Goal: Information Seeking & Learning: Find specific page/section

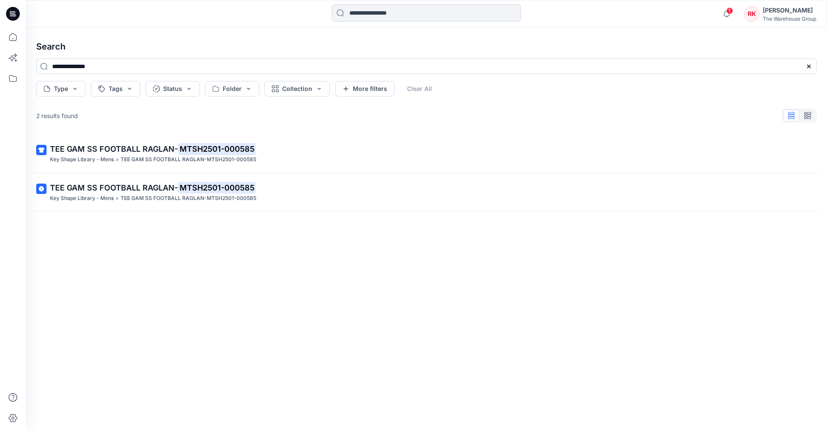
click at [354, 11] on input at bounding box center [427, 12] width 190 height 17
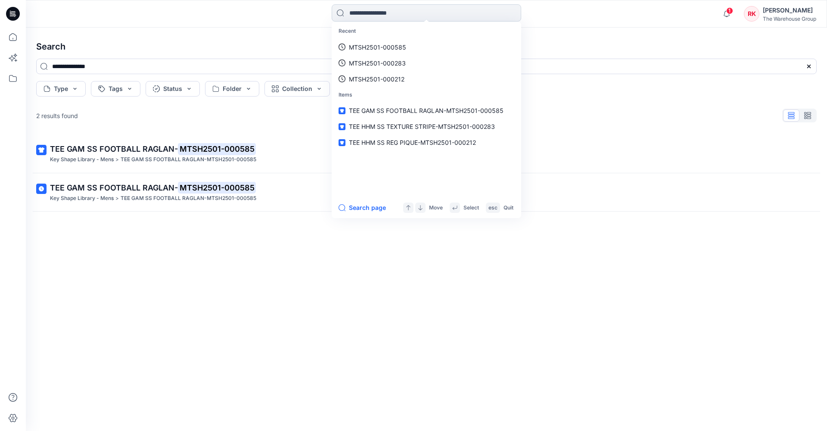
paste input "**********"
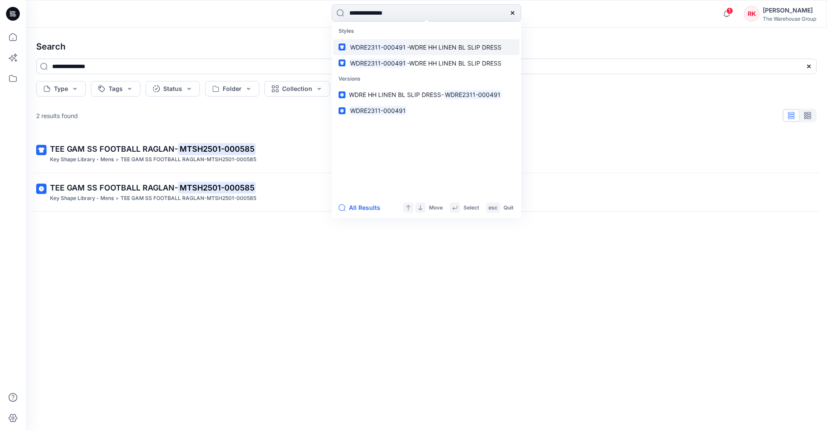
type input "**********"
click at [377, 44] on mark "WDRE2311-000491" at bounding box center [378, 47] width 58 height 10
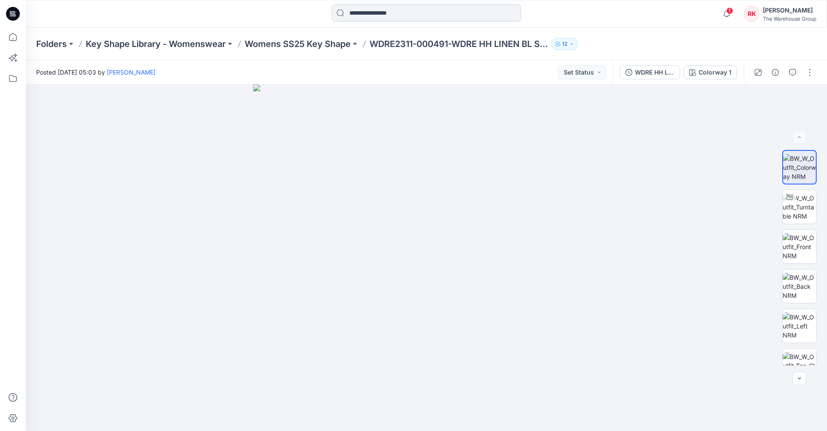
click at [357, 10] on input at bounding box center [427, 12] width 190 height 17
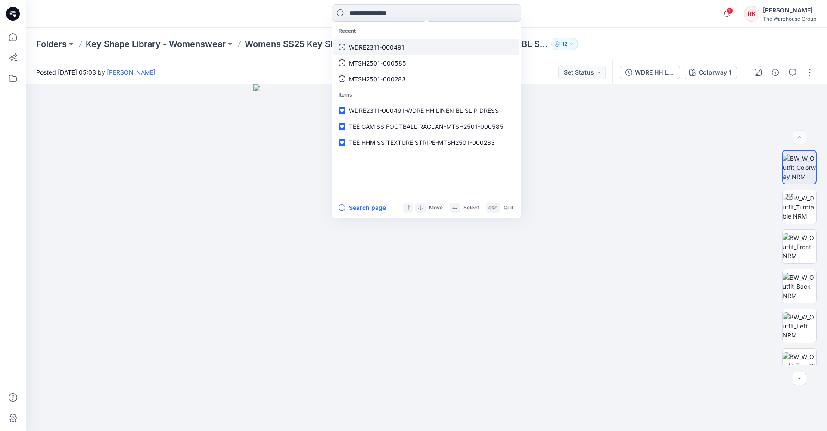
click at [358, 49] on p "WDRE2311-000491" at bounding box center [377, 47] width 56 height 9
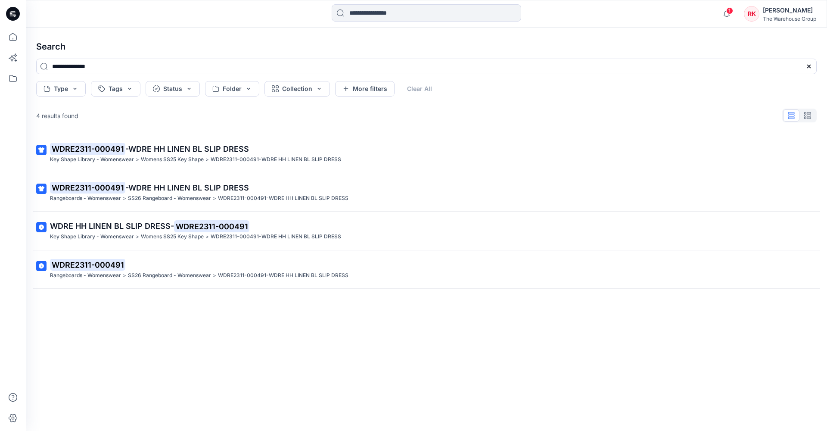
click at [75, 265] on mark "WDRE2311-000491" at bounding box center [87, 265] width 75 height 12
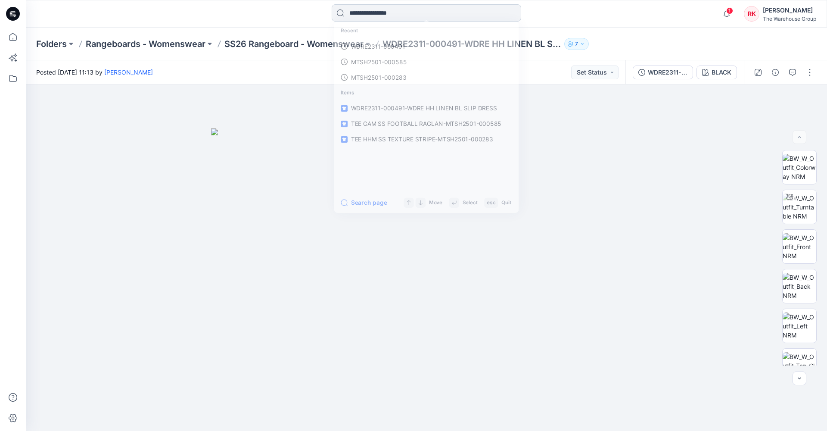
click at [412, 16] on input at bounding box center [427, 12] width 190 height 17
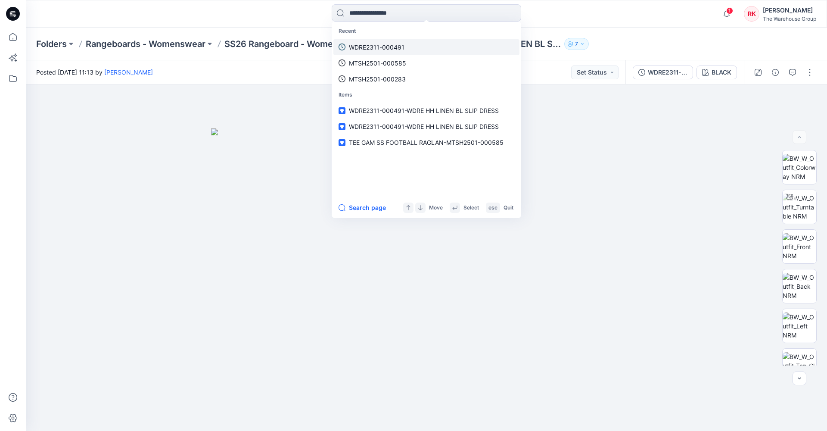
click at [366, 44] on p "WDRE2311-000491" at bounding box center [377, 47] width 56 height 9
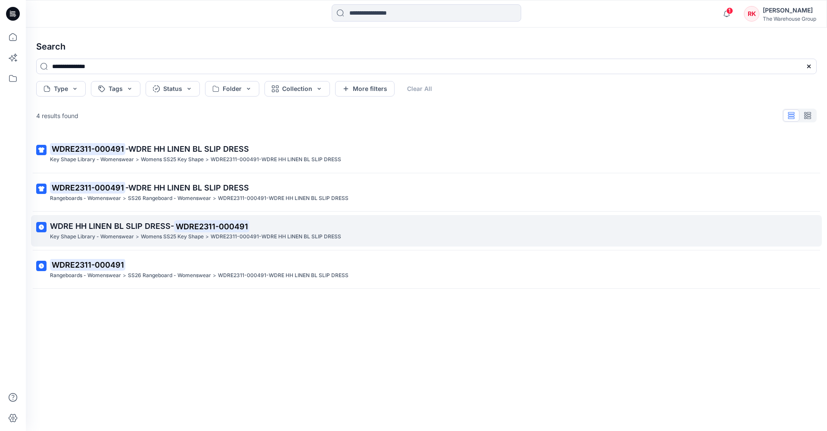
click at [119, 223] on span "WDRE HH LINEN BL SLIP DRESS-" at bounding box center [112, 226] width 124 height 9
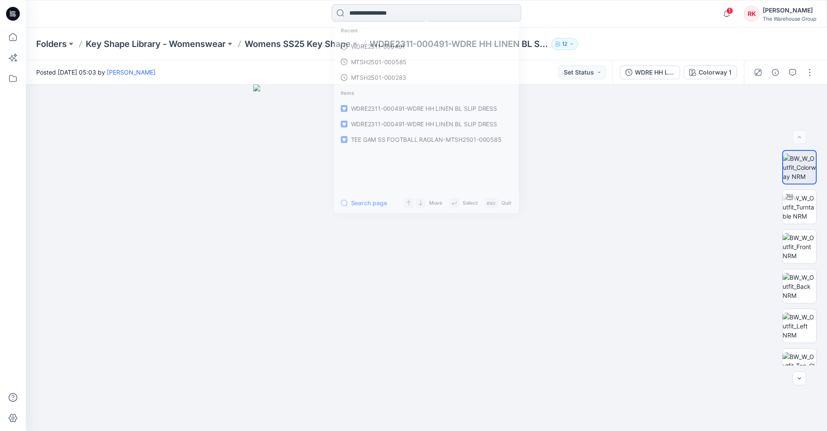
click at [353, 13] on input at bounding box center [427, 12] width 190 height 17
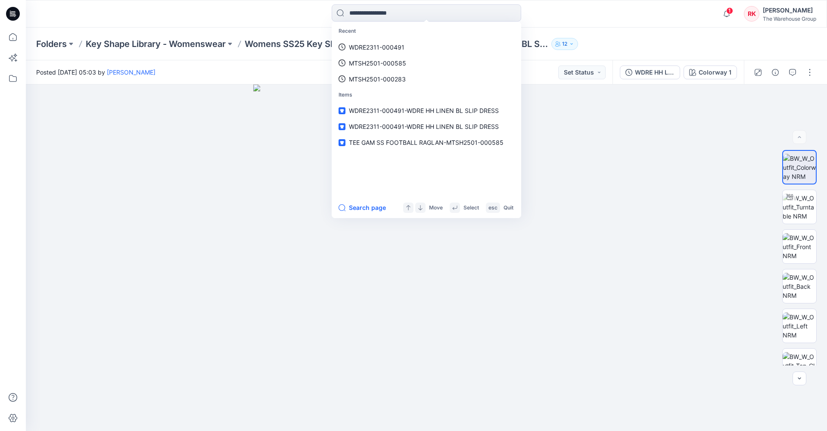
click at [275, 17] on div "Recent WDRE2311-000491 MTSH2501-000585 MTSH2501-000283 Items WDRE2311-000491-WD…" at bounding box center [426, 13] width 401 height 19
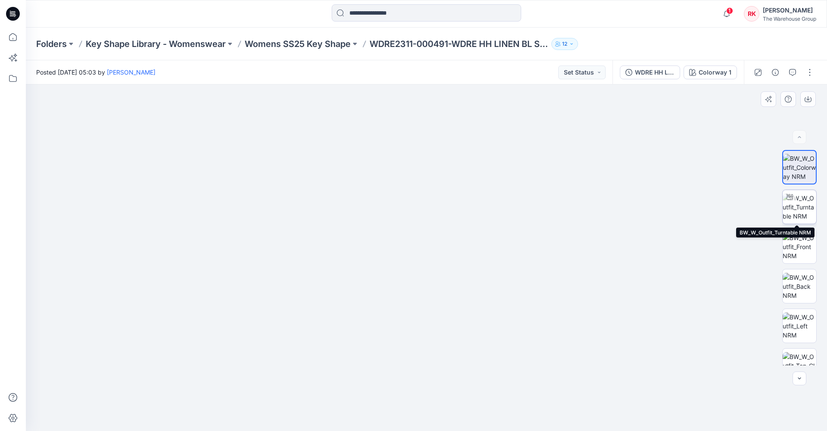
click at [799, 204] on img at bounding box center [800, 206] width 34 height 27
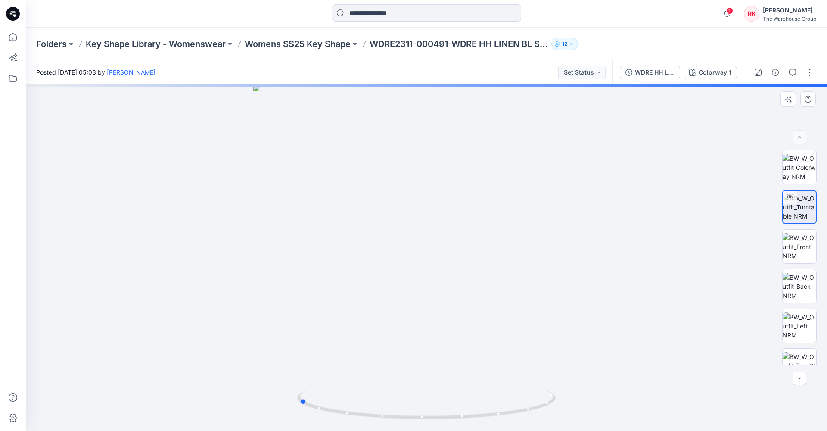
drag, startPoint x: 428, startPoint y: 416, endPoint x: 559, endPoint y: 410, distance: 131.1
click at [559, 410] on div at bounding box center [427, 257] width 802 height 346
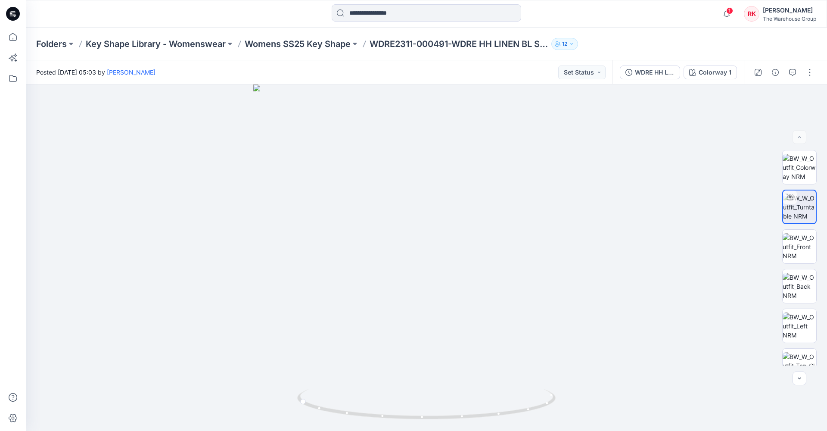
click at [214, 18] on div at bounding box center [126, 13] width 200 height 19
click at [380, 11] on input at bounding box center [427, 12] width 190 height 17
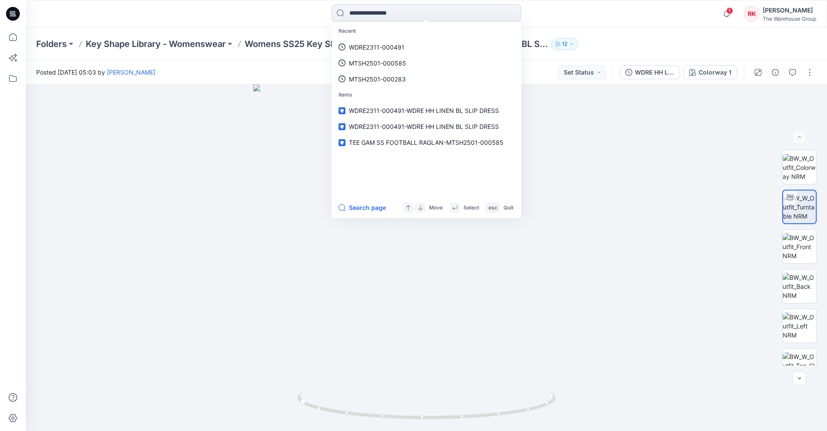
paste input "**********"
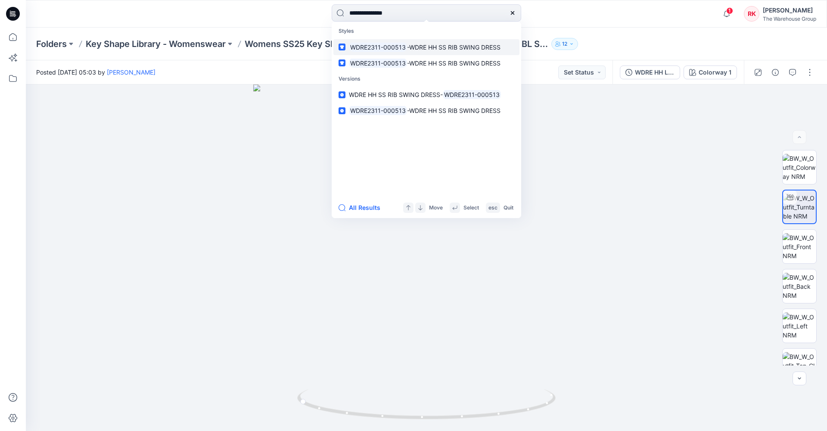
type input "**********"
click at [376, 47] on mark "WDRE2311-000513" at bounding box center [378, 47] width 58 height 10
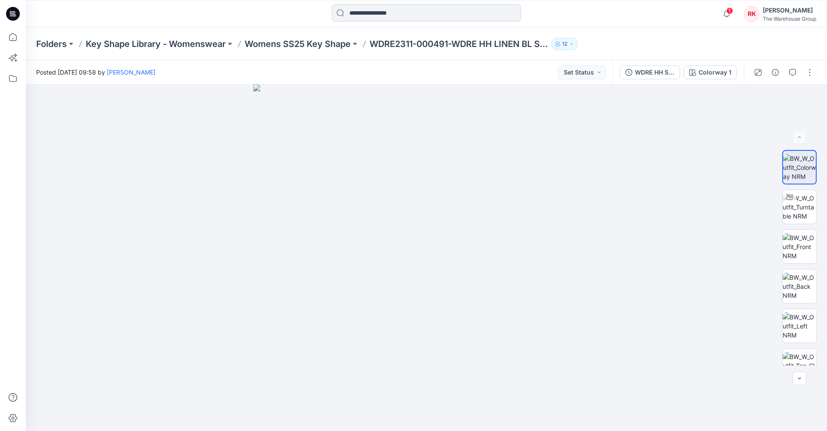
click at [390, 13] on input at bounding box center [427, 12] width 190 height 17
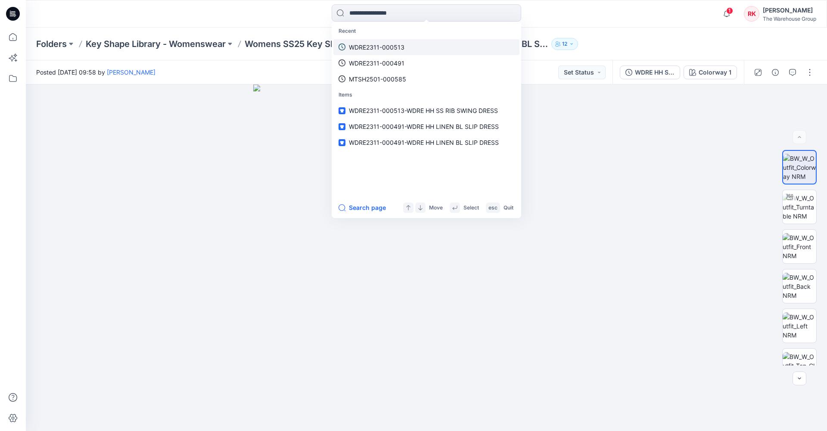
click at [373, 48] on p "WDRE2311-000513" at bounding box center [377, 47] width 56 height 9
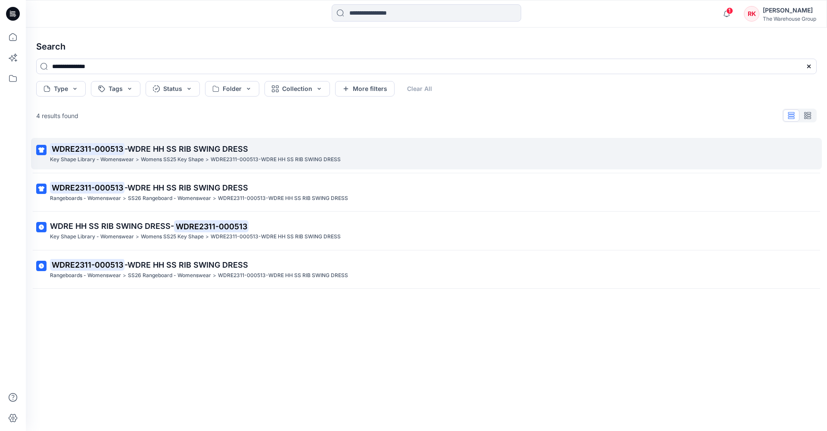
click at [141, 148] on span "-WDRE HH SS RIB SWING DRESS" at bounding box center [187, 148] width 124 height 9
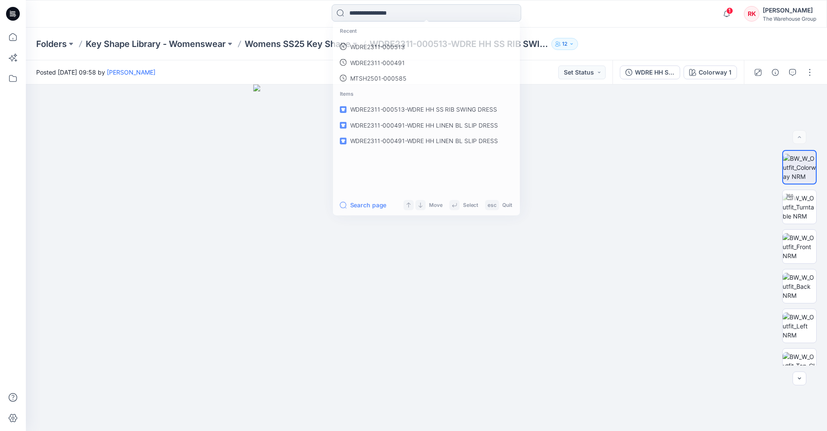
click at [371, 12] on input at bounding box center [427, 12] width 190 height 17
paste input "**********"
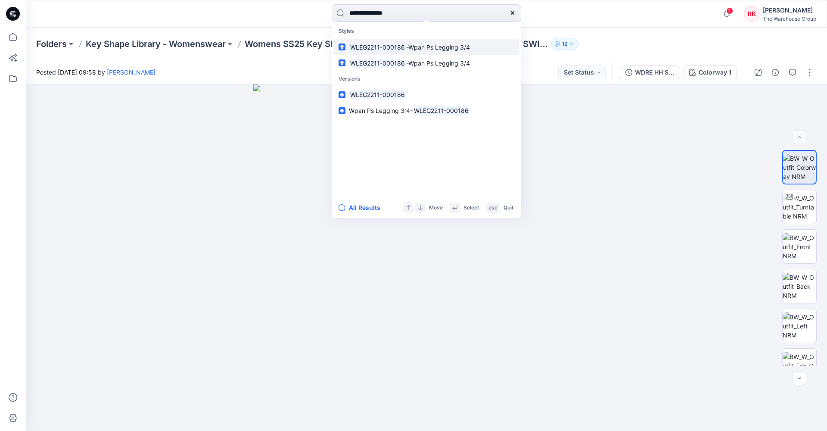
type input "**********"
click at [380, 48] on mark "WLEG2211-000186" at bounding box center [377, 47] width 57 height 10
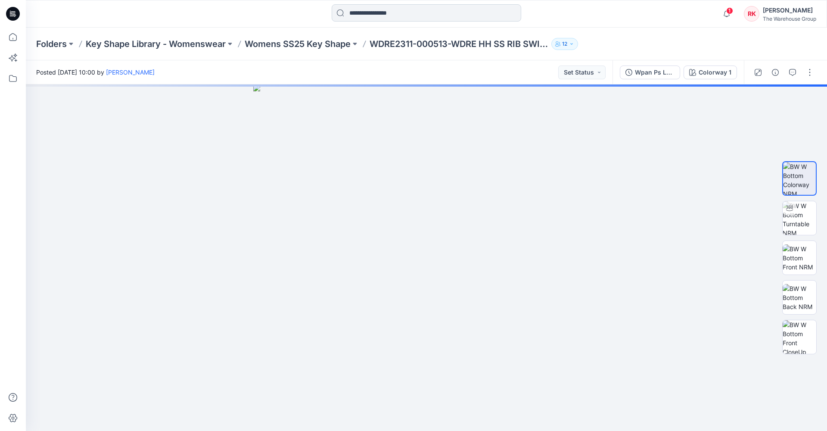
click at [373, 10] on input at bounding box center [427, 12] width 190 height 17
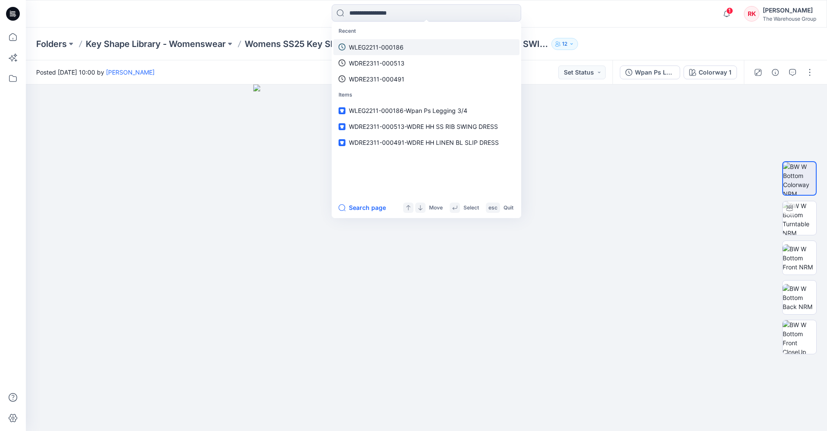
click at [381, 49] on p "WLEG2211-000186" at bounding box center [376, 47] width 55 height 9
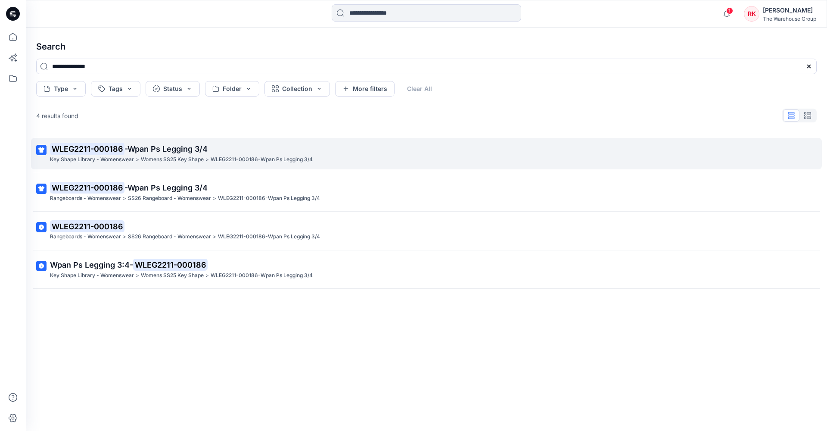
click at [135, 148] on span "-Wpan Ps Legging 3/4" at bounding box center [166, 148] width 83 height 9
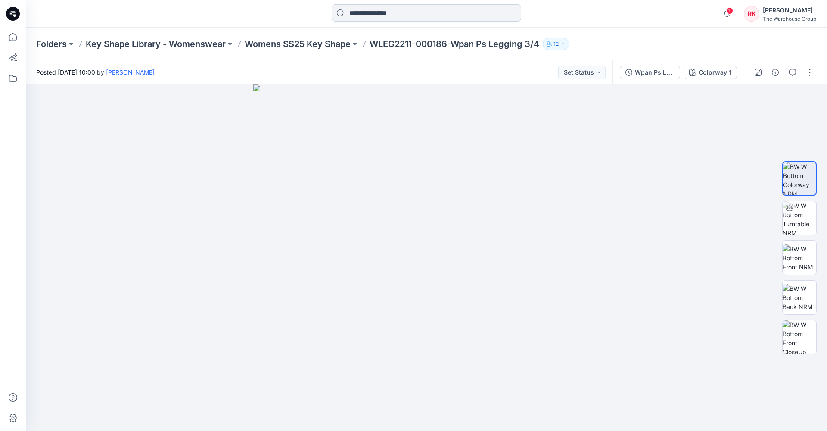
click at [372, 9] on input at bounding box center [427, 12] width 190 height 17
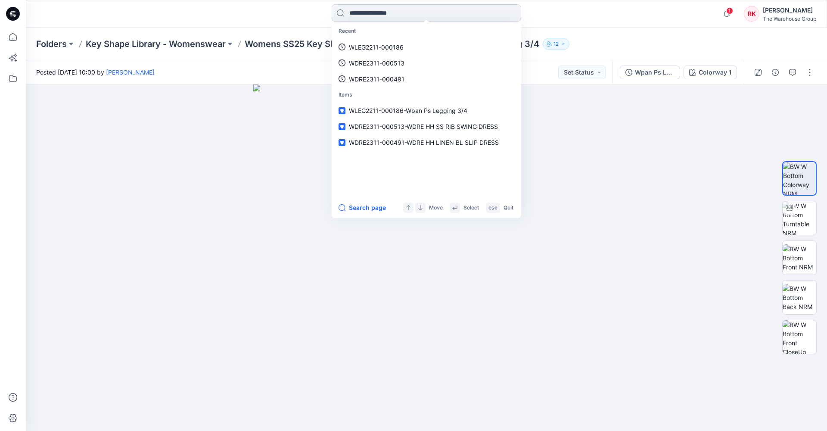
paste input "**********"
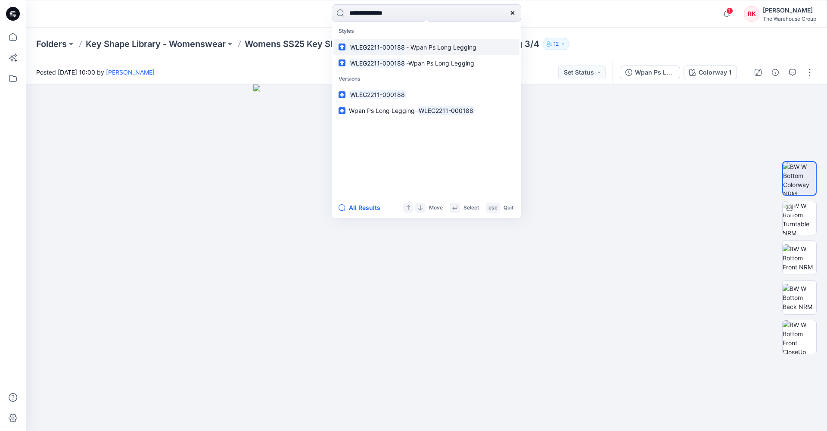
type input "**********"
click at [382, 43] on mark "WLEG2211-000188" at bounding box center [377, 47] width 57 height 10
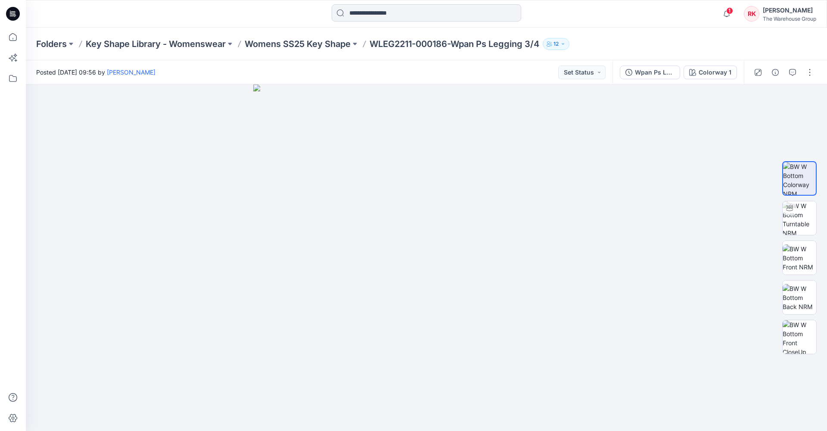
click at [351, 12] on input at bounding box center [427, 12] width 190 height 17
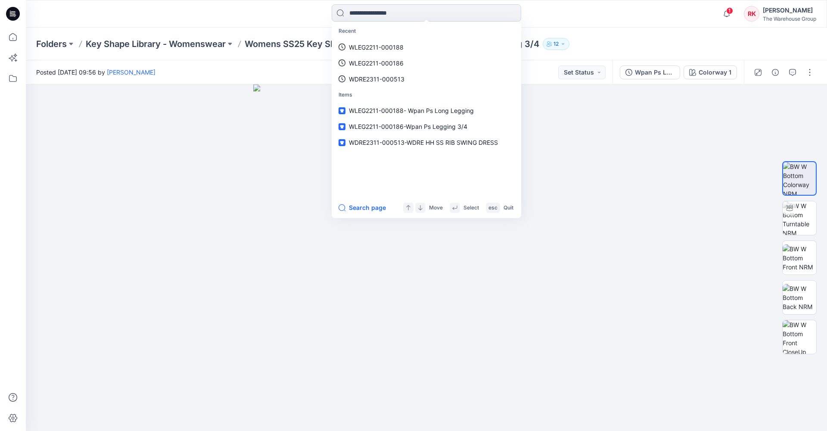
paste input "**********"
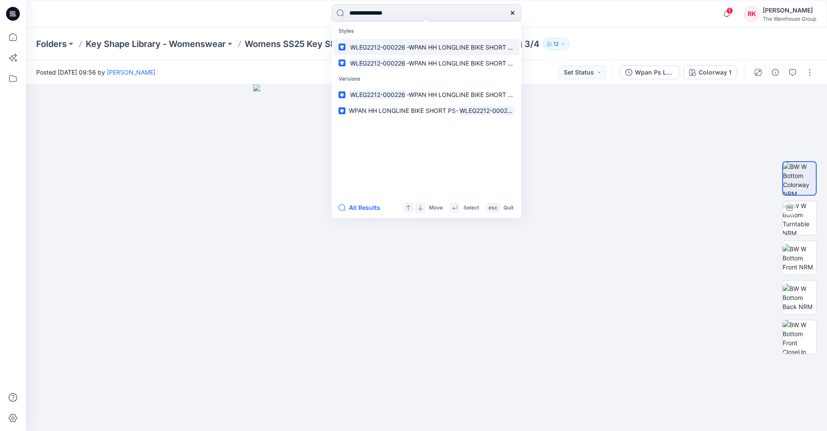
type input "**********"
click at [365, 46] on mark "WLEG2212-000226" at bounding box center [378, 47] width 58 height 10
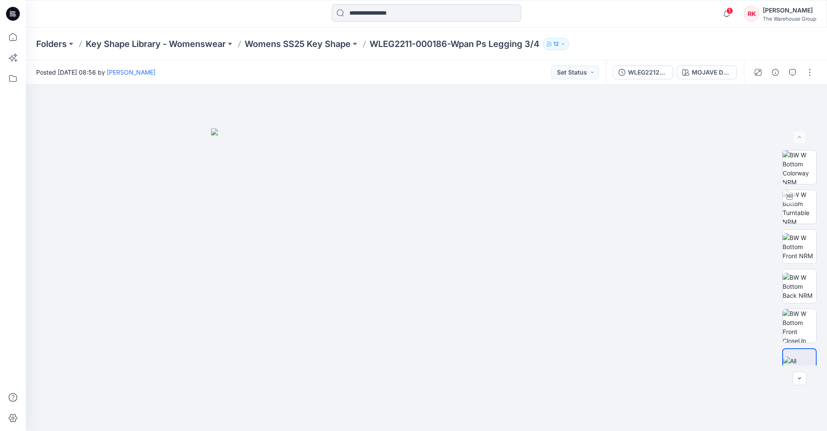
click at [393, 9] on input at bounding box center [427, 12] width 190 height 17
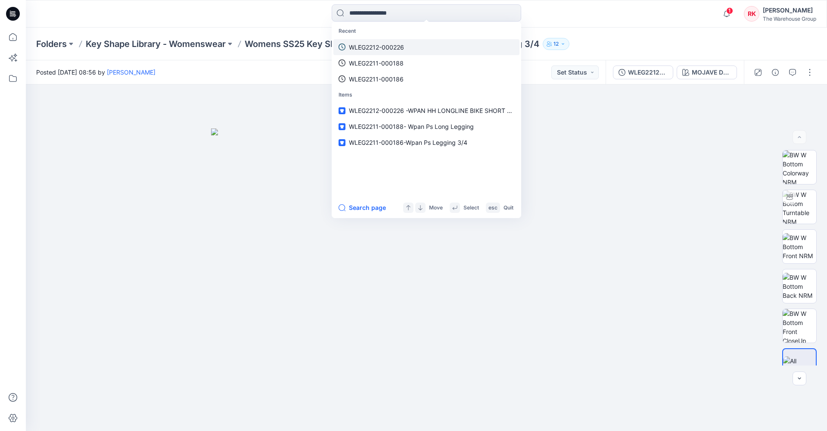
click at [392, 49] on p "WLEG2212-000226" at bounding box center [376, 47] width 55 height 9
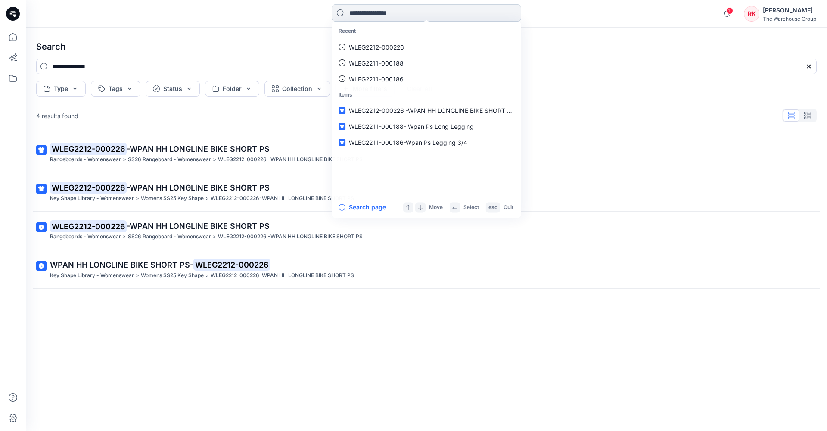
click at [370, 14] on input at bounding box center [427, 12] width 190 height 17
paste input "**********"
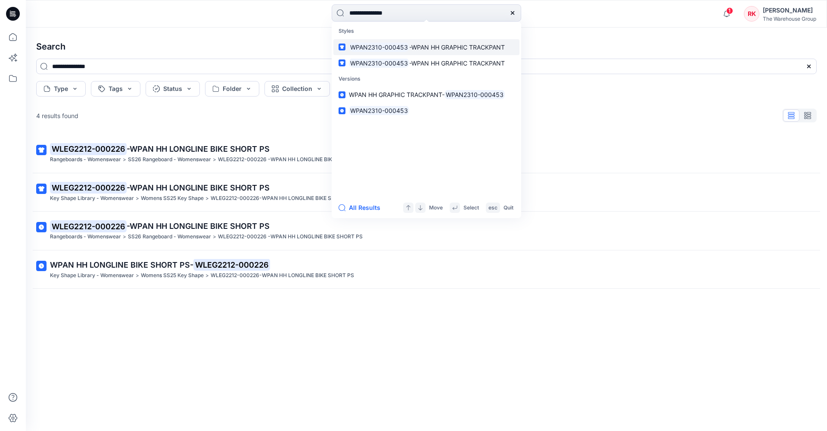
type input "**********"
click at [378, 47] on mark "WPAN2310-000453" at bounding box center [379, 47] width 60 height 10
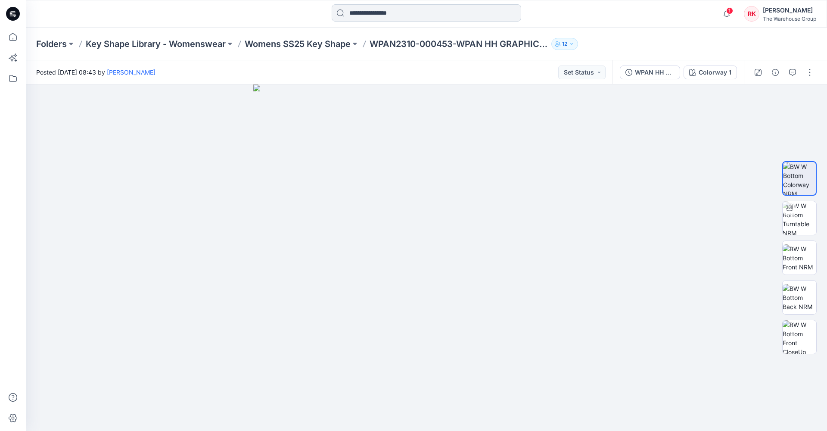
click at [374, 13] on input at bounding box center [427, 12] width 190 height 17
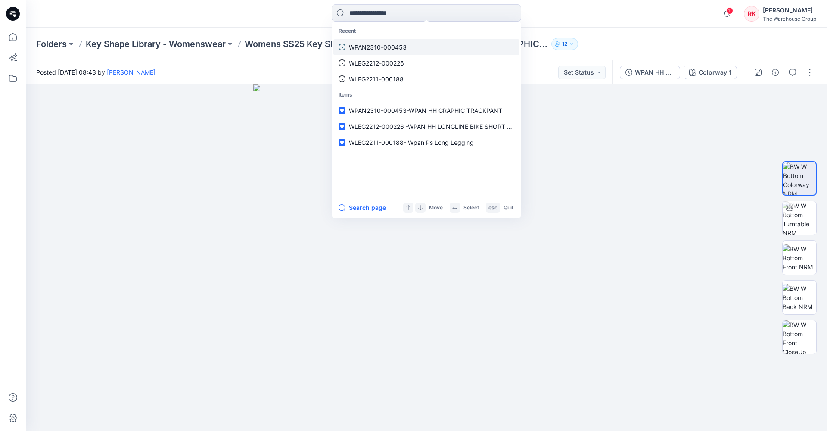
click at [370, 44] on p "WPAN2310-000453" at bounding box center [378, 47] width 58 height 9
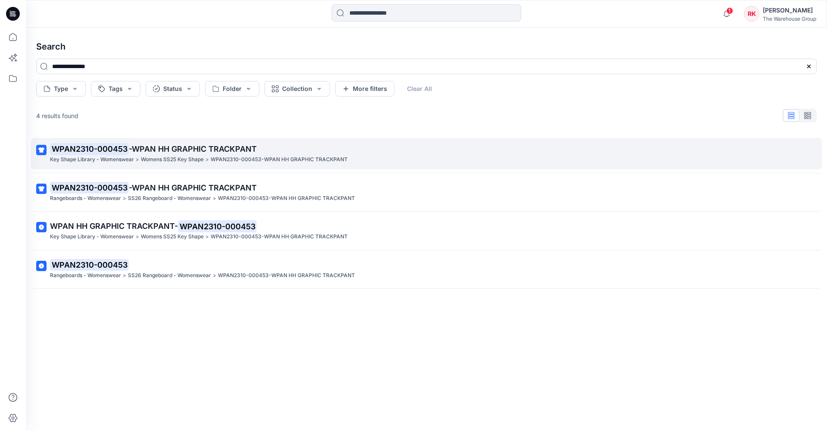
click at [140, 150] on span "-WPAN HH GRAPHIC TRACKPANT" at bounding box center [193, 148] width 128 height 9
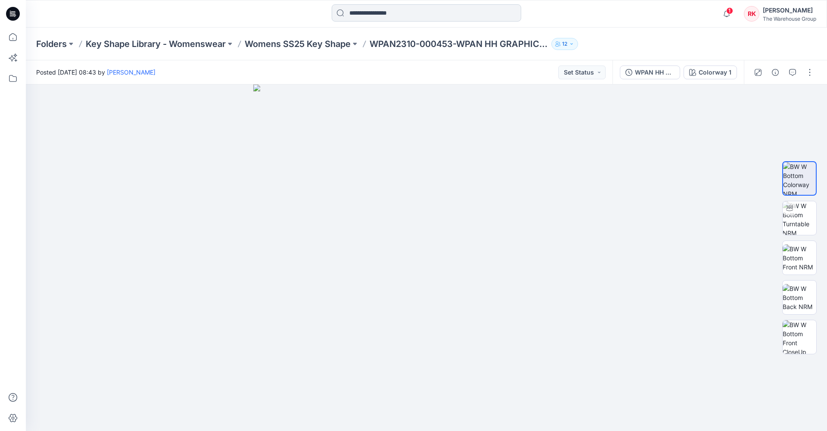
click at [387, 11] on input at bounding box center [427, 12] width 190 height 17
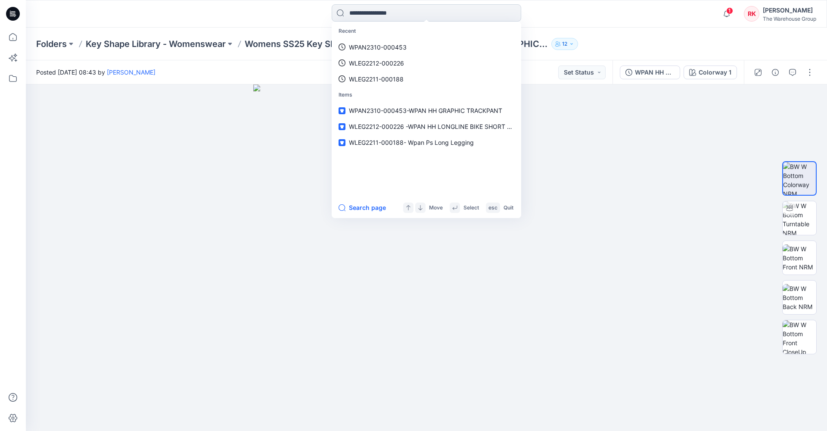
paste input "**********"
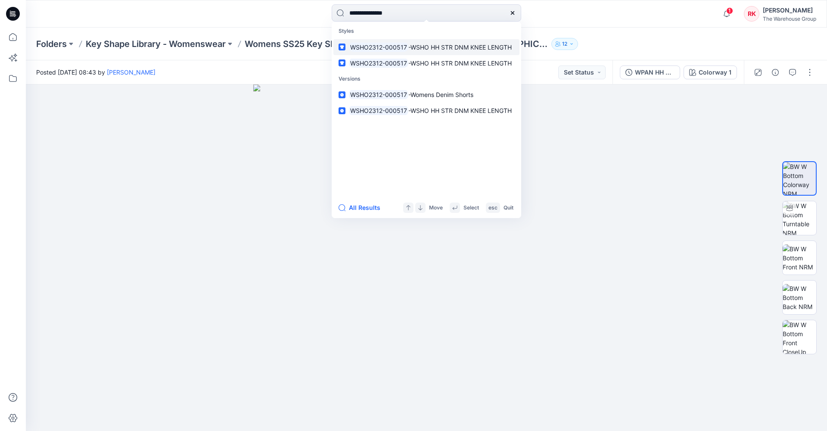
type input "**********"
click at [377, 49] on mark "WSHO2312-000517" at bounding box center [378, 47] width 59 height 10
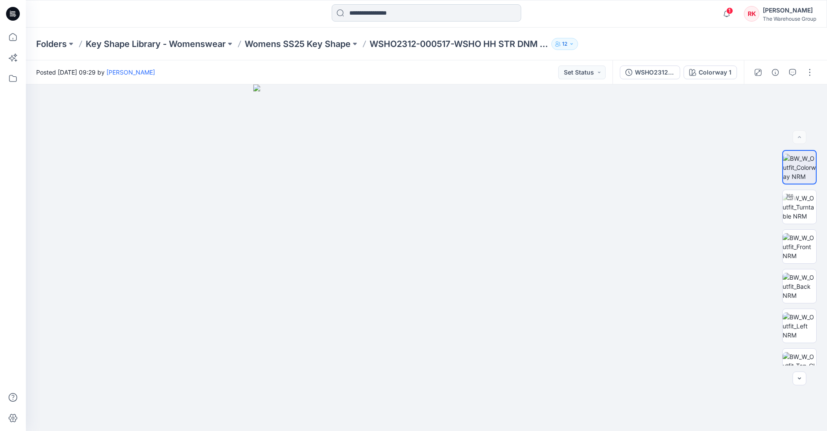
click at [425, 16] on input at bounding box center [427, 12] width 190 height 17
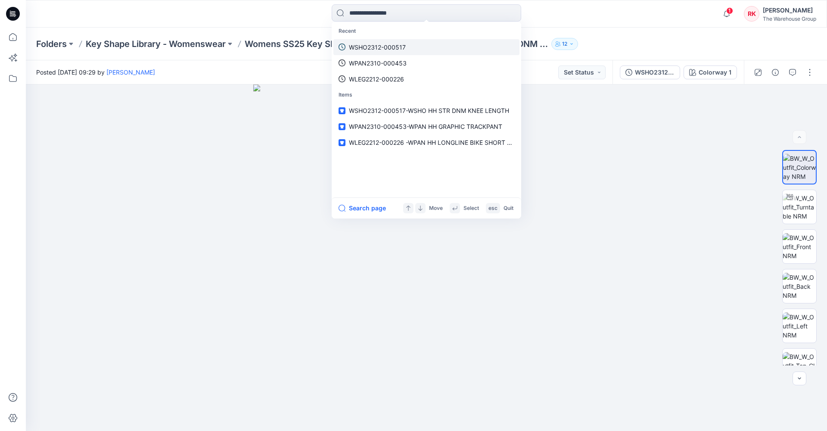
click at [381, 47] on p "WSHO2312-000517" at bounding box center [377, 47] width 57 height 9
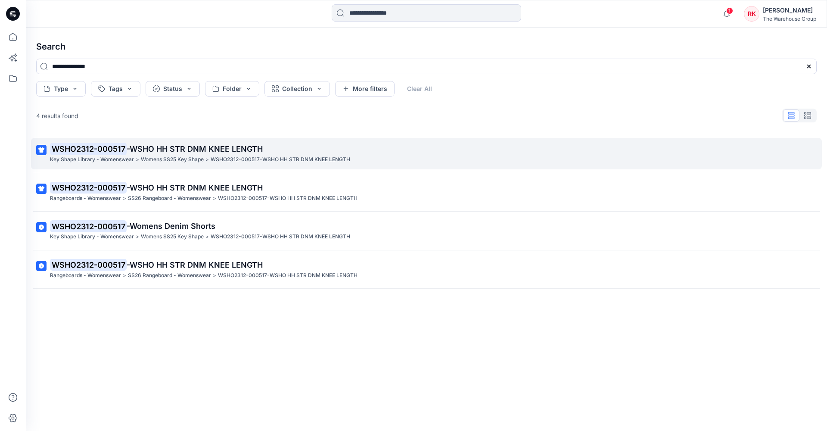
click at [163, 152] on span "-WSHO HH STR DNM KNEE LENGTH" at bounding box center [195, 148] width 136 height 9
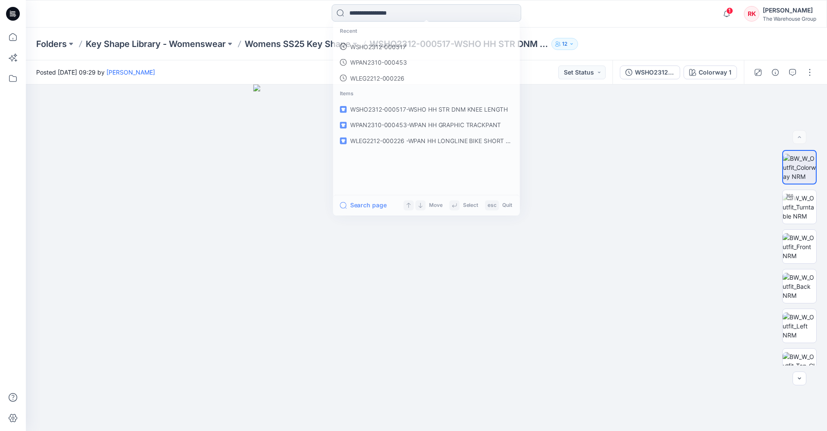
click at [383, 10] on input at bounding box center [427, 12] width 190 height 17
paste input "**********"
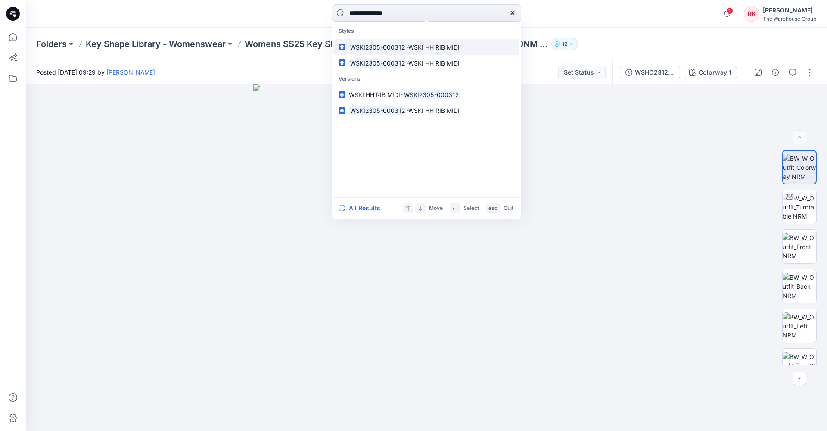
type input "**********"
click at [377, 44] on mark "WSKI2305-000312" at bounding box center [377, 47] width 57 height 10
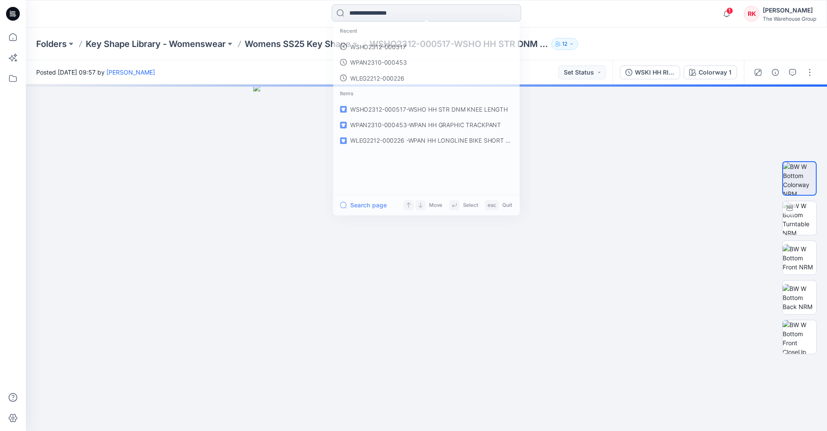
click at [370, 12] on input at bounding box center [427, 12] width 190 height 17
click at [364, 47] on p "WSKI2305-000312" at bounding box center [376, 47] width 55 height 9
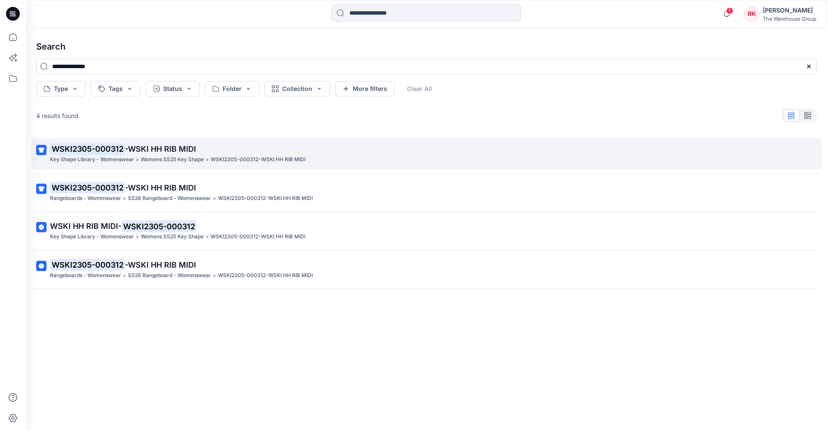
click at [117, 150] on mark "WSKI2305-000312" at bounding box center [87, 149] width 75 height 12
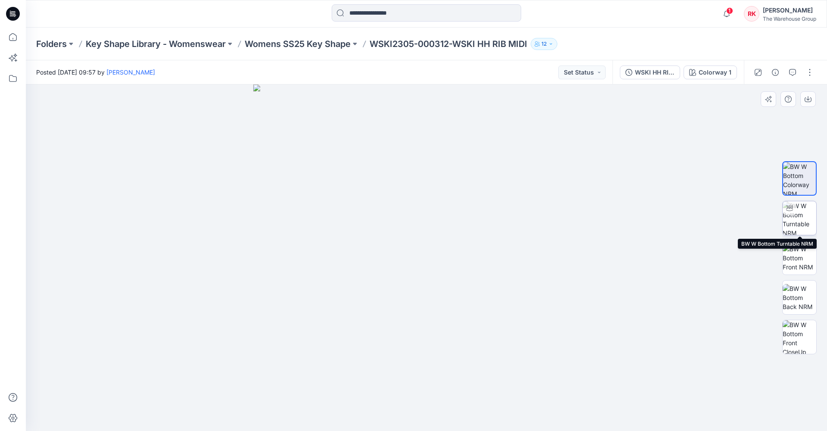
click at [796, 210] on div at bounding box center [790, 208] width 14 height 14
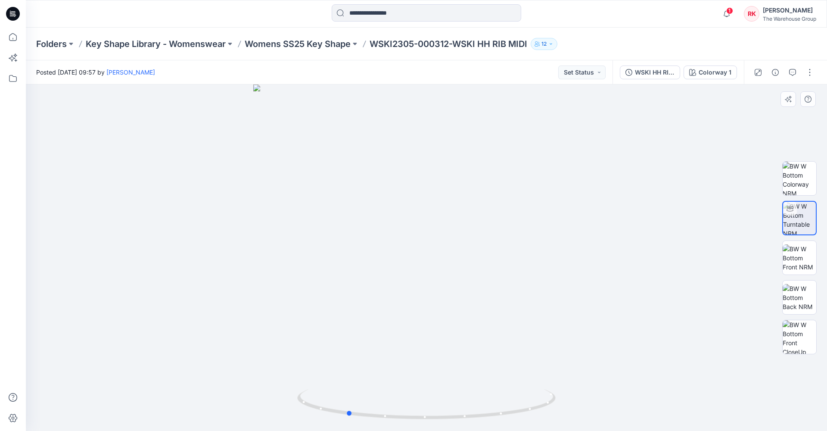
drag, startPoint x: 428, startPoint y: 418, endPoint x: 607, endPoint y: 393, distance: 180.6
click at [607, 393] on div at bounding box center [427, 257] width 802 height 346
click at [410, 15] on input at bounding box center [427, 12] width 190 height 17
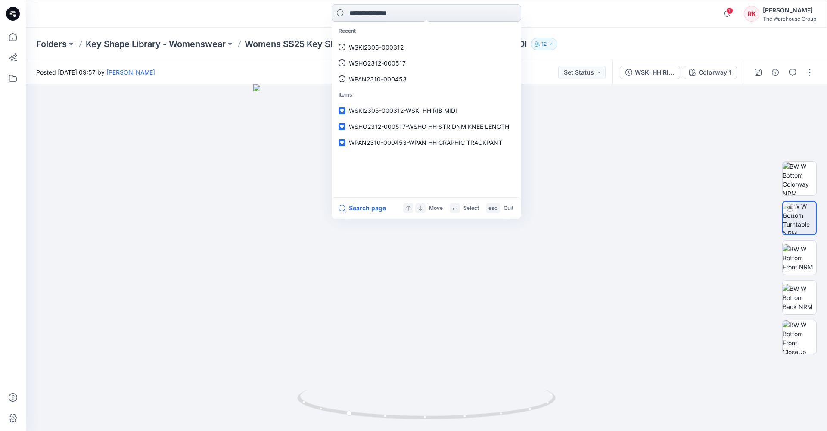
paste input "**********"
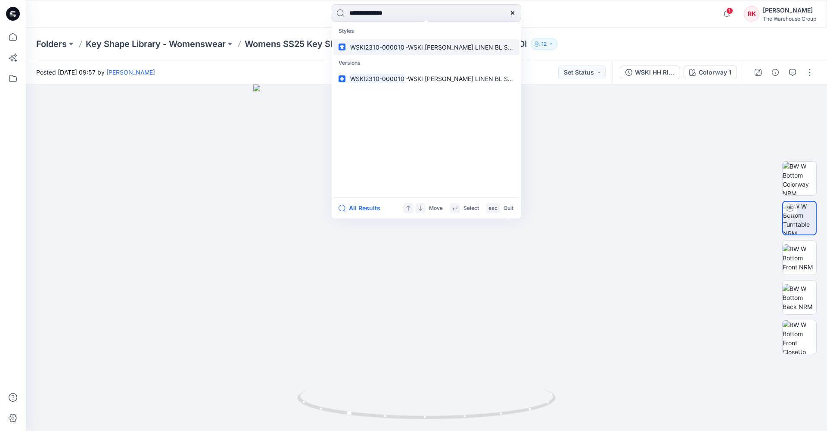
type input "**********"
click at [403, 44] on mark "WSKI2310-000010" at bounding box center [377, 47] width 57 height 10
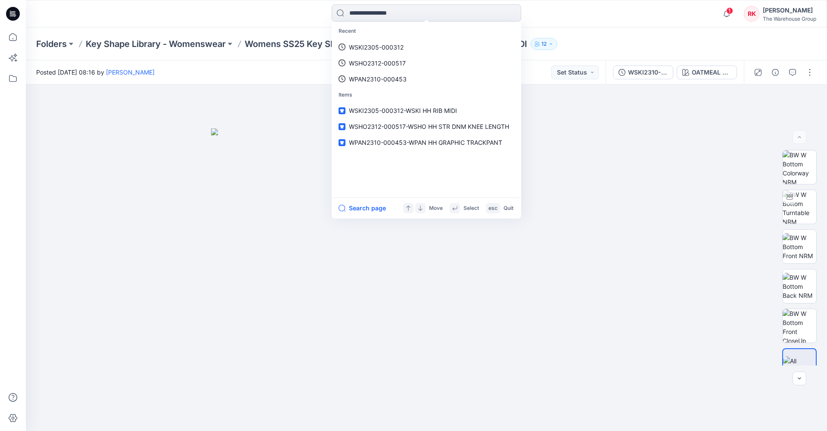
click at [360, 12] on input at bounding box center [427, 12] width 190 height 17
click at [370, 46] on p "WSKI2310-000010" at bounding box center [376, 47] width 54 height 9
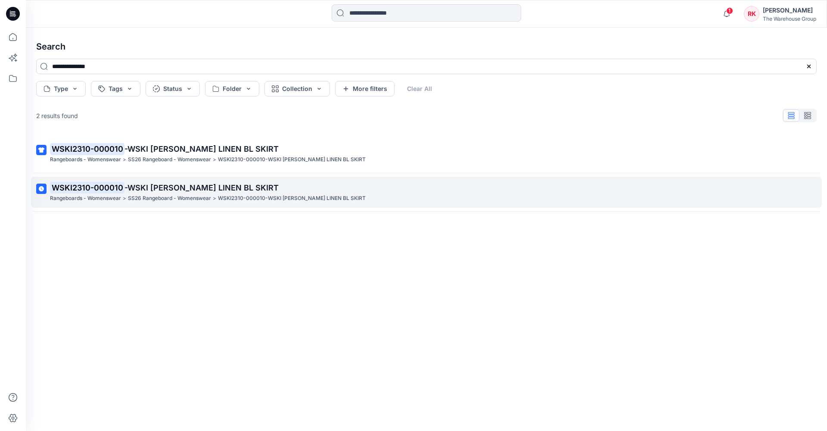
click at [102, 185] on mark "WSKI2310-000010" at bounding box center [87, 187] width 75 height 12
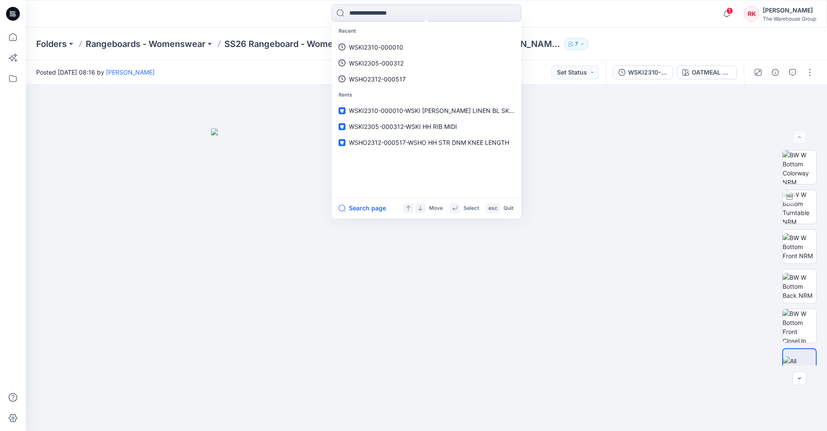
click at [357, 15] on input at bounding box center [427, 12] width 190 height 17
click at [359, 49] on p "WSKI2310-000010" at bounding box center [376, 47] width 54 height 9
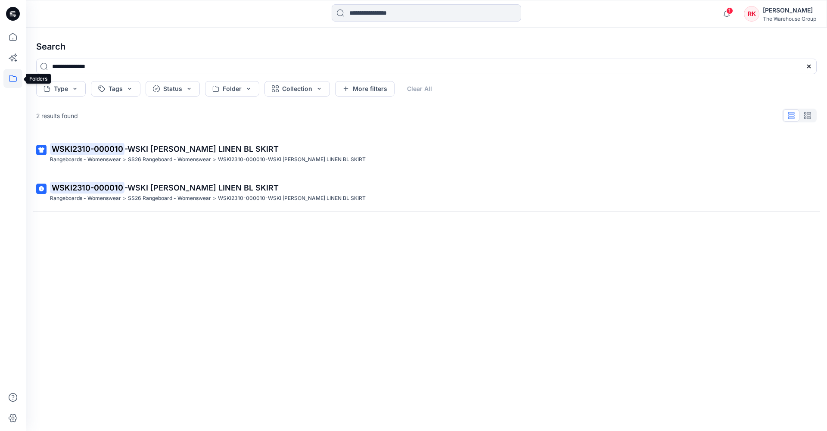
click at [14, 77] on icon at bounding box center [12, 78] width 19 height 19
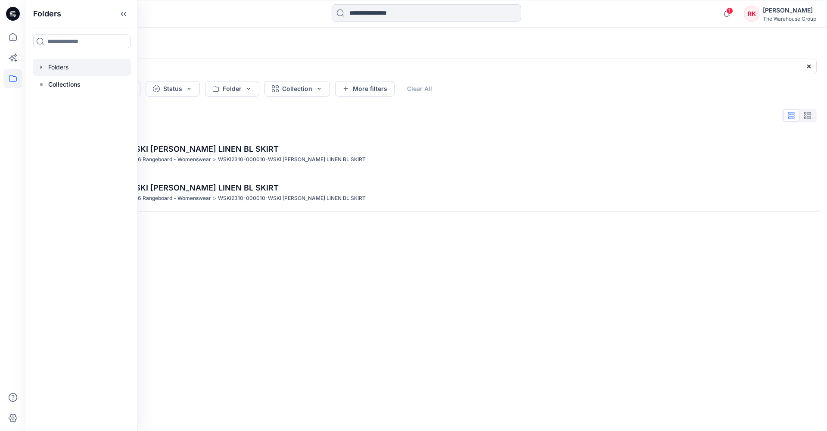
click at [74, 69] on div at bounding box center [82, 67] width 98 height 17
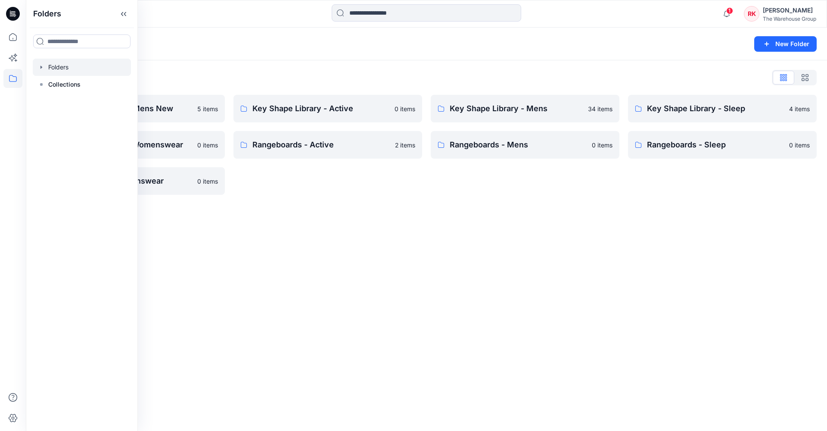
click at [280, 227] on div "Folders New Folder Folders List AW26 Development Mens New 5 items Key Shape Lib…" at bounding box center [427, 229] width 802 height 403
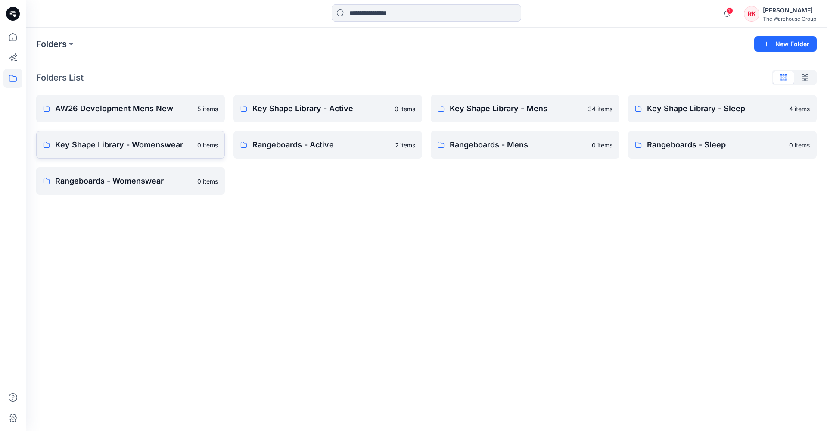
click at [126, 153] on link "Key Shape Library - Womenswear 0 items" at bounding box center [130, 145] width 189 height 28
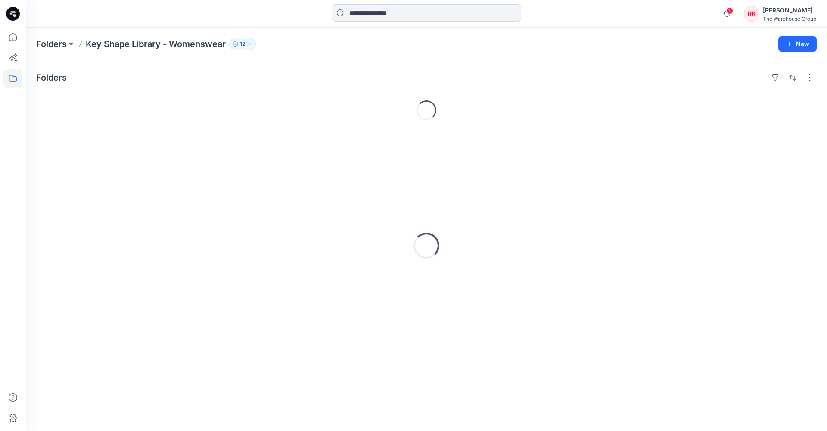
click at [126, 153] on div "Loading..." at bounding box center [426, 245] width 781 height 215
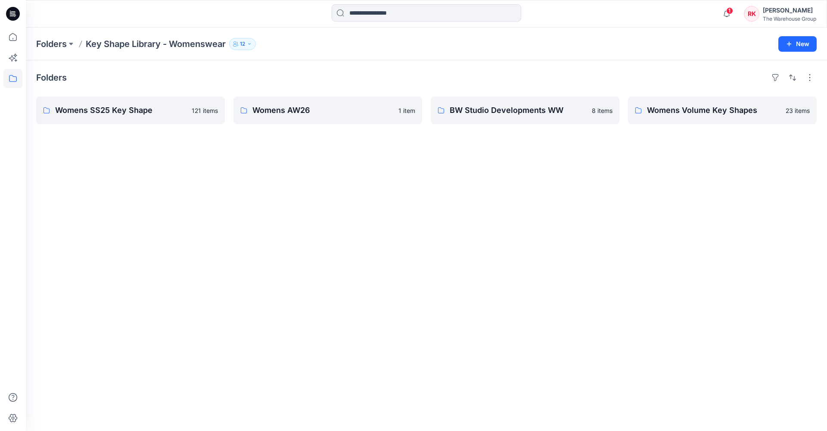
click at [296, 174] on div "Folders Womens SS25 Key Shape 121 items Womens AW26 1 item BW Studio Developmen…" at bounding box center [427, 245] width 802 height 371
click at [120, 150] on div "Folders Womens SS25 Key Shape 121 items Womens AW26 1 item BW Studio Developmen…" at bounding box center [427, 245] width 802 height 371
click at [804, 44] on button "New" at bounding box center [798, 44] width 38 height 16
click at [765, 83] on p "New Folder" at bounding box center [773, 82] width 32 height 9
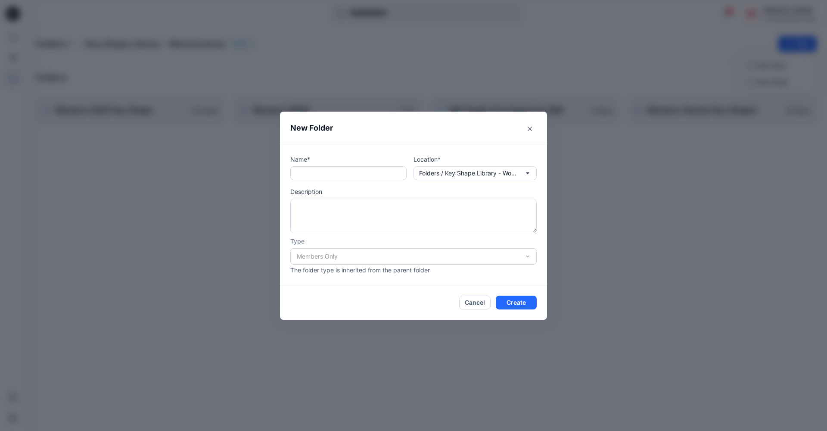
click at [374, 175] on input "text" at bounding box center [348, 173] width 116 height 14
type input "**********"
click at [529, 257] on div "Members Only" at bounding box center [413, 256] width 247 height 16
click at [529, 256] on div "Members Only" at bounding box center [413, 256] width 247 height 16
click at [529, 172] on icon "button" at bounding box center [527, 173] width 7 height 7
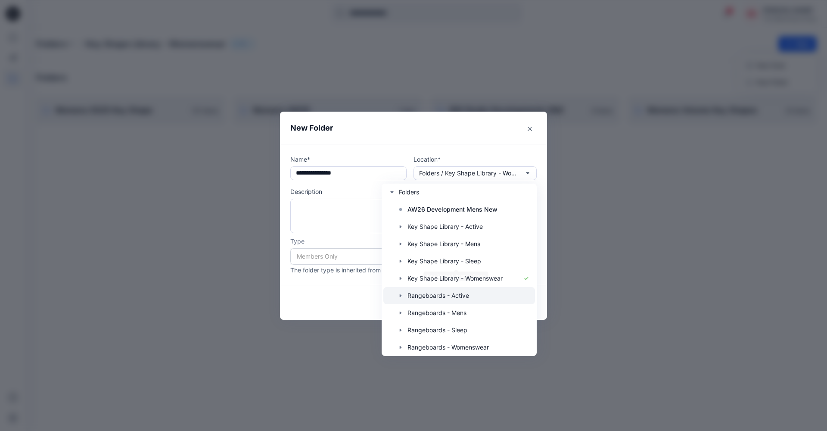
scroll to position [31, 0]
click at [502, 152] on div "**********" at bounding box center [413, 214] width 267 height 141
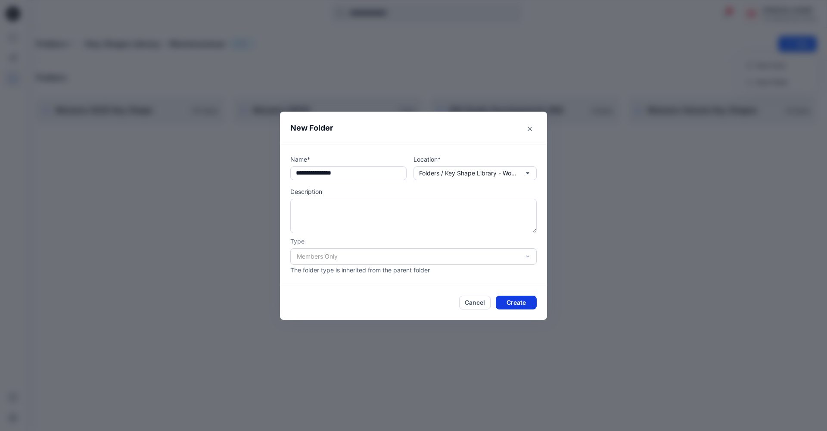
click at [516, 306] on button "Create" at bounding box center [516, 303] width 41 height 14
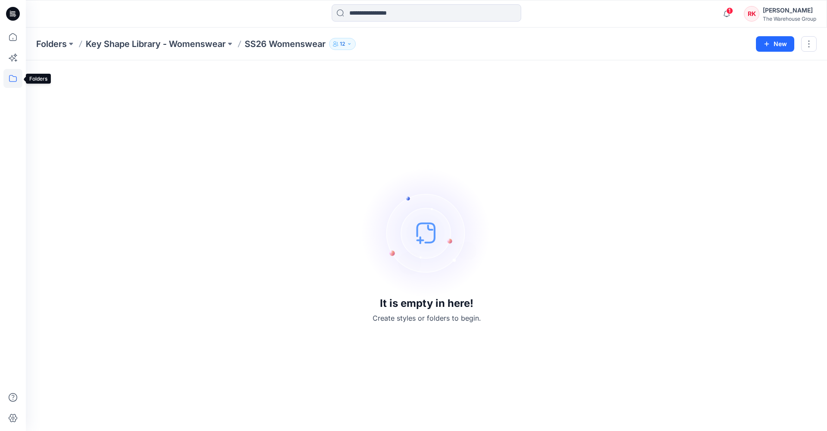
click at [12, 80] on icon at bounding box center [12, 78] width 19 height 19
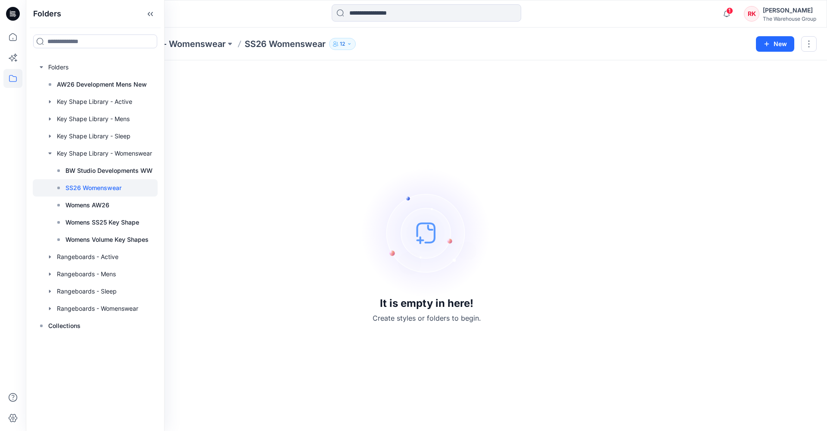
click at [228, 93] on div "It is empty in here! Create styles or folders to begin." at bounding box center [426, 246] width 781 height 350
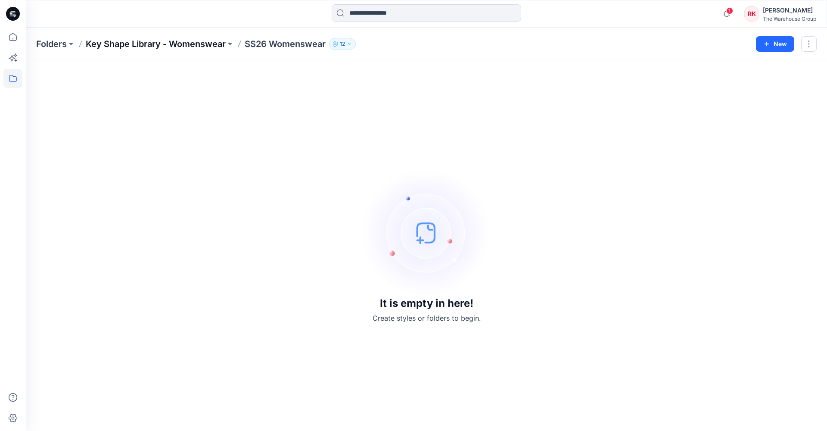
click at [198, 43] on p "Key Shape Library - Womenswear" at bounding box center [156, 44] width 140 height 12
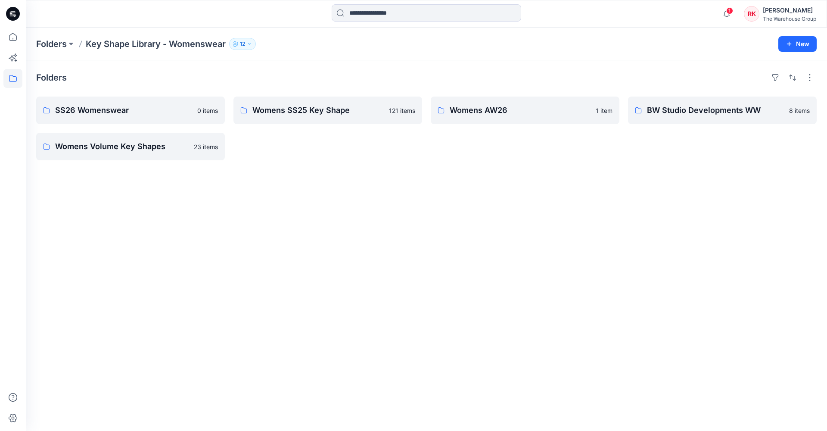
click at [343, 249] on div "Folders SS26 Womenswear 0 items Womens Volume Key Shapes 23 items Womens SS25 K…" at bounding box center [427, 245] width 802 height 371
click at [211, 111] on button "button" at bounding box center [211, 110] width 14 height 14
click at [228, 130] on p "Edit" at bounding box center [227, 130] width 11 height 9
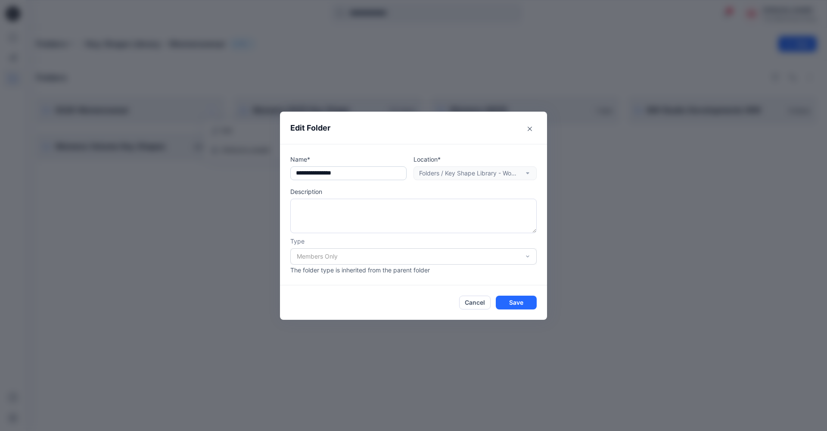
click at [356, 172] on input "**********" at bounding box center [348, 173] width 116 height 14
click at [367, 174] on input "**********" at bounding box center [348, 173] width 116 height 14
type input "**********"
click at [511, 302] on button "Save" at bounding box center [516, 303] width 41 height 14
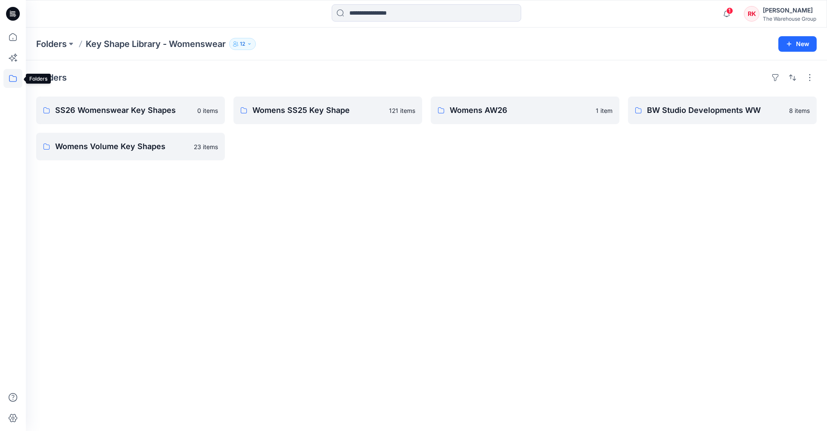
click at [12, 79] on icon at bounding box center [12, 78] width 19 height 19
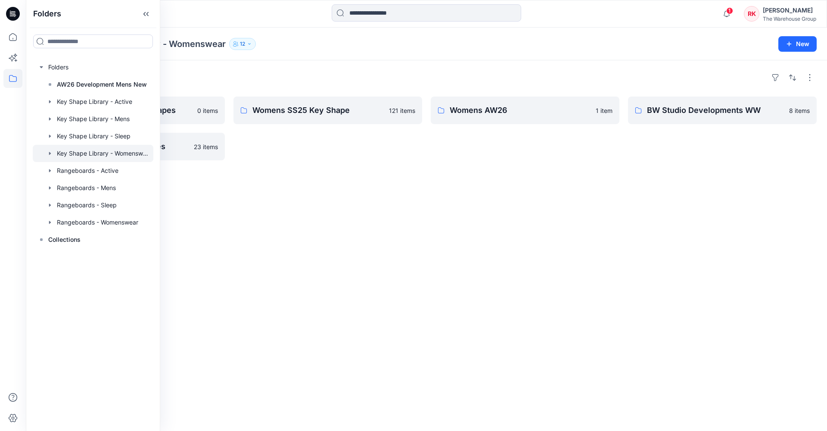
click at [231, 237] on div "Folders SS26 Womenswear Key Shapes 0 items Womens Volume Key Shapes 23 items Wo…" at bounding box center [427, 245] width 802 height 371
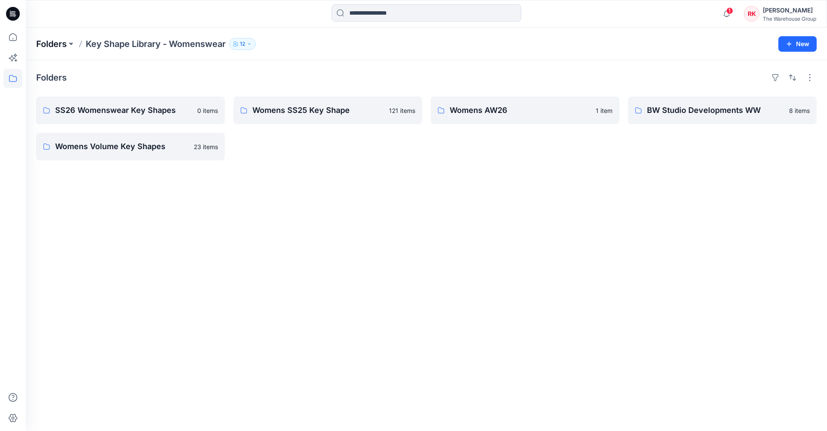
click at [50, 45] on p "Folders" at bounding box center [51, 44] width 31 height 12
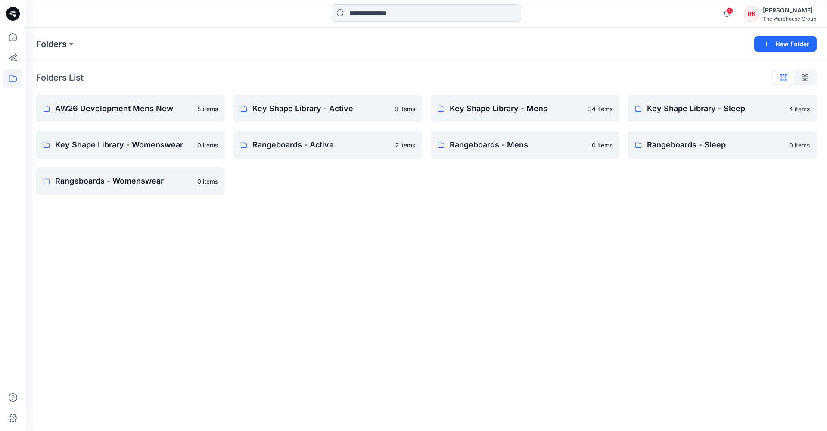
click at [364, 284] on div "Folders New Folder Folders List AW26 Development Mens New 5 items Key Shape Lib…" at bounding box center [427, 229] width 802 height 403
click at [482, 109] on p "Key Shape Library - Mens" at bounding box center [516, 109] width 133 height 12
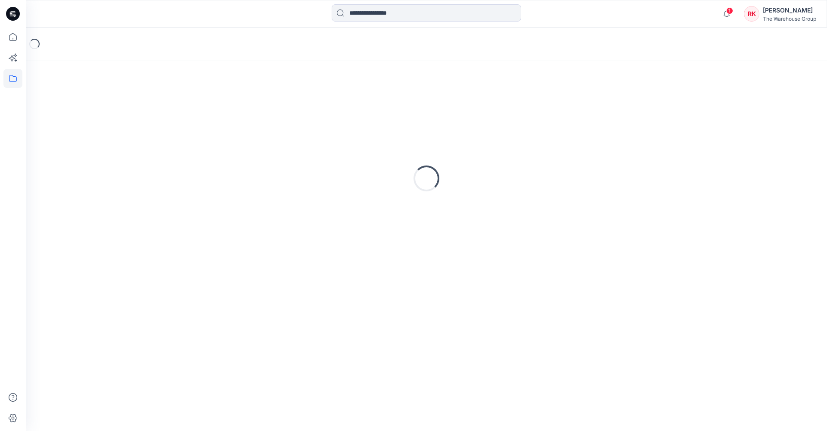
click at [482, 109] on div "Loading..." at bounding box center [426, 178] width 781 height 215
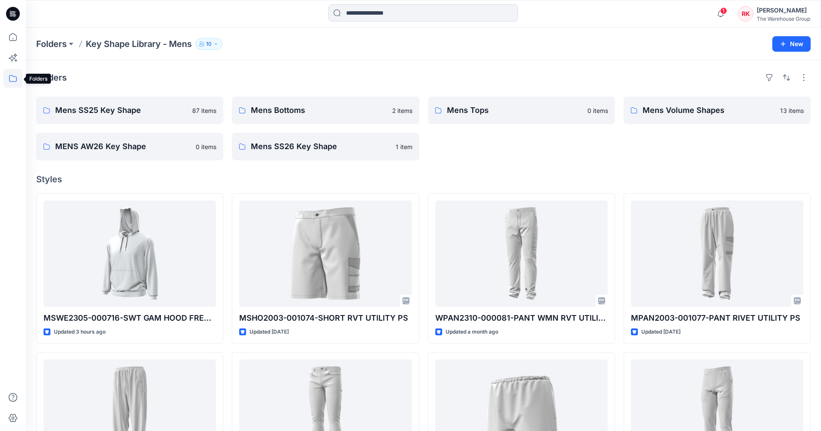
click at [12, 79] on icon at bounding box center [12, 78] width 19 height 19
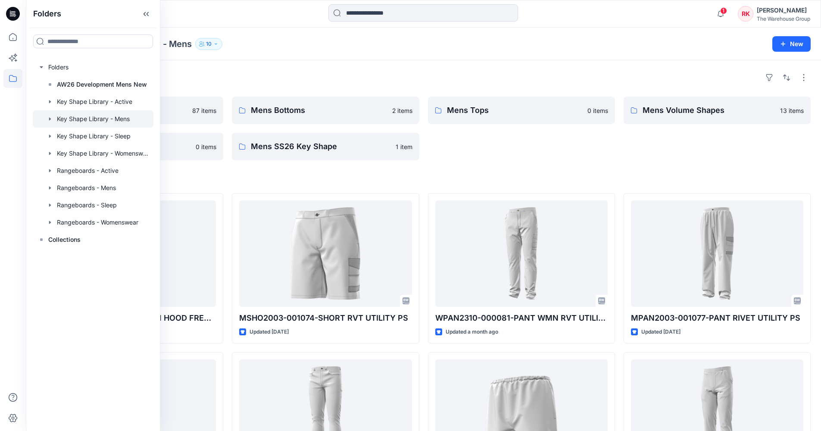
click at [195, 78] on div "Folders" at bounding box center [423, 78] width 774 height 14
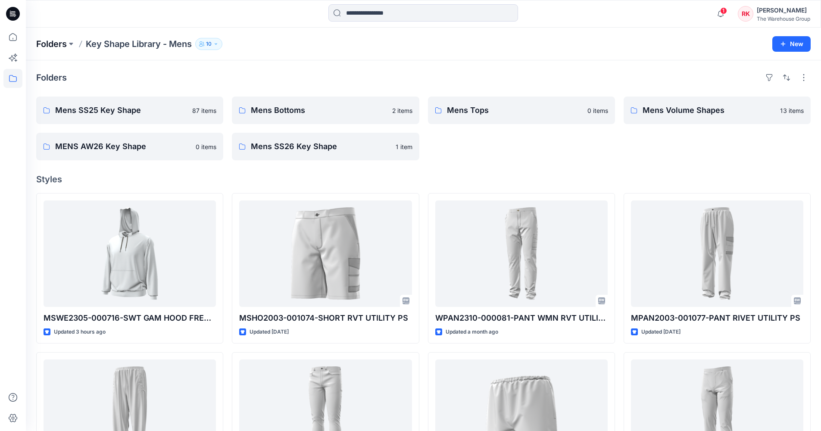
click at [56, 47] on p "Folders" at bounding box center [51, 44] width 31 height 12
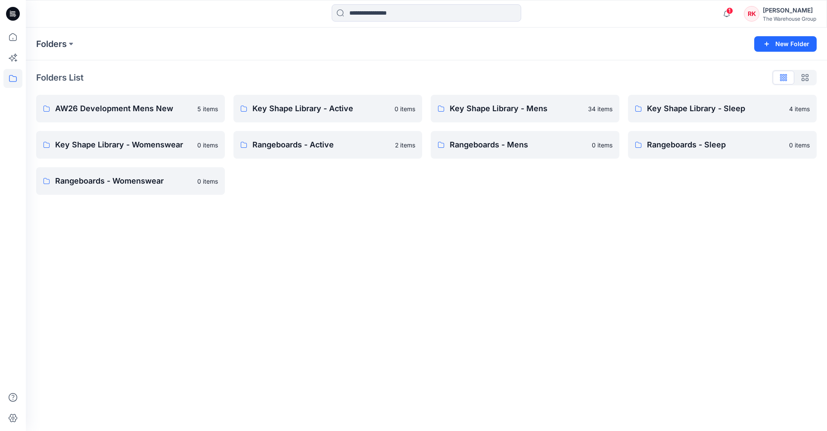
click at [209, 288] on div "Folders New Folder Folders List AW26 Development Mens New 5 items Key Shape Lib…" at bounding box center [427, 229] width 802 height 403
click at [170, 147] on p "Key Shape Library - Womenswear" at bounding box center [123, 145] width 137 height 12
click at [179, 320] on div "Folders New Folder Folders List AW26 Development Mens New 5 items Key Shape Lib…" at bounding box center [427, 229] width 802 height 403
click at [148, 145] on p "Key Shape Library - Womenswear" at bounding box center [123, 145] width 137 height 12
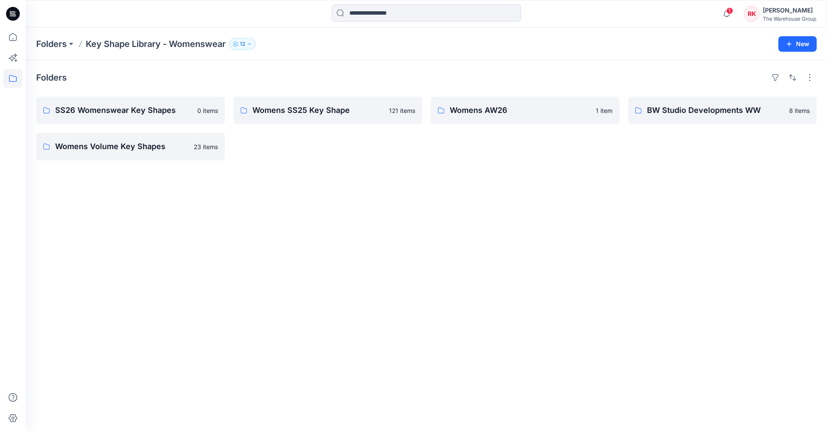
click at [131, 235] on div "Folders SS26 Womenswear Key Shapes 0 items Womens Volume Key Shapes 23 items Wo…" at bounding box center [427, 245] width 802 height 371
click at [155, 234] on div "Folders SS26 Womenswear Key Shapes 0 items Womens Volume Key Shapes 23 items Wo…" at bounding box center [427, 245] width 802 height 371
click at [137, 109] on p "SS26 Womenswear Key Shapes" at bounding box center [129, 110] width 149 height 12
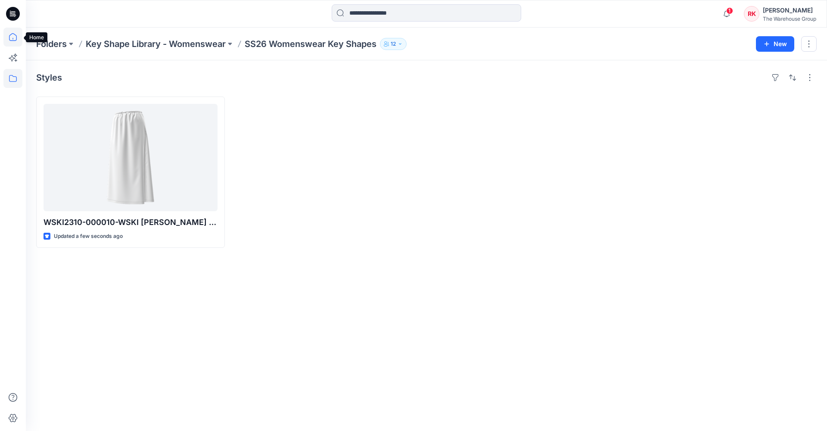
click at [16, 38] on icon at bounding box center [12, 37] width 19 height 19
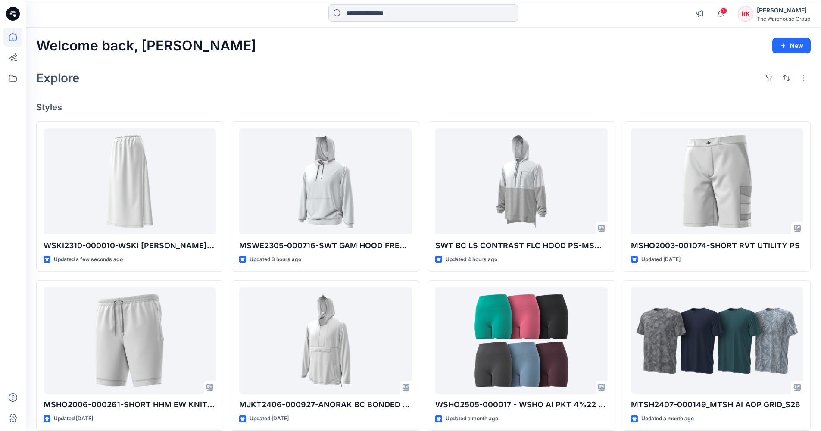
click at [290, 83] on div "Explore" at bounding box center [423, 78] width 774 height 21
click at [399, 9] on input at bounding box center [423, 12] width 190 height 17
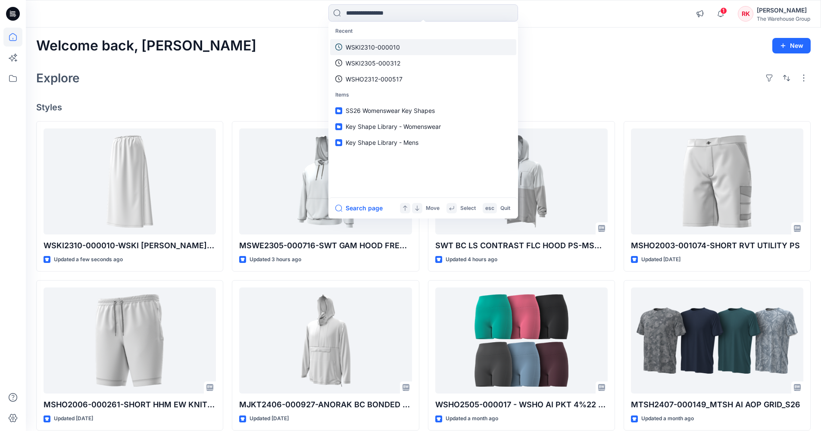
click at [385, 48] on p "WSKI2310-000010" at bounding box center [373, 47] width 54 height 9
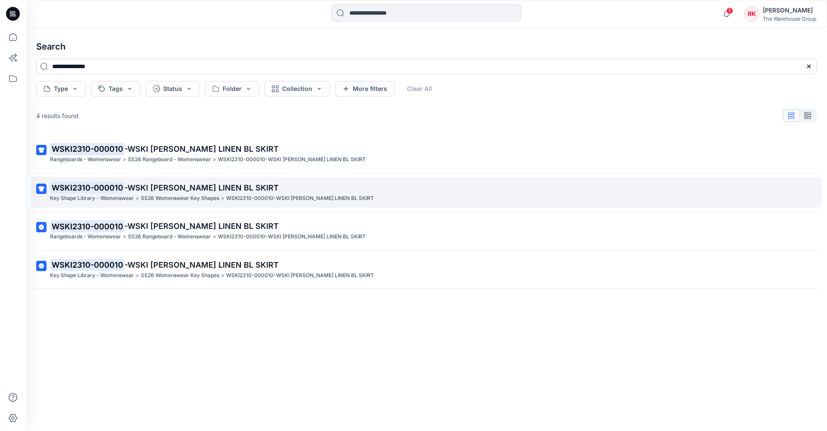
click at [166, 182] on p "WSKI2310-000010 -WSKI [PERSON_NAME] LINEN BL SKIRT" at bounding box center [426, 188] width 752 height 12
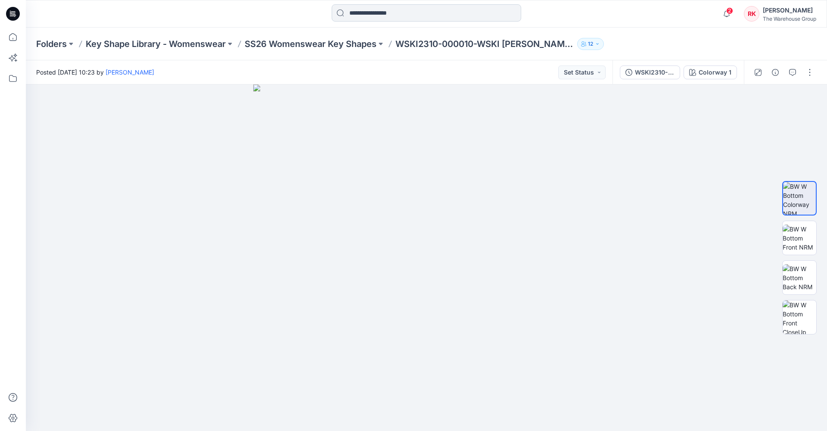
click at [354, 12] on input at bounding box center [427, 12] width 190 height 17
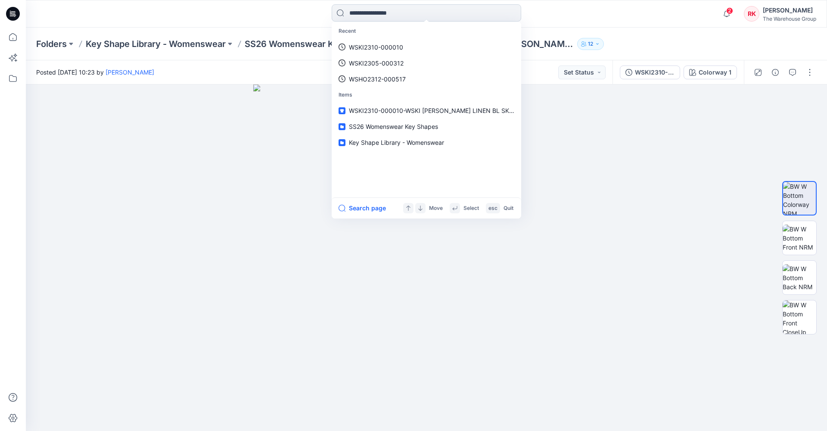
paste input "**********"
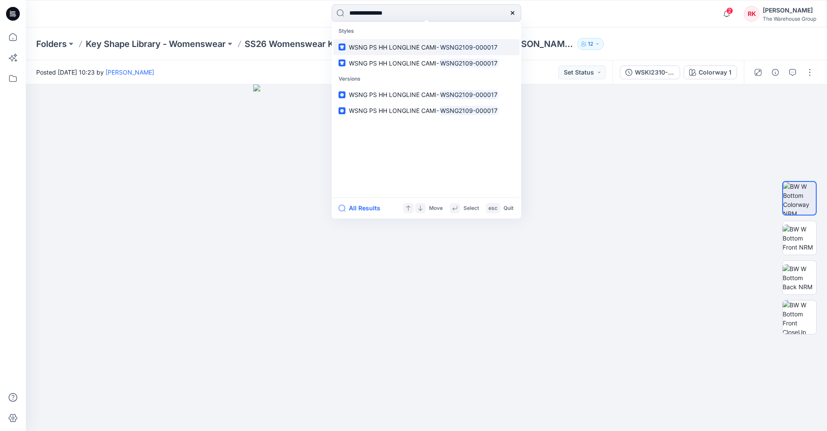
type input "**********"
click at [359, 46] on span "WSNG PS HH LONGLINE CAMI-" at bounding box center [394, 47] width 90 height 7
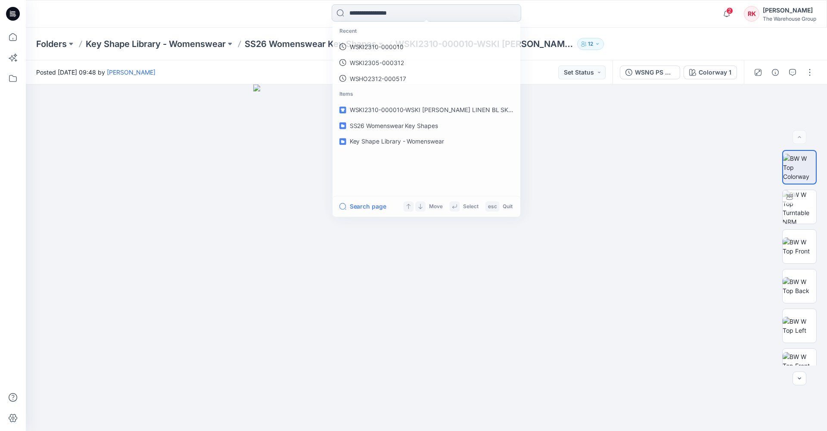
click at [379, 13] on input at bounding box center [427, 12] width 190 height 17
click at [377, 50] on p "WSNG2109-000017" at bounding box center [377, 47] width 57 height 9
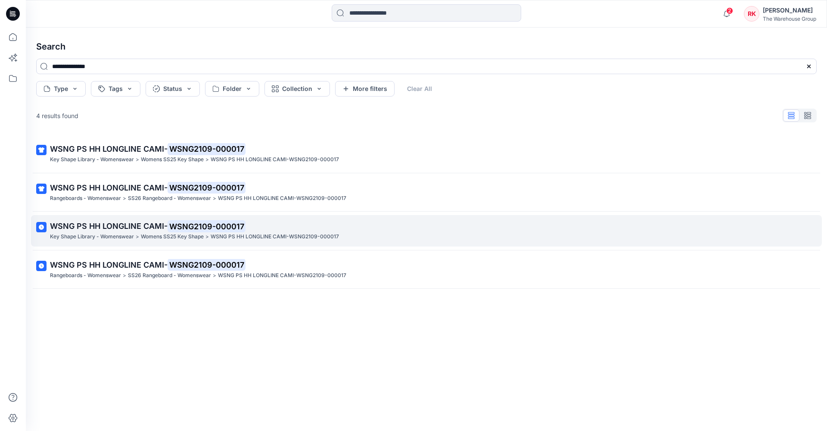
click at [175, 225] on mark "WSNG2109-000017" at bounding box center [207, 226] width 78 height 12
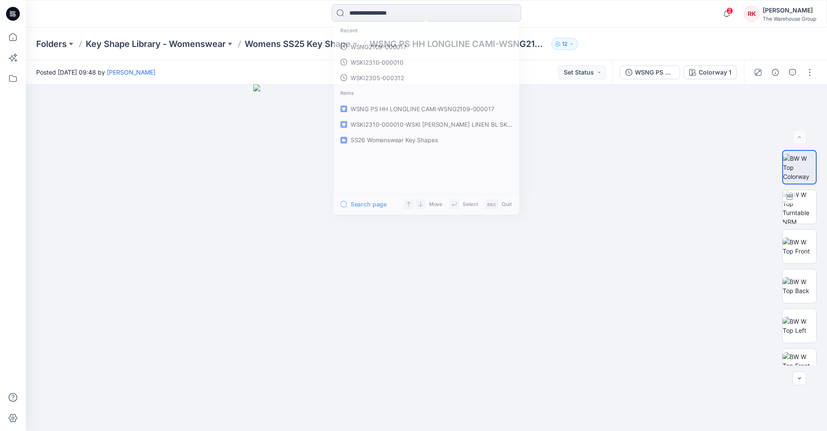
click at [371, 12] on input at bounding box center [427, 12] width 190 height 17
paste input "**********"
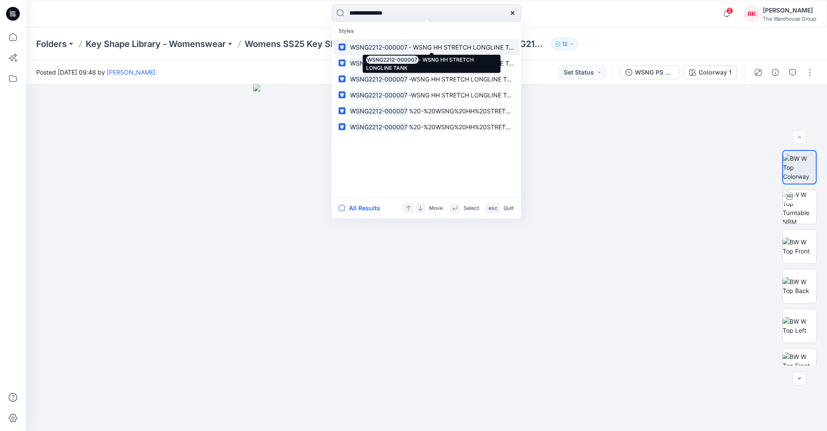
type input "**********"
click at [371, 47] on mark "WSNG2212-000007" at bounding box center [379, 47] width 60 height 10
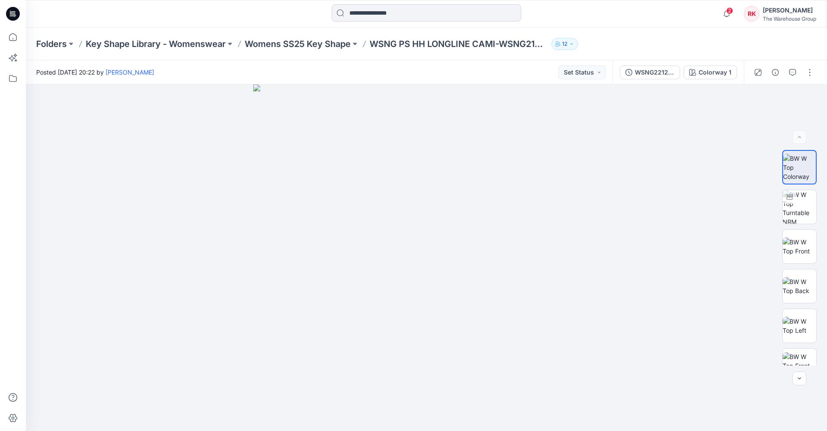
click at [362, 11] on input at bounding box center [427, 12] width 190 height 17
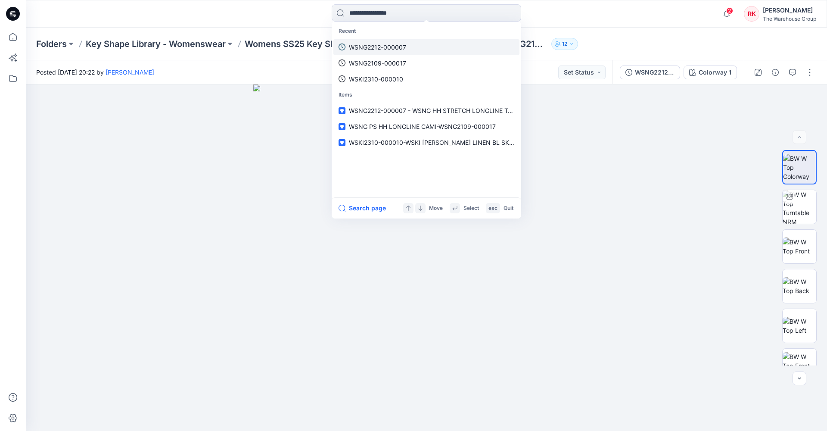
click at [362, 48] on p "WSNG2212-000007" at bounding box center [377, 47] width 57 height 9
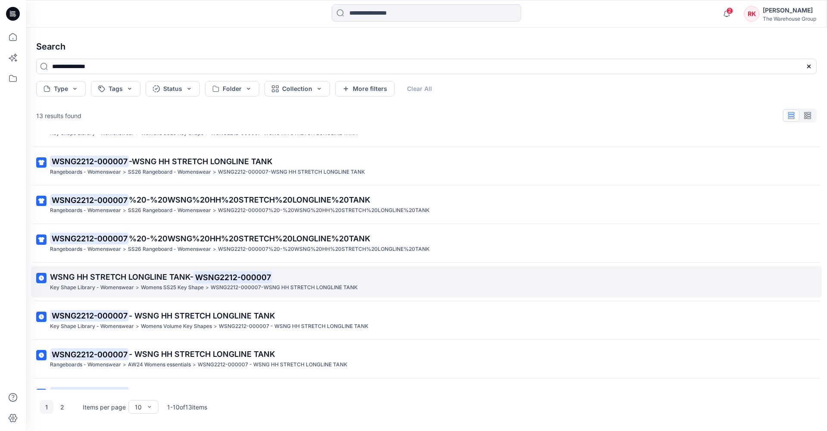
scroll to position [124, 0]
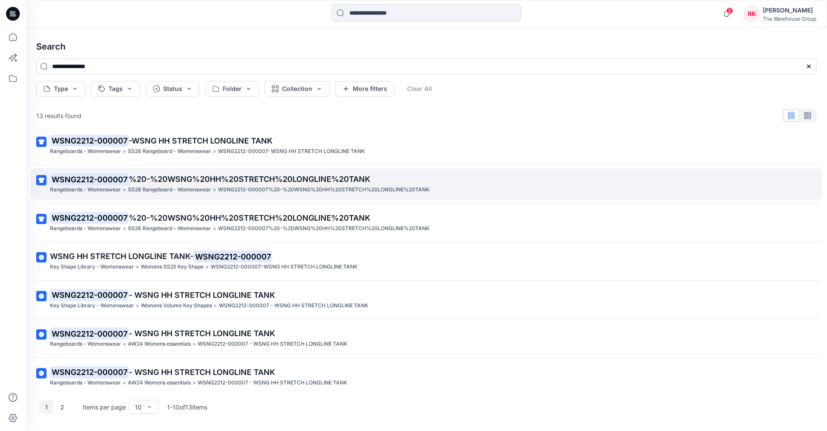
click at [173, 180] on span "%20-%20WSNG%20HH%20STRETCH%20LONGLINE%20TANK" at bounding box center [250, 179] width 242 height 9
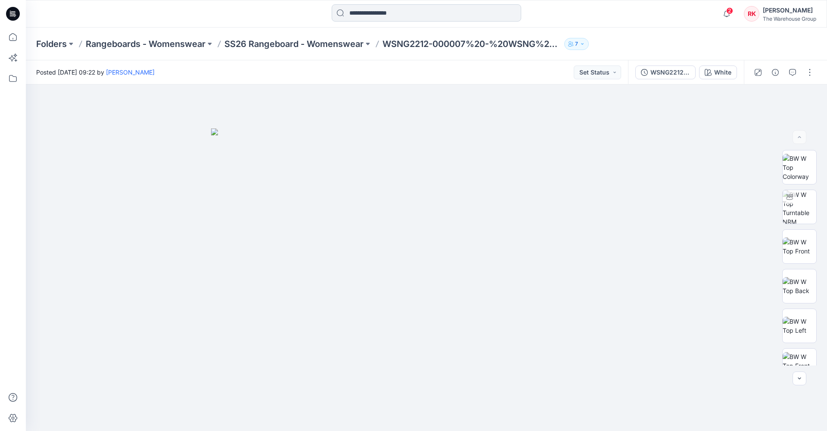
click at [375, 13] on input at bounding box center [427, 12] width 190 height 17
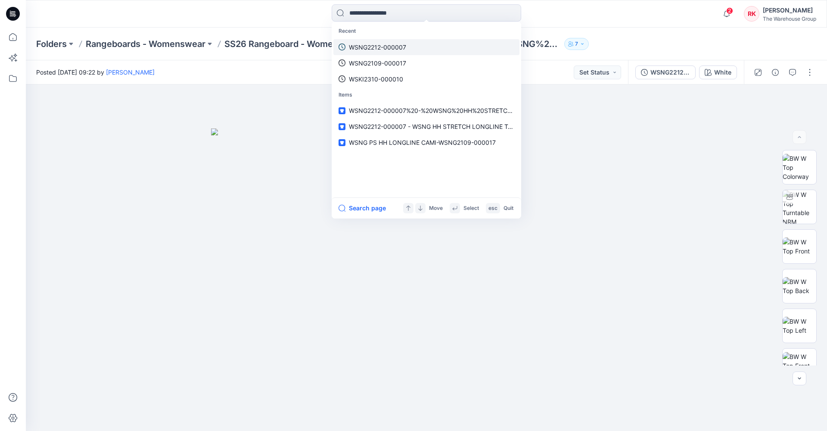
click at [376, 48] on p "WSNG2212-000007" at bounding box center [377, 47] width 57 height 9
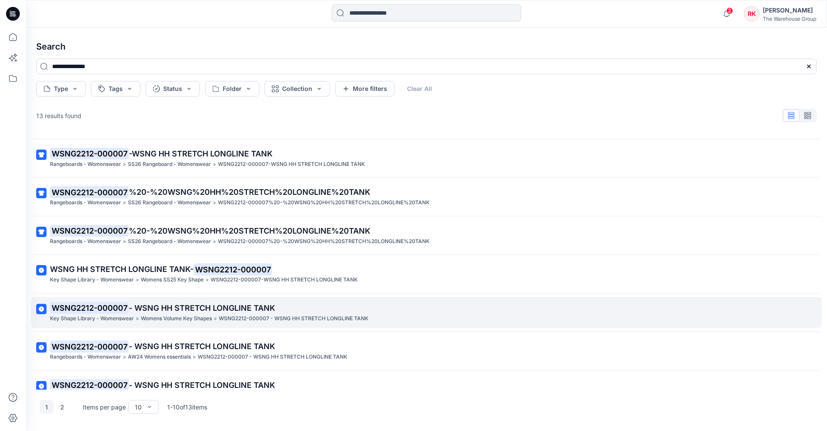
scroll to position [124, 0]
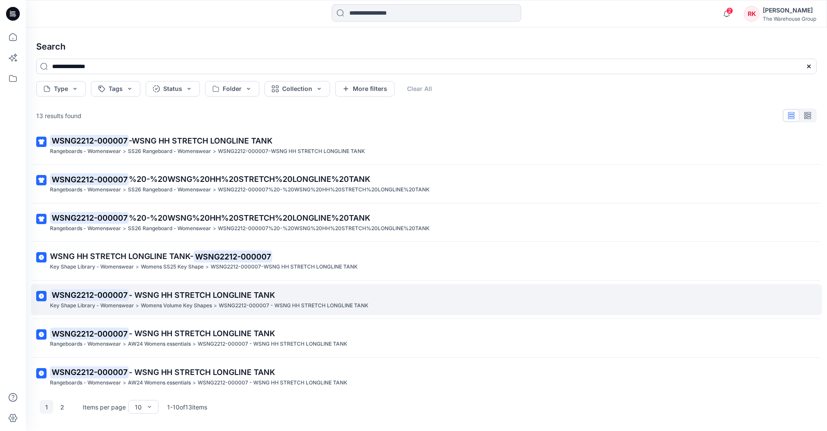
click at [194, 290] on span "- WSNG HH STRETCH LONGLINE TANK" at bounding box center [202, 294] width 147 height 9
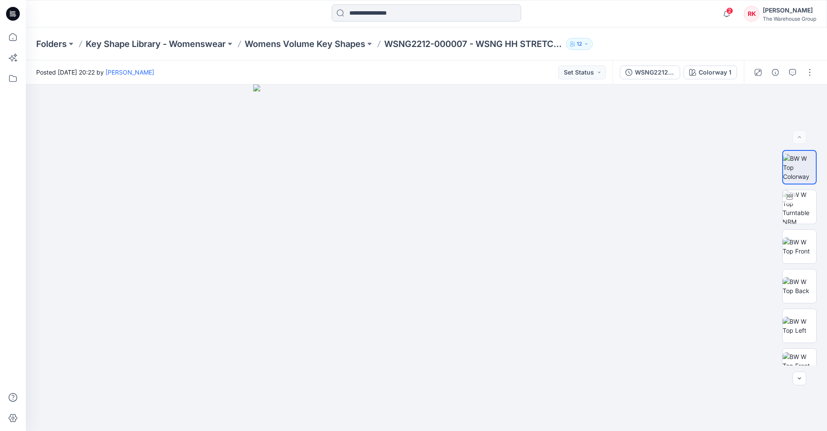
click at [409, 16] on input at bounding box center [427, 12] width 190 height 17
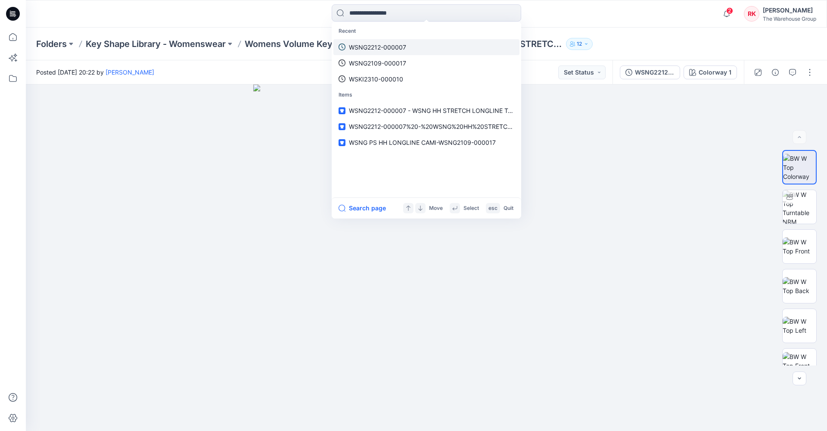
click at [384, 50] on p "WSNG2212-000007" at bounding box center [377, 47] width 57 height 9
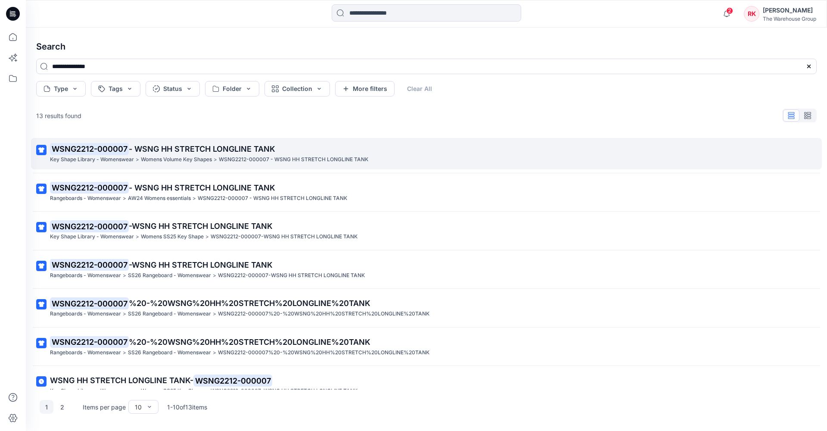
click at [213, 146] on span "- WSNG HH STRETCH LONGLINE TANK" at bounding box center [202, 148] width 147 height 9
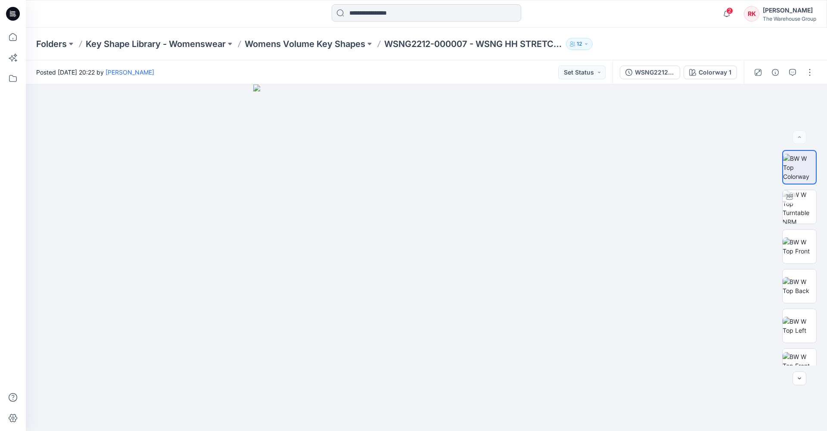
click at [365, 12] on input at bounding box center [427, 12] width 190 height 17
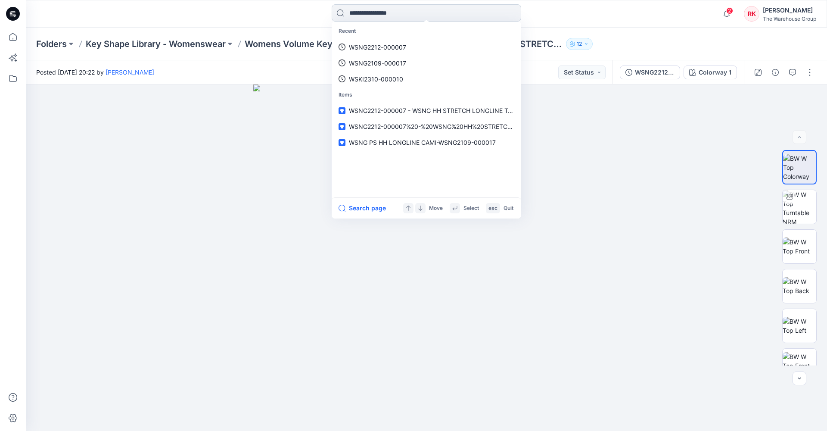
paste input "**********"
type input "**********"
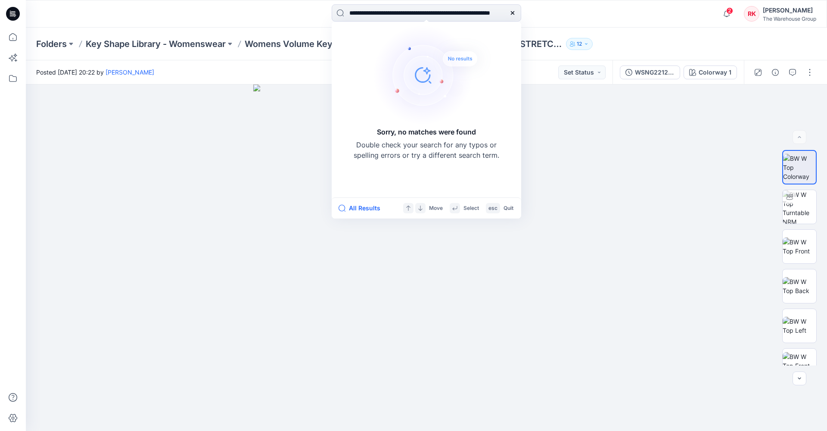
click at [512, 12] on icon at bounding box center [512, 12] width 7 height 7
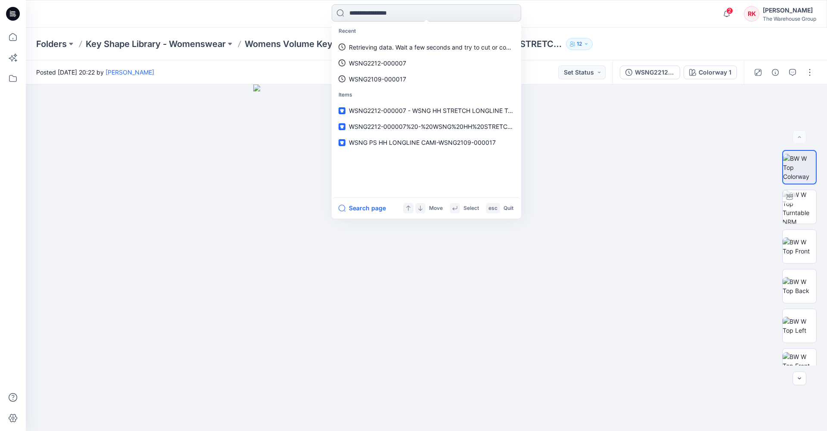
click at [409, 13] on input at bounding box center [427, 12] width 190 height 17
paste input "**********"
type input "**********"
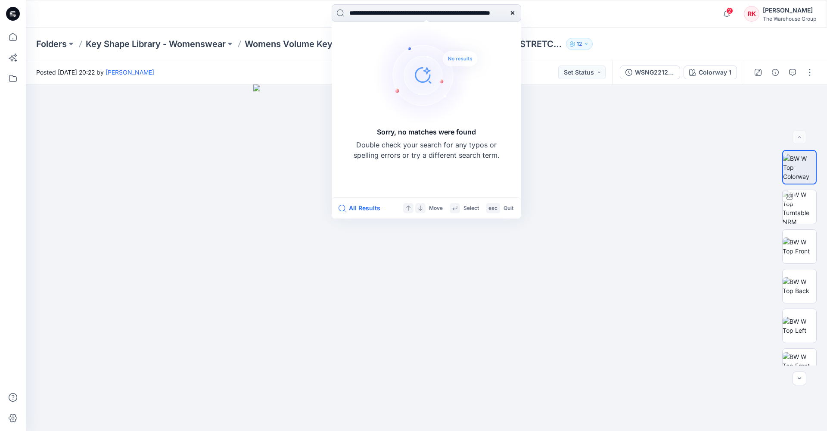
click at [514, 12] on icon at bounding box center [512, 12] width 7 height 7
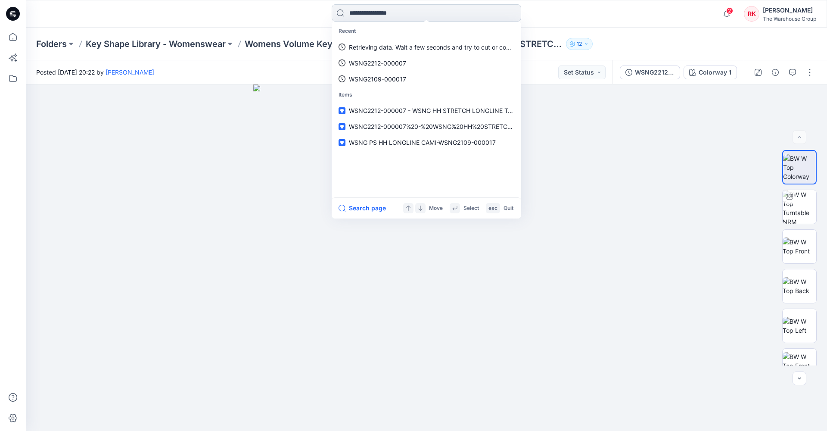
click at [378, 13] on input at bounding box center [427, 12] width 190 height 17
paste input "**********"
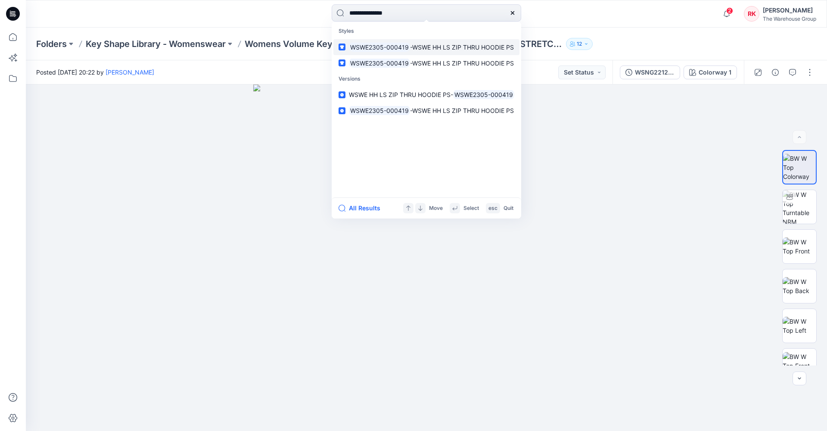
type input "**********"
click at [385, 48] on mark "WSWE2305-000419" at bounding box center [379, 47] width 61 height 10
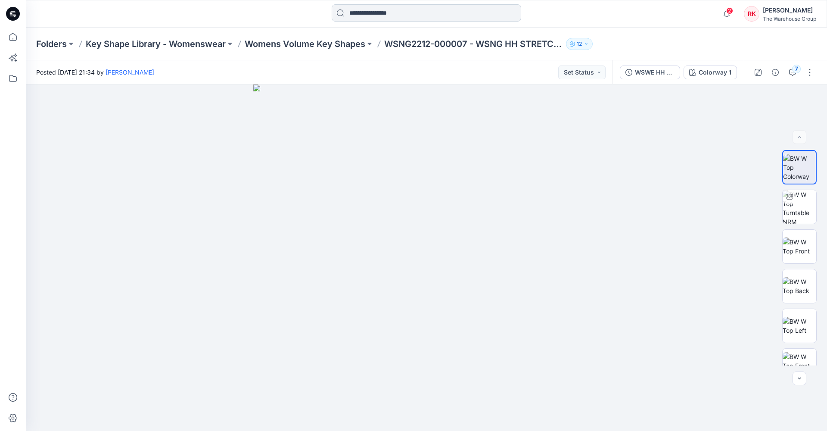
click at [430, 14] on input at bounding box center [427, 12] width 190 height 17
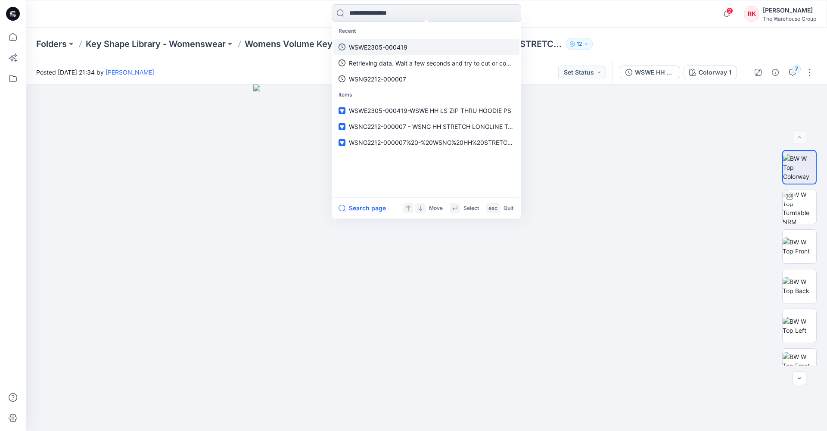
click at [401, 48] on p "WSWE2305-000419" at bounding box center [378, 47] width 59 height 9
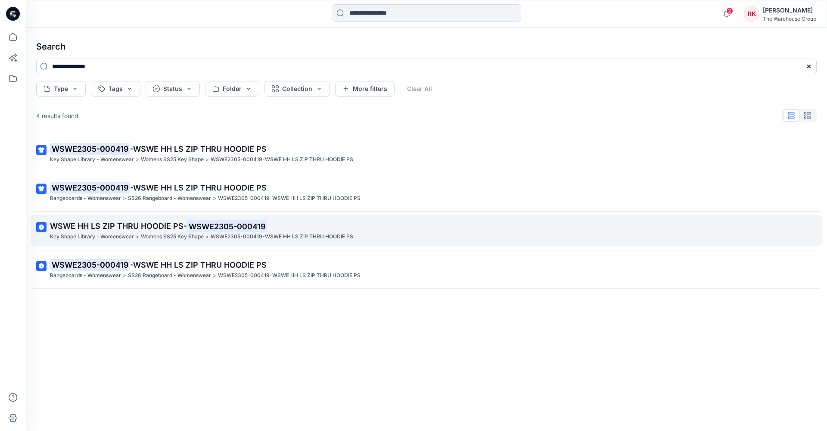
click at [180, 225] on span "WSWE HH LS ZIP THRU HOODIE PS-" at bounding box center [118, 226] width 137 height 9
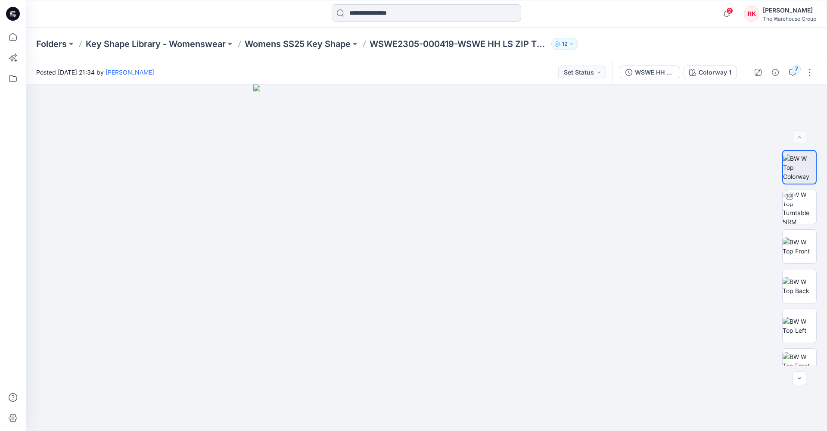
click at [356, 12] on input at bounding box center [427, 12] width 190 height 17
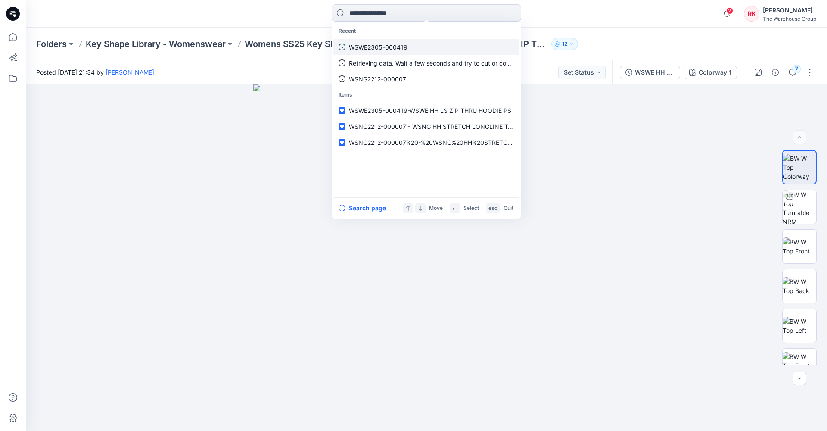
click at [360, 45] on p "WSWE2305-000419" at bounding box center [378, 47] width 59 height 9
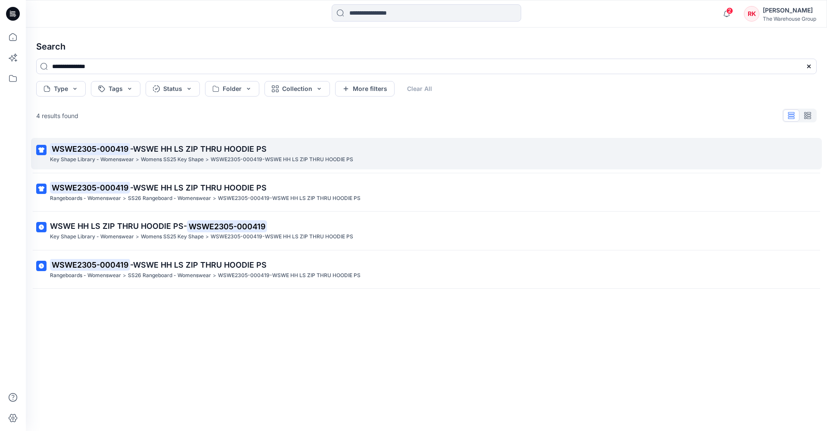
click at [212, 149] on span "-WSWE HH LS ZIP THRU HOODIE PS" at bounding box center [198, 148] width 137 height 9
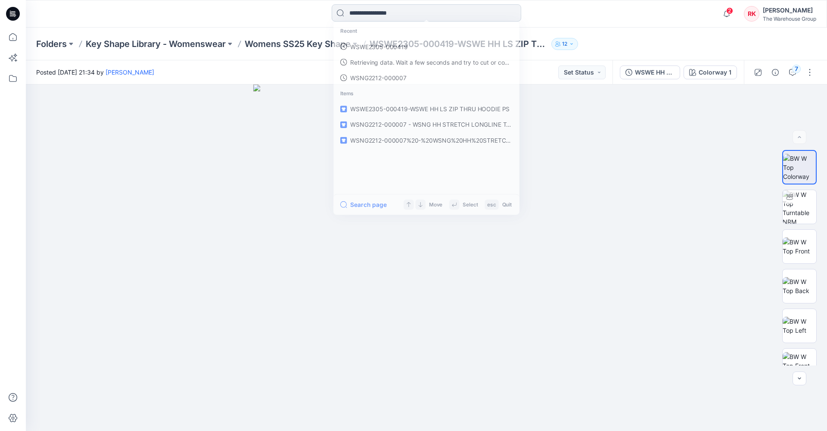
click at [381, 16] on input at bounding box center [427, 12] width 190 height 17
click at [379, 47] on p "WSWE2305-000419" at bounding box center [378, 47] width 59 height 9
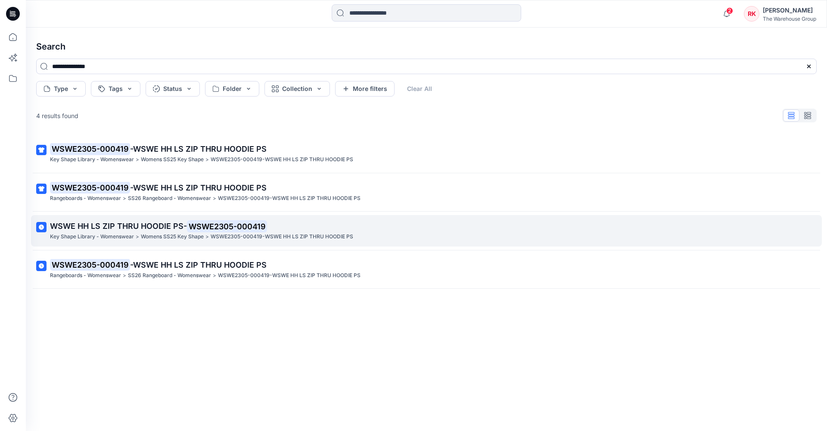
click at [172, 229] on span "WSWE HH LS ZIP THRU HOODIE PS-" at bounding box center [118, 226] width 137 height 9
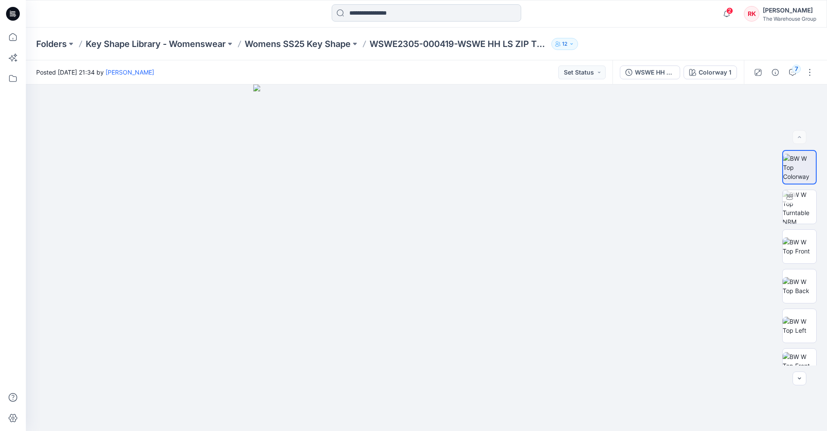
click at [362, 16] on input at bounding box center [427, 12] width 190 height 17
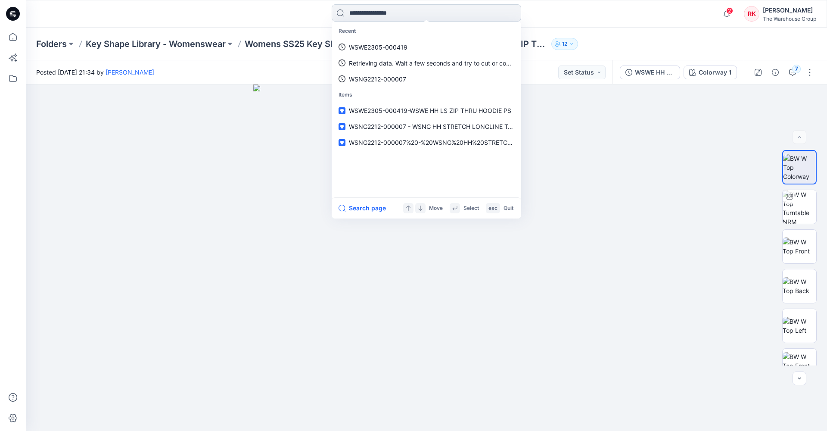
paste input "**********"
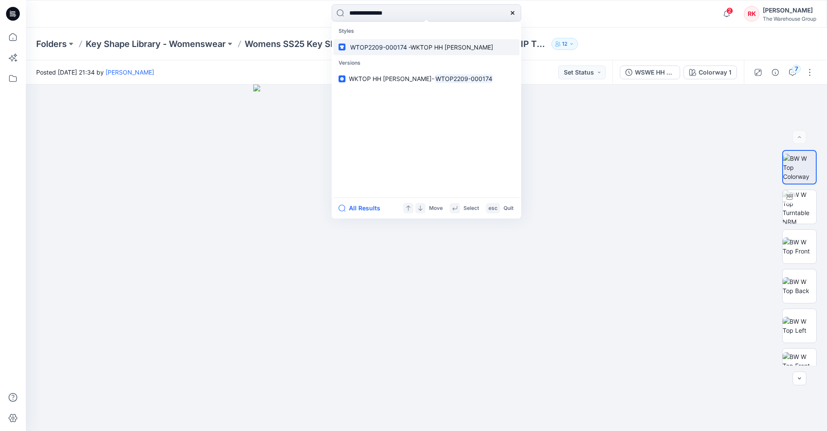
type input "**********"
click at [386, 46] on mark "WTOP2209-000174" at bounding box center [378, 47] width 59 height 10
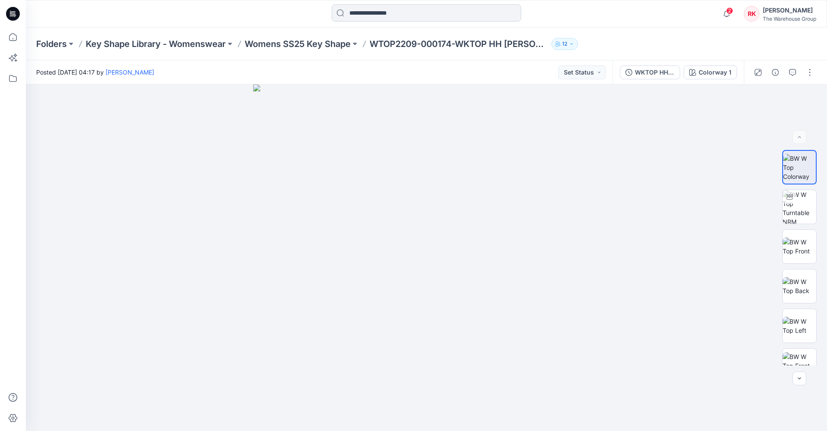
click at [401, 12] on input at bounding box center [427, 12] width 190 height 17
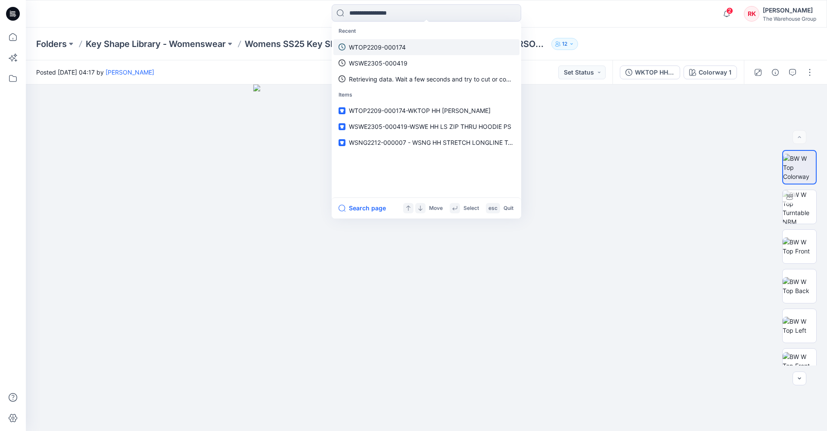
click at [387, 46] on p "WTOP2209-000174" at bounding box center [377, 47] width 57 height 9
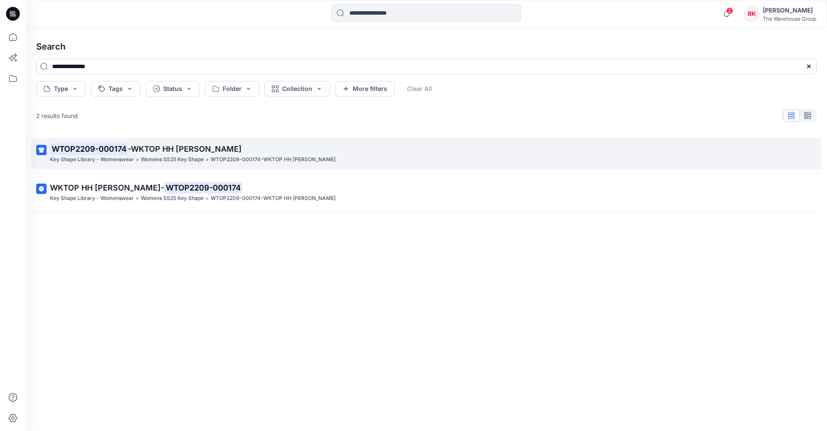
click at [180, 150] on span "-WKTOP HH [PERSON_NAME]" at bounding box center [185, 148] width 114 height 9
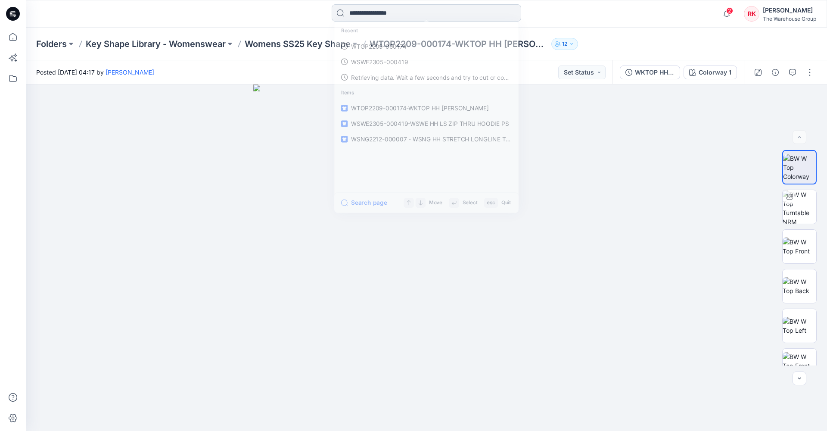
click at [348, 13] on input at bounding box center [427, 12] width 190 height 17
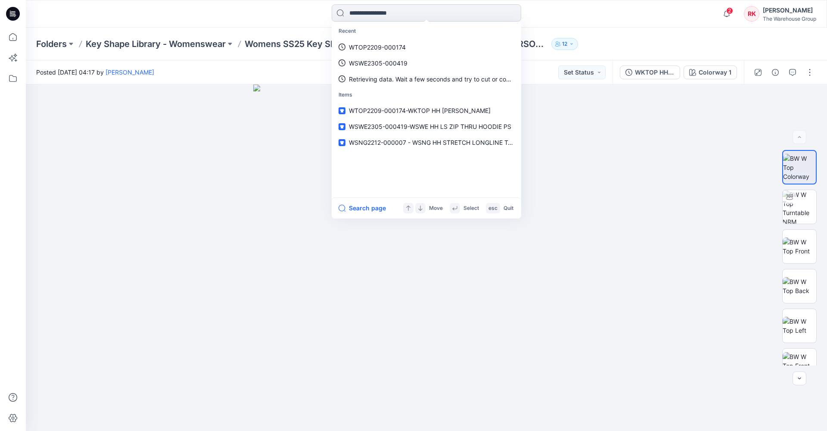
paste input "**********"
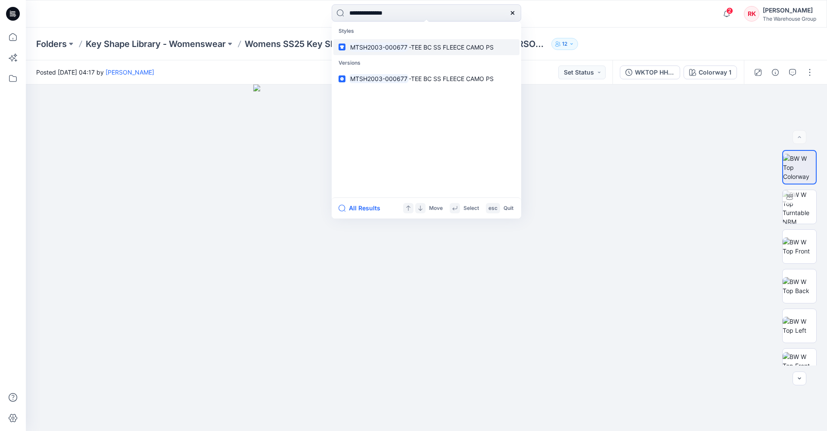
type input "**********"
click at [380, 45] on mark "MTSH2003-000677" at bounding box center [379, 47] width 60 height 10
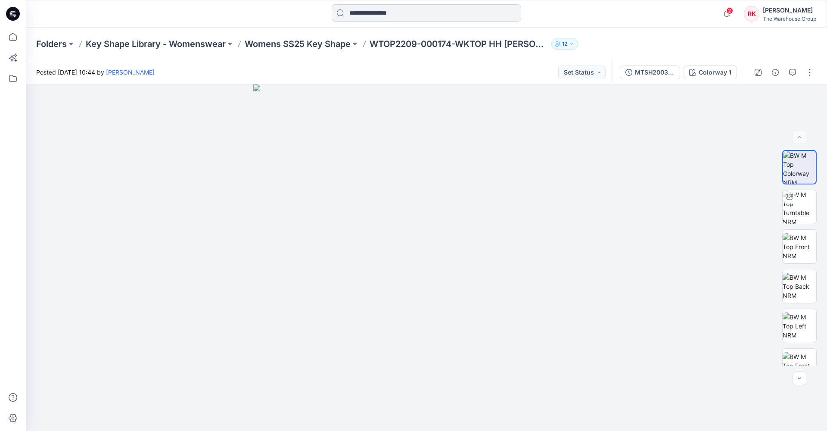
click at [385, 10] on input at bounding box center [427, 12] width 190 height 17
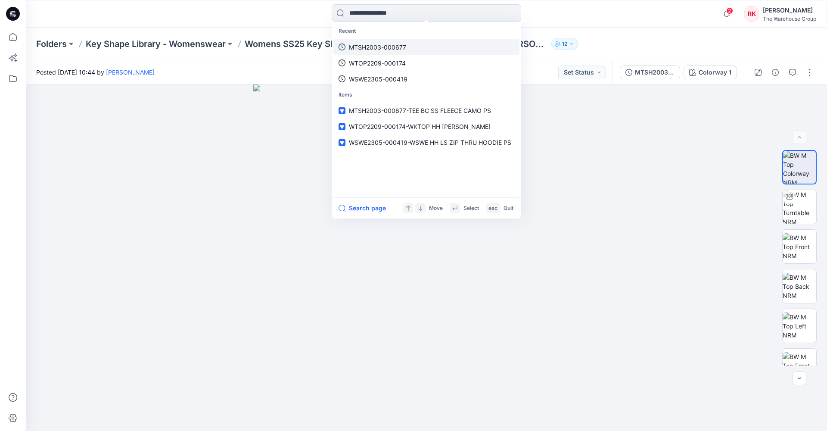
click at [385, 46] on p "MTSH2003-000677" at bounding box center [377, 47] width 57 height 9
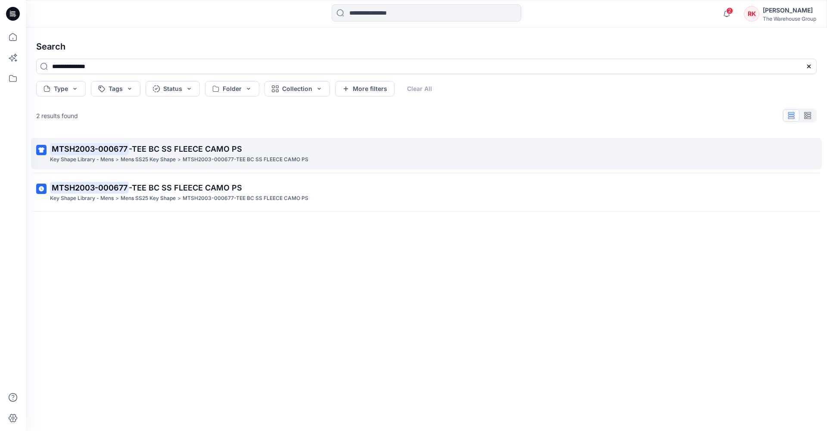
click at [160, 153] on span "-TEE BC SS FLEECE CAMO PS" at bounding box center [185, 148] width 113 height 9
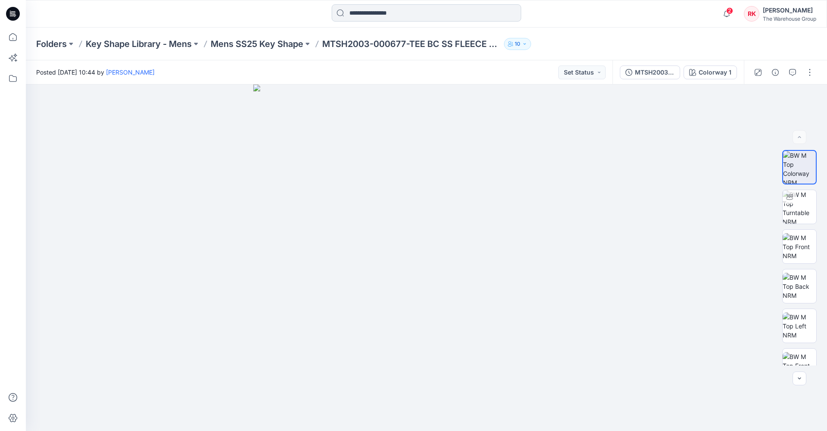
click at [396, 12] on input at bounding box center [427, 12] width 190 height 17
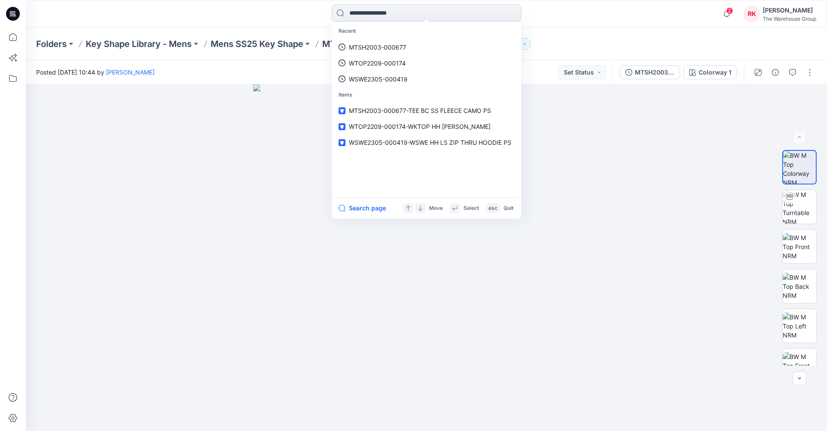
paste input "**********"
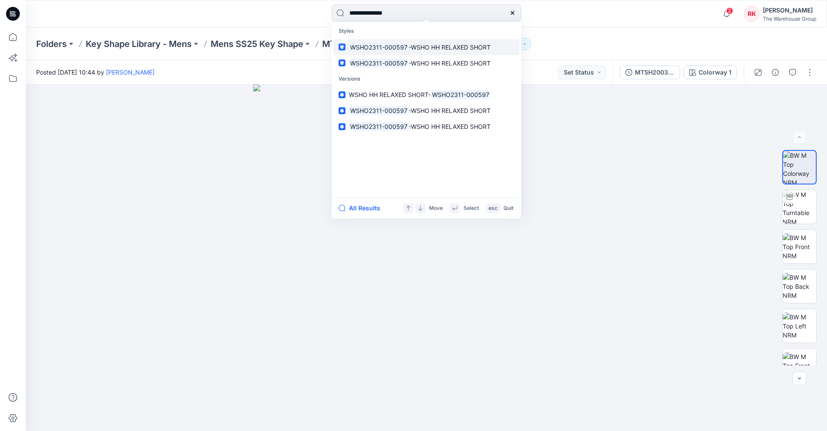
type input "**********"
click at [393, 45] on mark "WSHO2311-000597" at bounding box center [379, 47] width 60 height 10
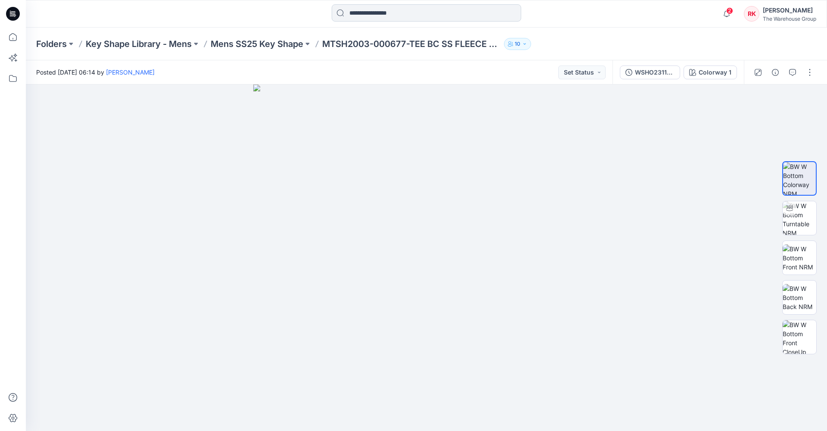
click at [403, 13] on input at bounding box center [427, 12] width 190 height 17
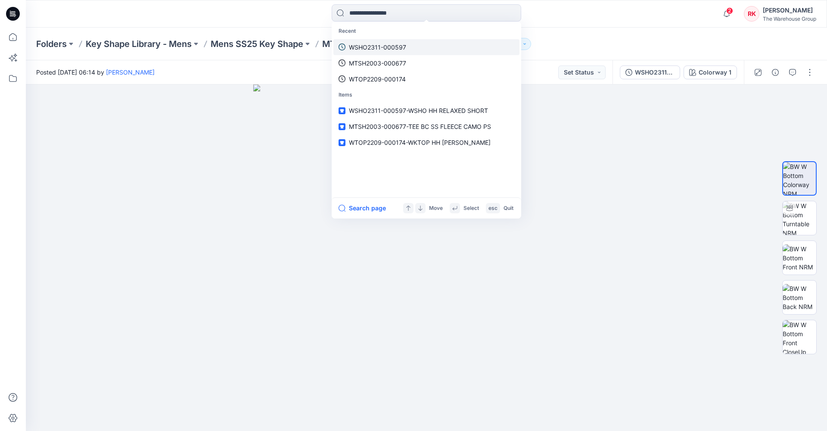
click at [392, 46] on p "WSHO2311-000597" at bounding box center [377, 47] width 57 height 9
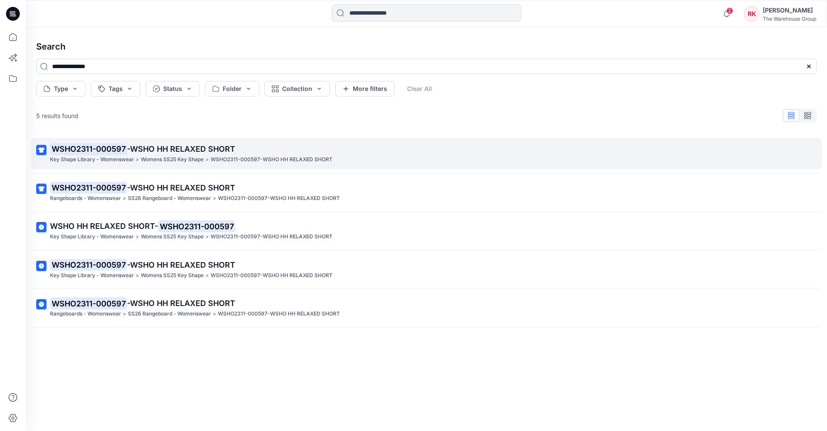
click at [193, 146] on span "-WSHO HH RELAXED SHORT" at bounding box center [181, 148] width 108 height 9
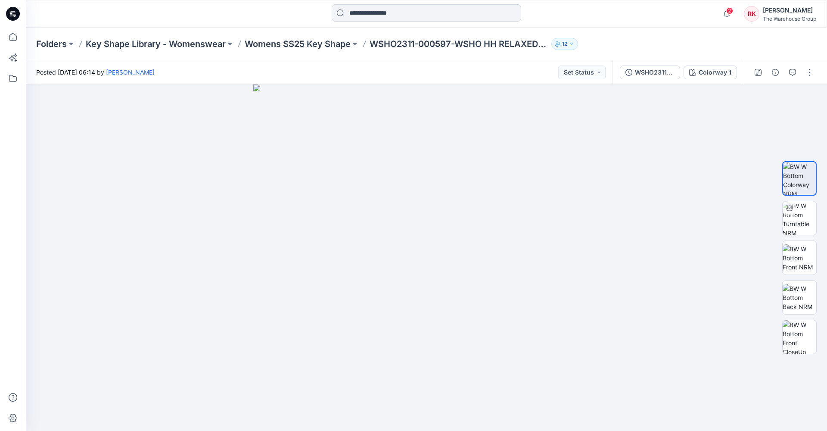
click at [370, 13] on input at bounding box center [427, 12] width 190 height 17
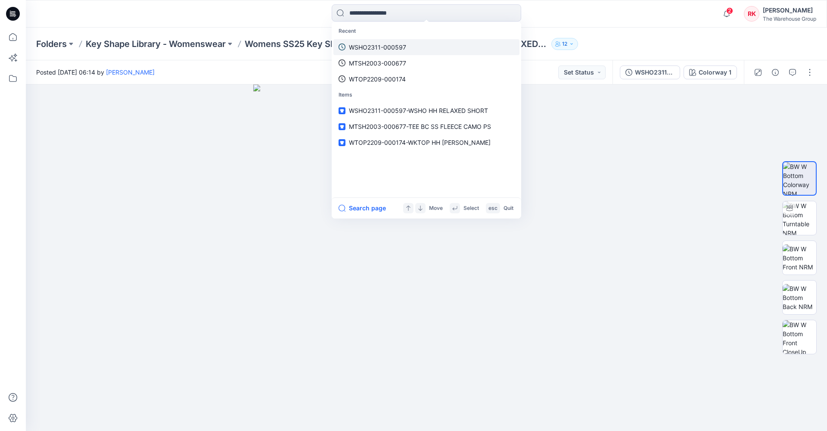
click at [364, 49] on p "WSHO2311-000597" at bounding box center [377, 47] width 57 height 9
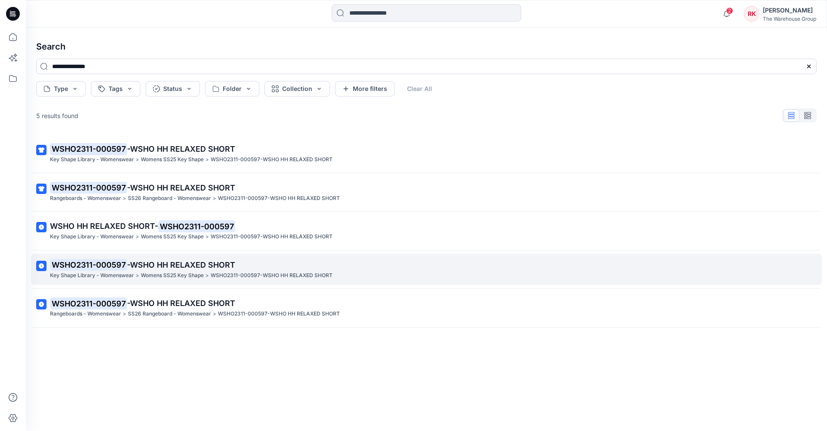
click at [94, 259] on mark "WSHO2311-000597" at bounding box center [88, 265] width 77 height 12
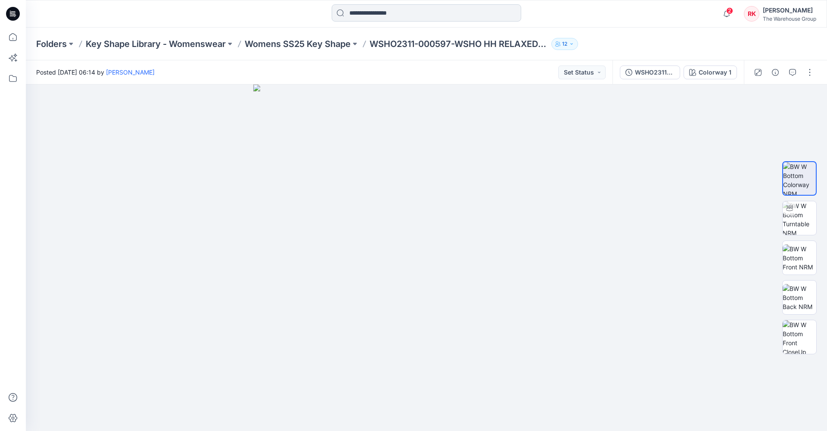
click at [390, 14] on input at bounding box center [427, 12] width 190 height 17
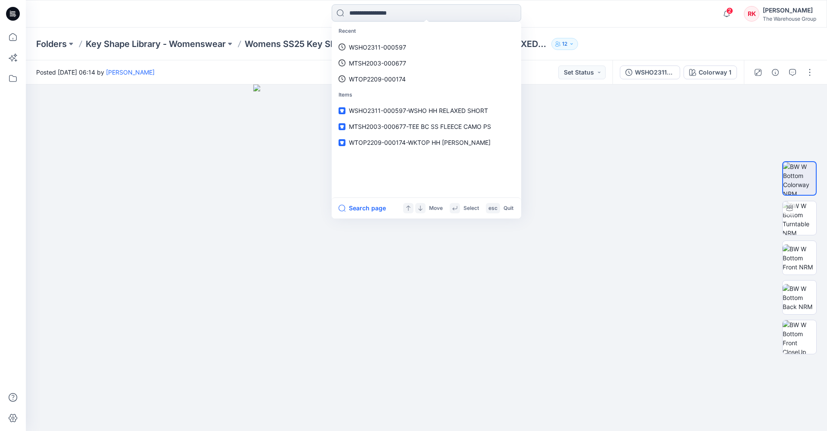
paste input "**********"
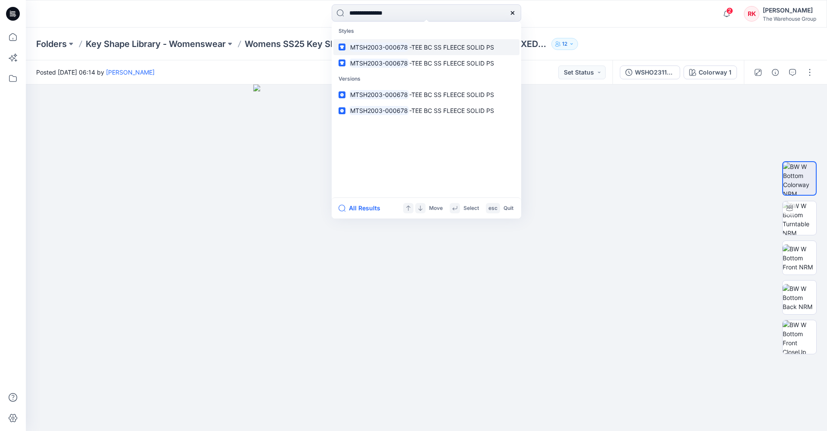
type input "**********"
click at [387, 46] on mark "MTSH2003-000678" at bounding box center [379, 47] width 60 height 10
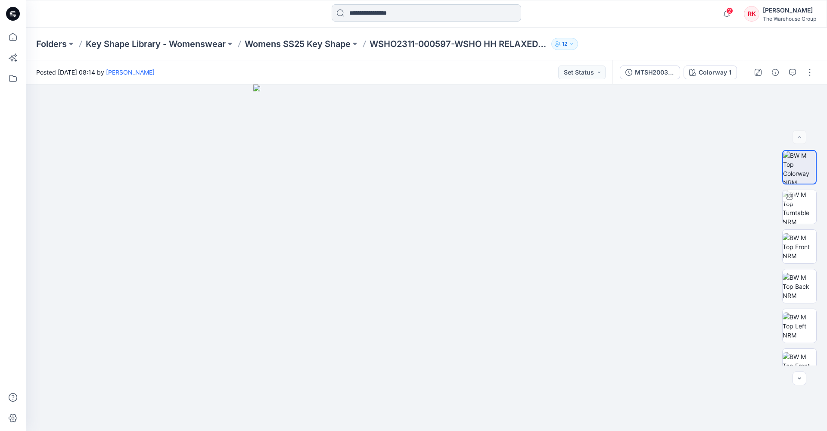
click at [355, 11] on input at bounding box center [427, 12] width 190 height 17
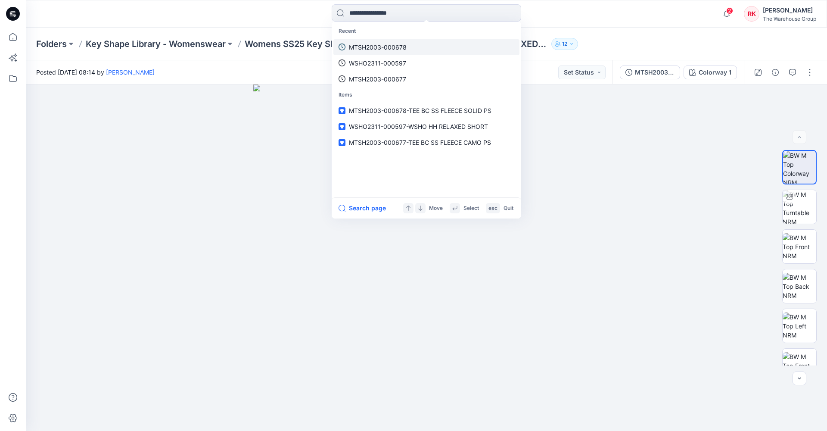
click at [359, 44] on p "MTSH2003-000678" at bounding box center [378, 47] width 58 height 9
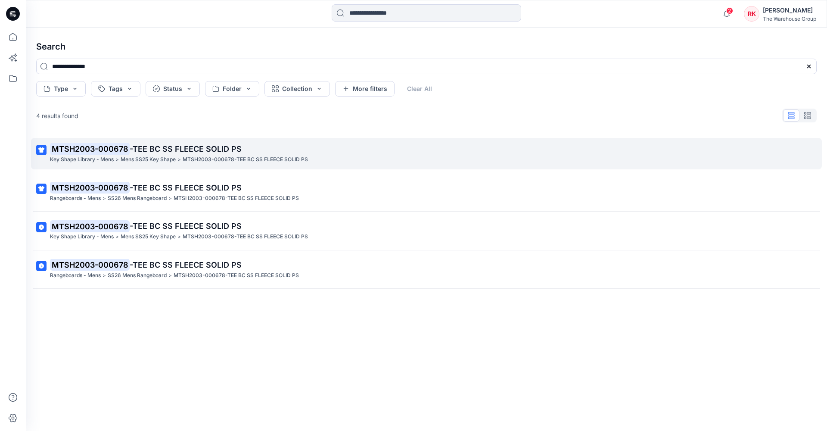
click at [206, 155] on div "MTSH2003-000678 -TEE BC SS FLEECE SOLID PS Key Shape Library - Mens > Mens SS25…" at bounding box center [426, 153] width 752 height 21
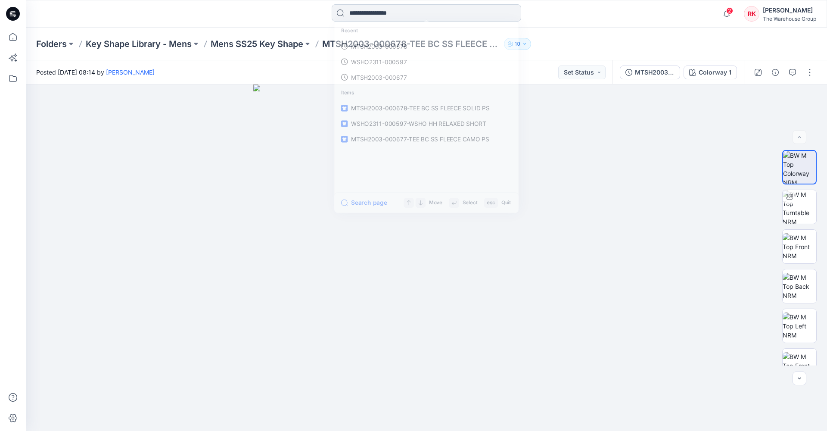
click at [367, 14] on input at bounding box center [427, 12] width 190 height 17
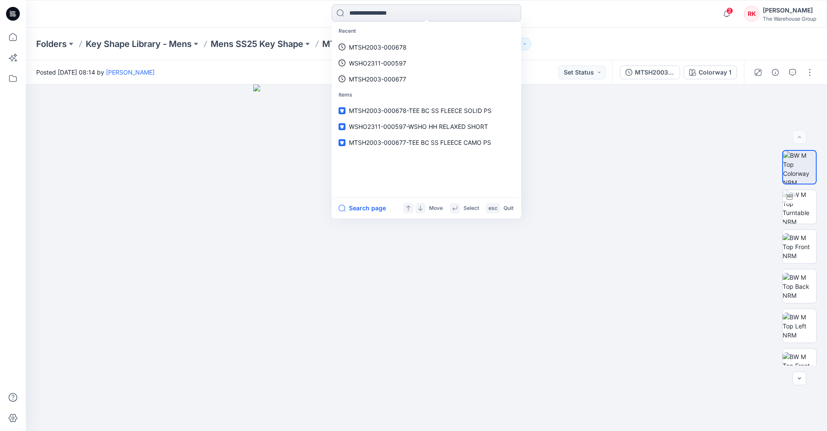
paste input "**********"
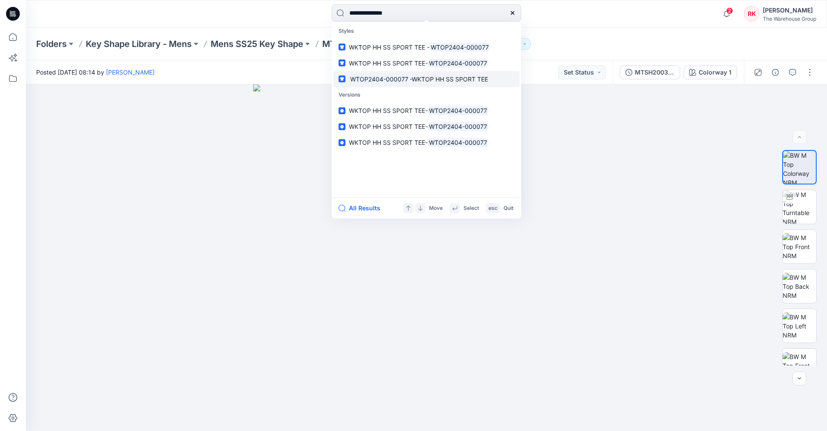
type input "**********"
click at [410, 78] on span "-WKTOP HH SS SPORT TEE" at bounding box center [449, 78] width 78 height 7
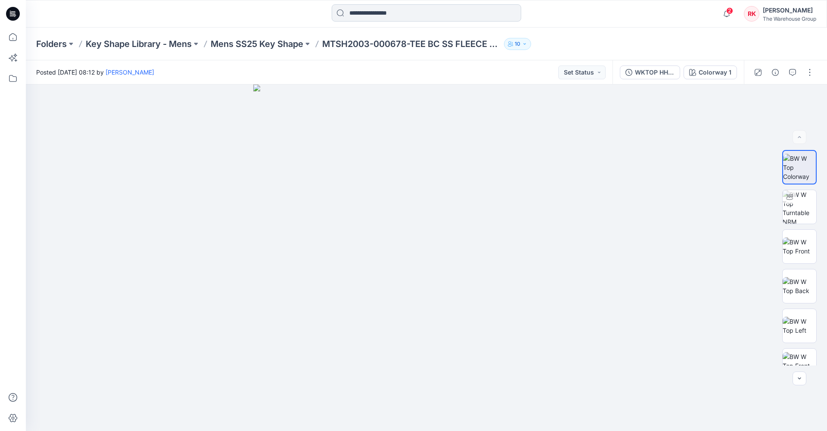
click at [397, 12] on input at bounding box center [427, 12] width 190 height 17
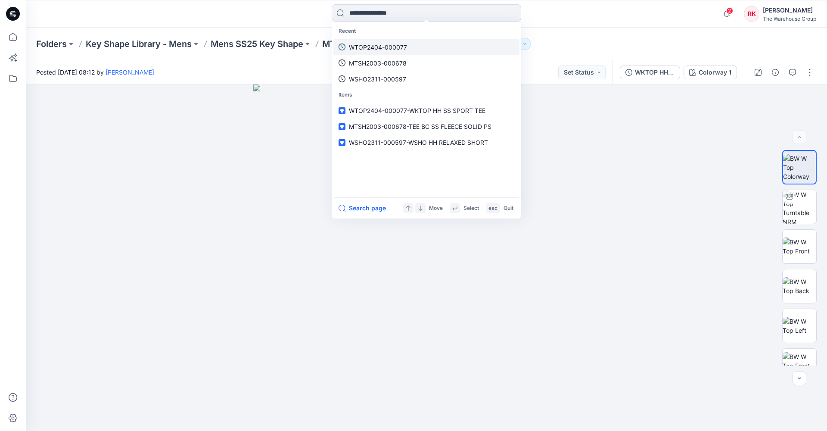
click at [393, 47] on p "WTOP2404-000077" at bounding box center [378, 47] width 58 height 9
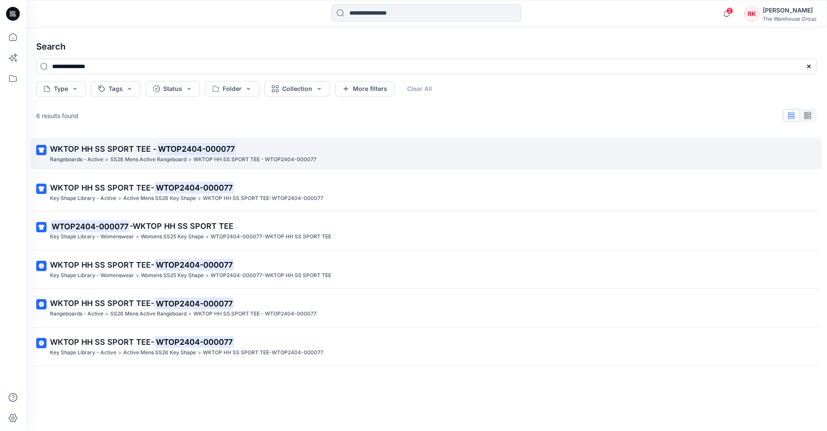
click at [198, 149] on mark "WTOP2404-000077" at bounding box center [196, 149] width 80 height 12
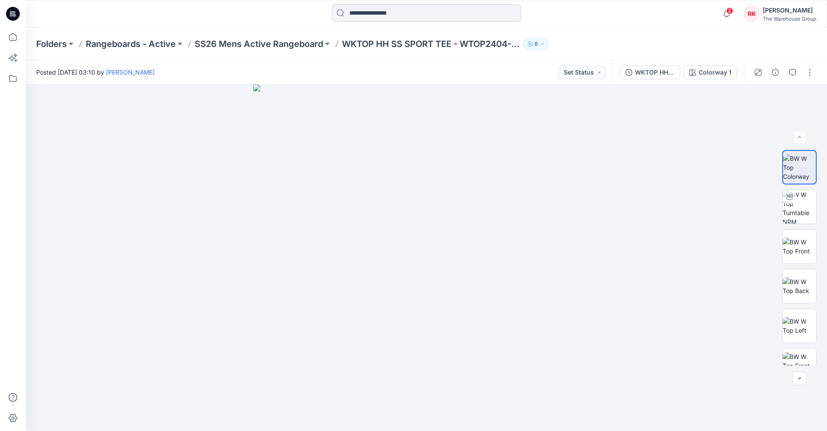
click at [368, 10] on input at bounding box center [427, 12] width 190 height 17
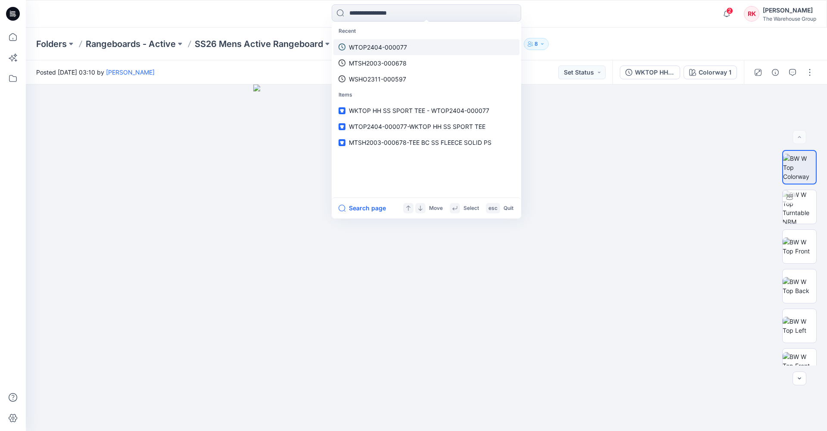
click at [368, 46] on p "WTOP2404-000077" at bounding box center [378, 47] width 58 height 9
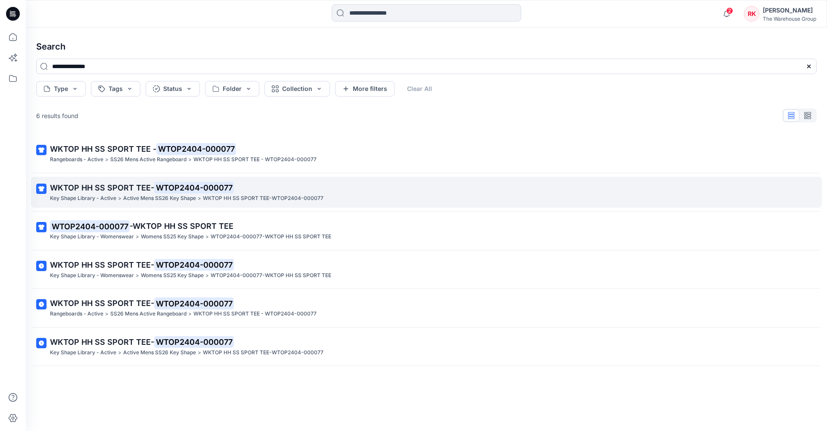
click at [202, 190] on mark "WTOP2404-000077" at bounding box center [194, 187] width 80 height 12
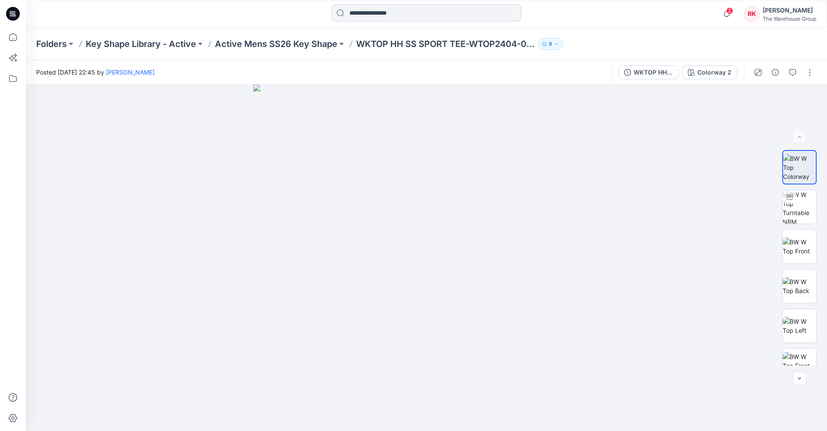
click at [428, 14] on input at bounding box center [427, 12] width 190 height 17
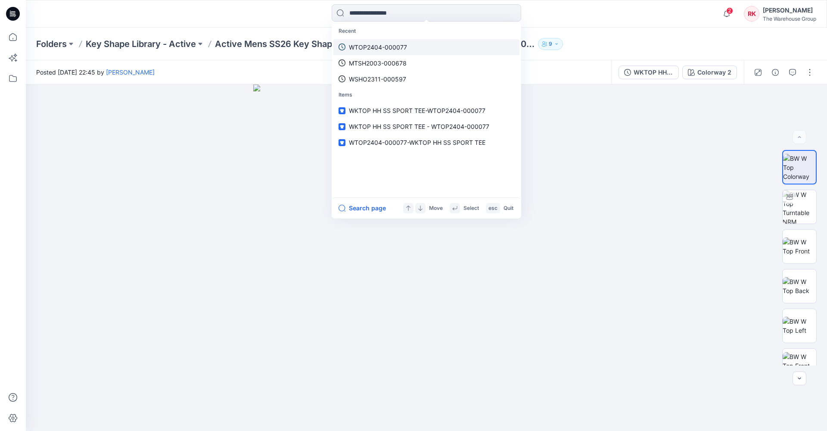
click at [389, 48] on p "WTOP2404-000077" at bounding box center [378, 47] width 58 height 9
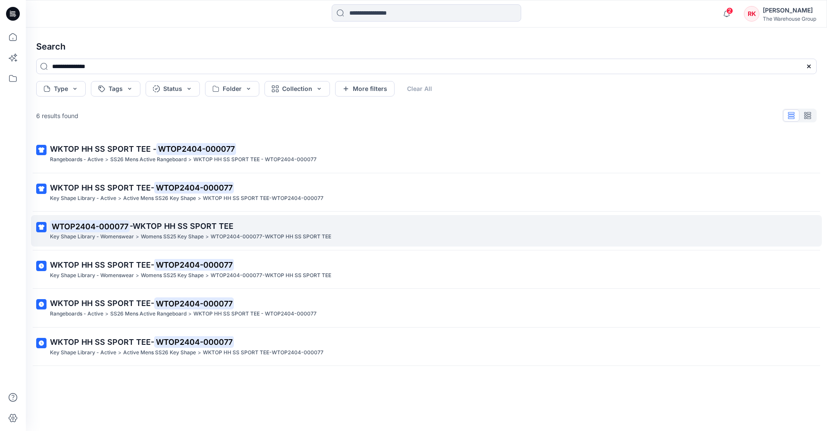
click at [125, 223] on mark "WTOP2404-000077" at bounding box center [90, 226] width 80 height 12
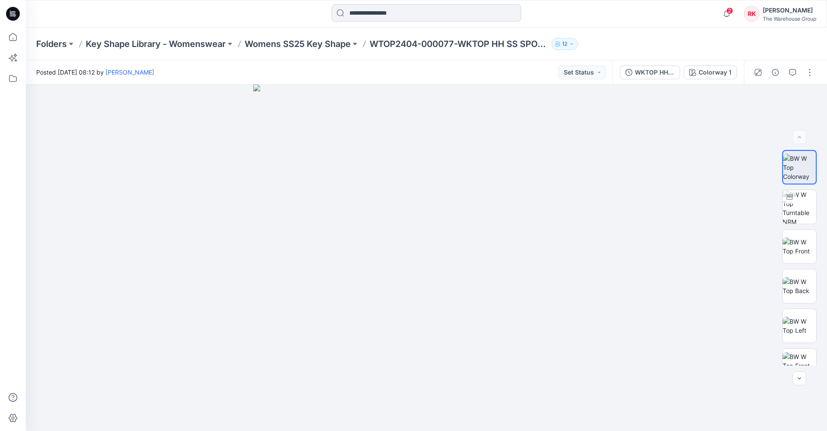
click at [388, 15] on input at bounding box center [427, 12] width 190 height 17
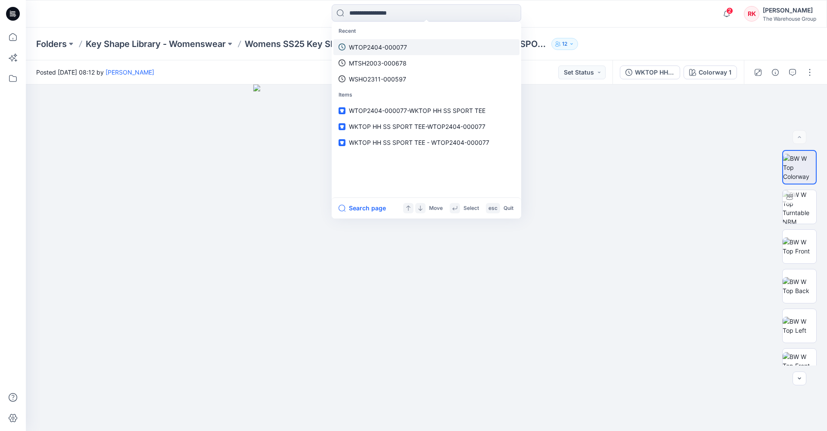
click at [373, 41] on link "WTOP2404-000077" at bounding box center [427, 47] width 186 height 16
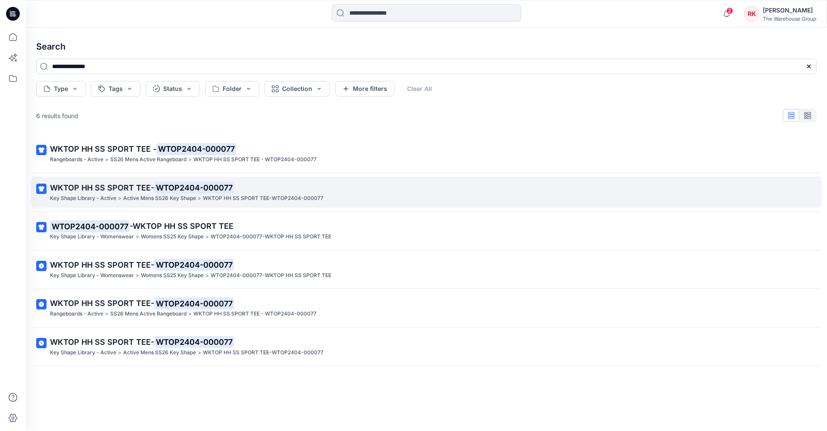
click at [156, 185] on mark "WTOP2404-000077" at bounding box center [194, 187] width 80 height 12
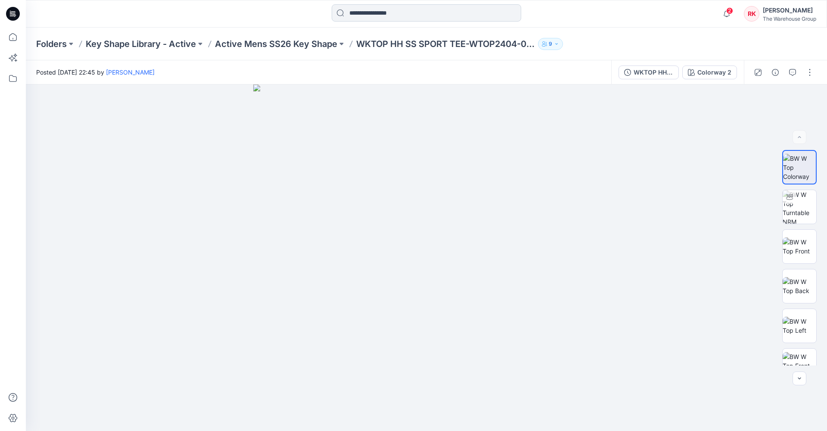
click at [439, 16] on input at bounding box center [427, 12] width 190 height 17
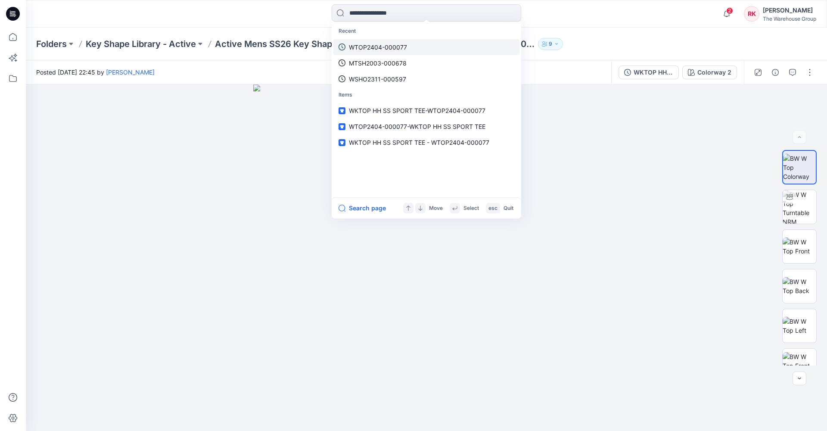
click at [392, 50] on p "WTOP2404-000077" at bounding box center [378, 47] width 58 height 9
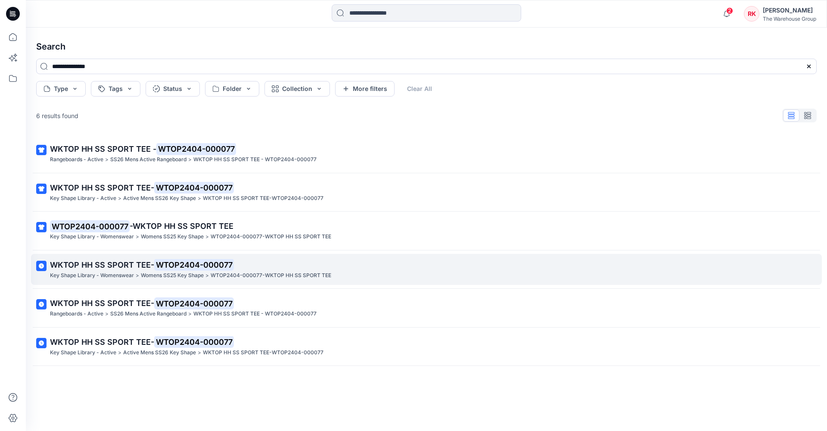
click at [117, 262] on span "WKTOP HH SS SPORT TEE-" at bounding box center [102, 264] width 104 height 9
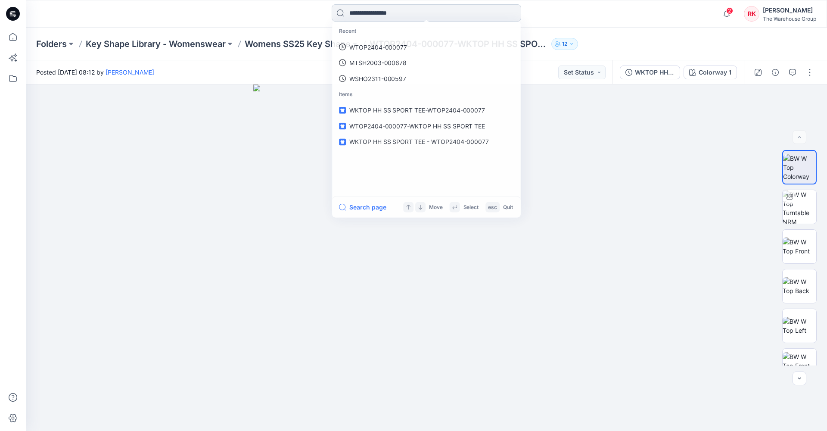
click at [365, 16] on input at bounding box center [427, 12] width 190 height 17
click at [368, 50] on p "WTOP2404-000077" at bounding box center [378, 47] width 58 height 9
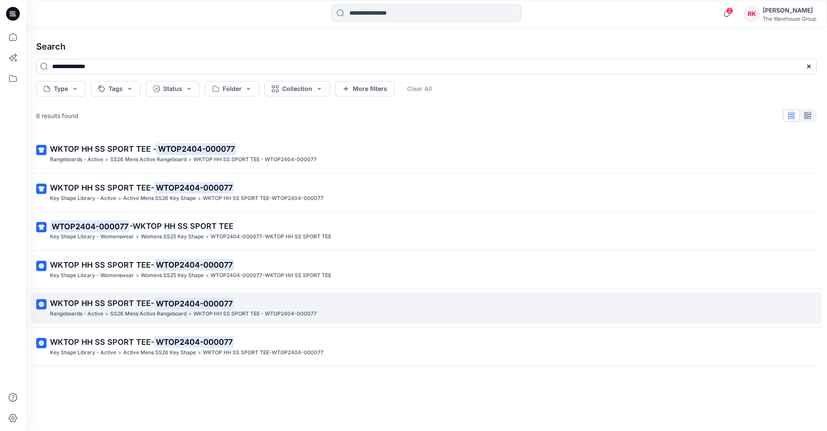
click at [180, 300] on mark "WTOP2404-000077" at bounding box center [194, 303] width 80 height 12
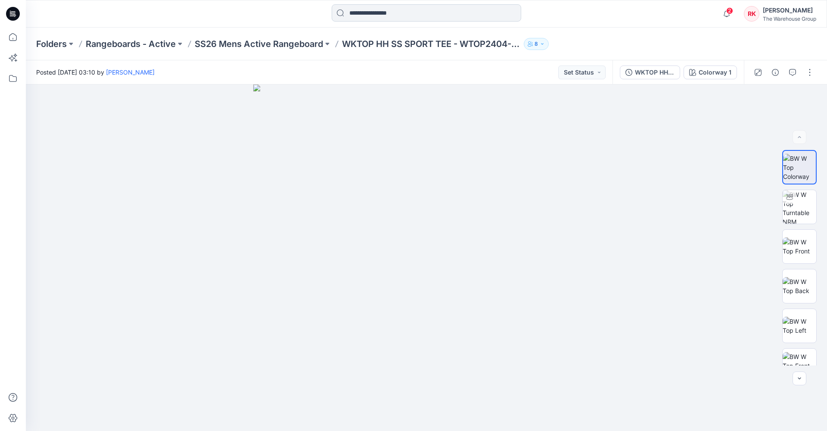
click at [388, 15] on input at bounding box center [427, 12] width 190 height 17
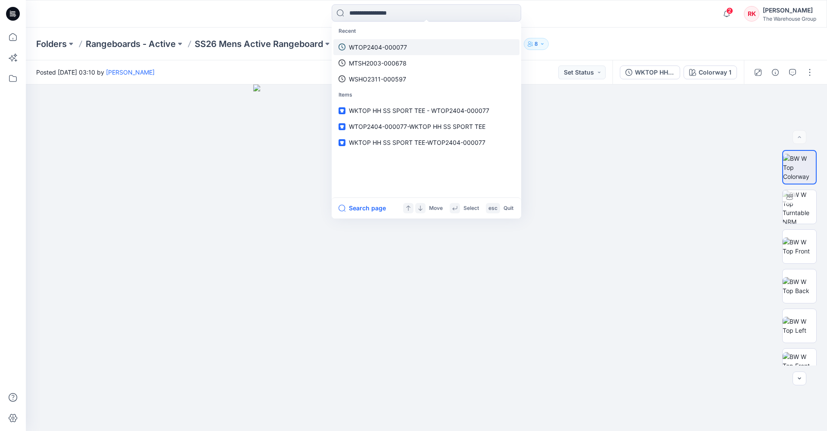
click at [379, 50] on p "WTOP2404-000077" at bounding box center [378, 47] width 58 height 9
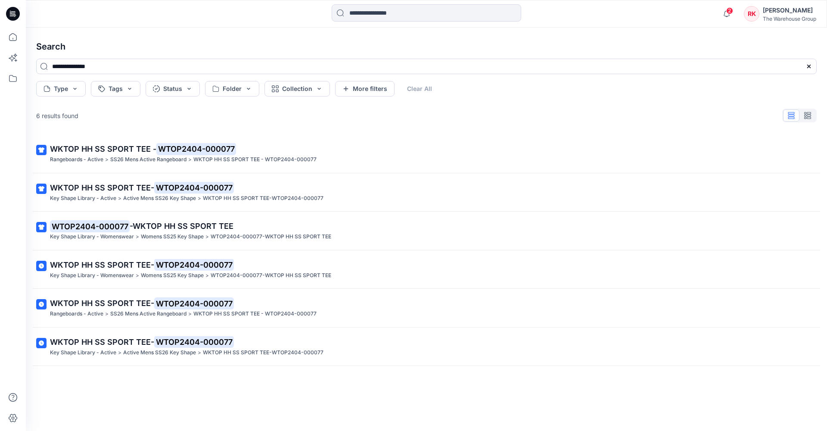
click at [173, 338] on mark "WTOP2404-000077" at bounding box center [194, 342] width 80 height 12
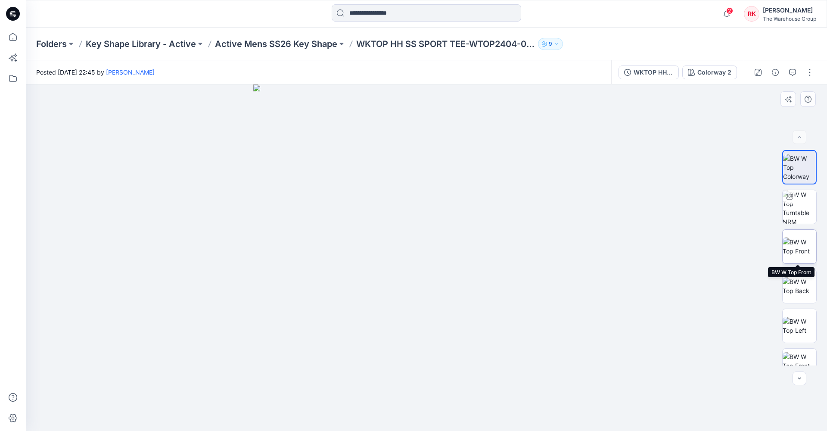
click at [796, 241] on img at bounding box center [800, 246] width 34 height 18
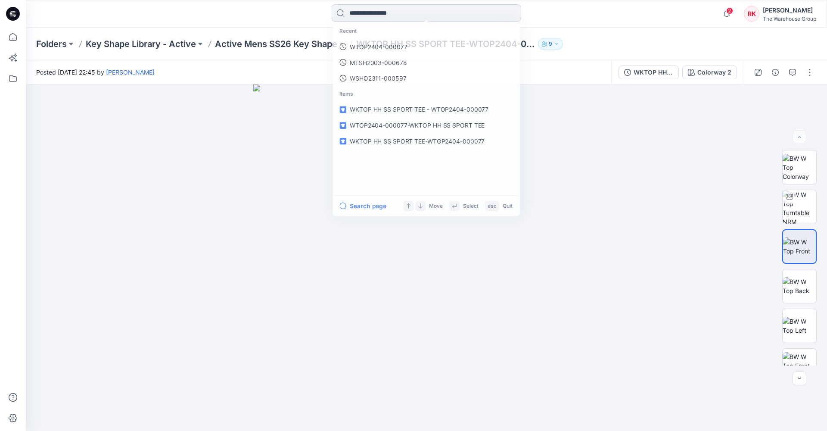
click at [421, 12] on input at bounding box center [427, 12] width 190 height 17
click at [398, 47] on p "WTOP2404-000077" at bounding box center [378, 47] width 58 height 9
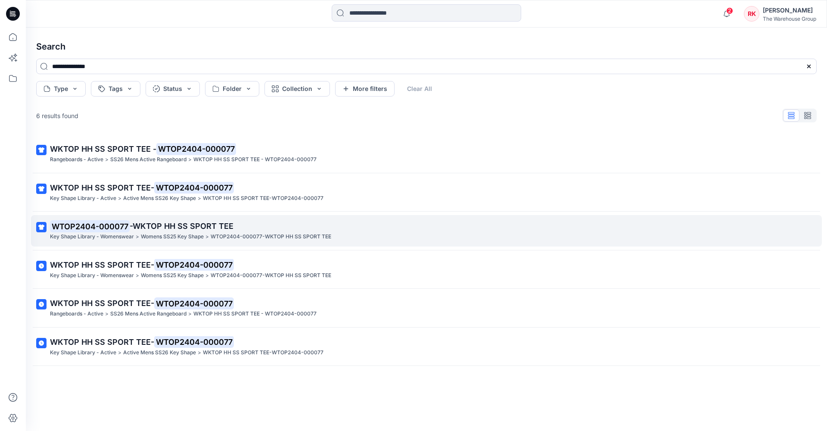
click at [192, 223] on span "-WKTOP HH SS SPORT TEE" at bounding box center [182, 226] width 104 height 9
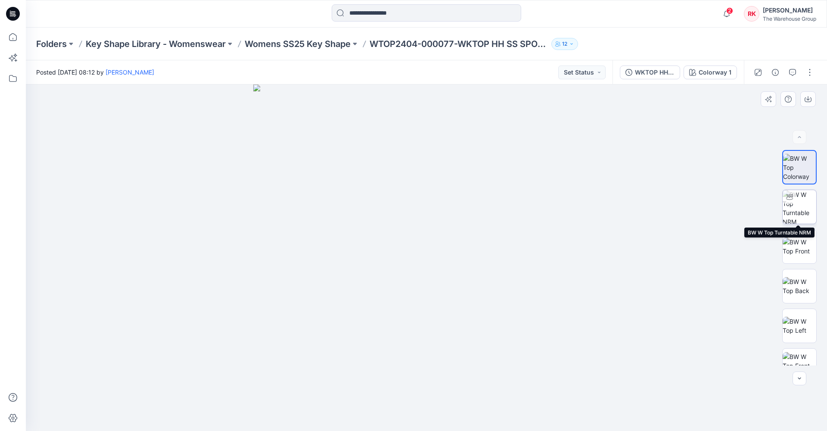
click at [788, 206] on img at bounding box center [800, 207] width 34 height 34
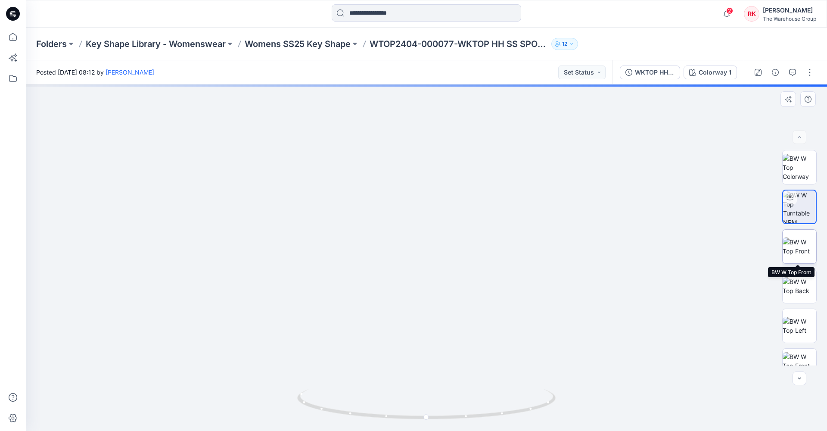
click at [798, 242] on img at bounding box center [800, 246] width 34 height 18
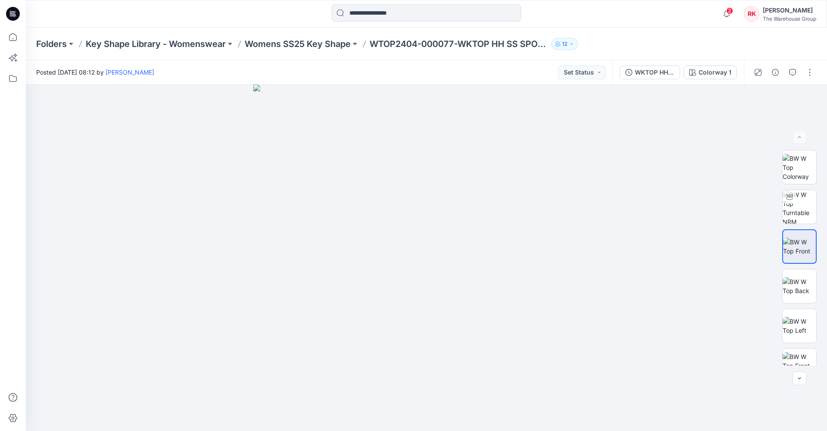
click at [300, 16] on div at bounding box center [426, 13] width 401 height 19
click at [367, 14] on input at bounding box center [427, 12] width 190 height 17
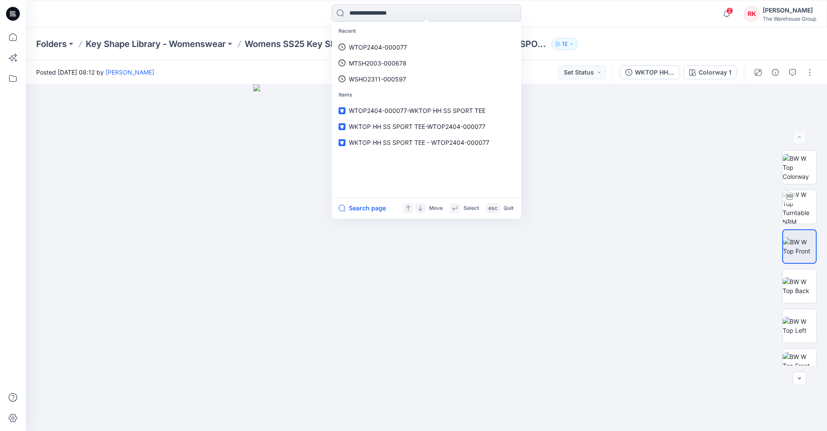
paste input "**********"
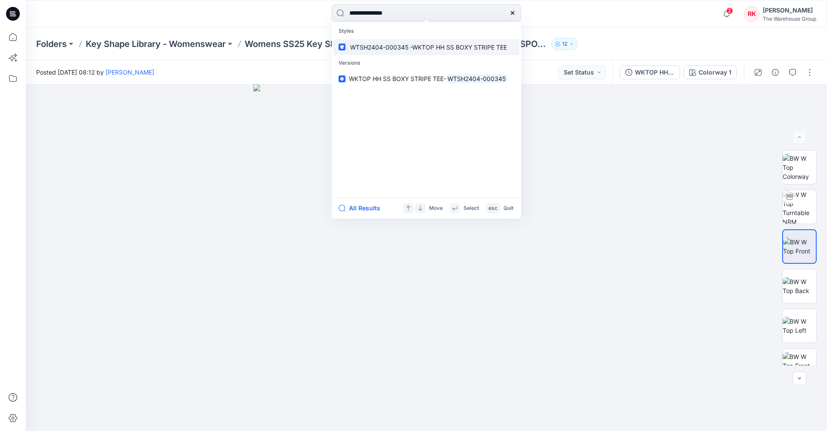
type input "**********"
click at [381, 48] on mark "WTSH2404-000345" at bounding box center [379, 47] width 61 height 10
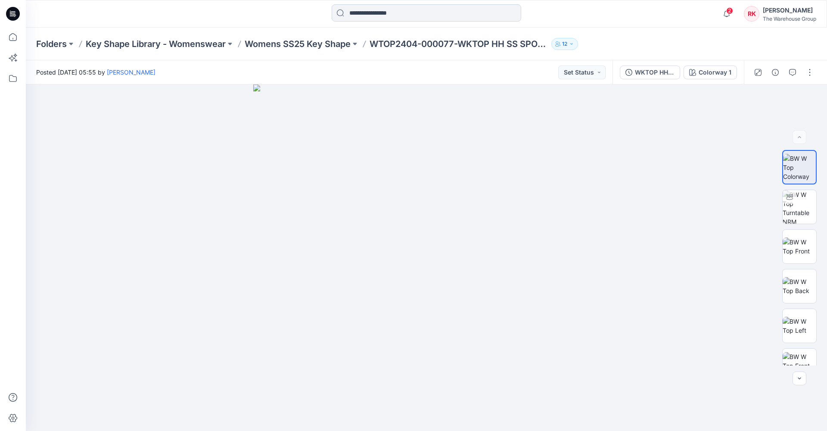
click at [394, 13] on input at bounding box center [427, 12] width 190 height 17
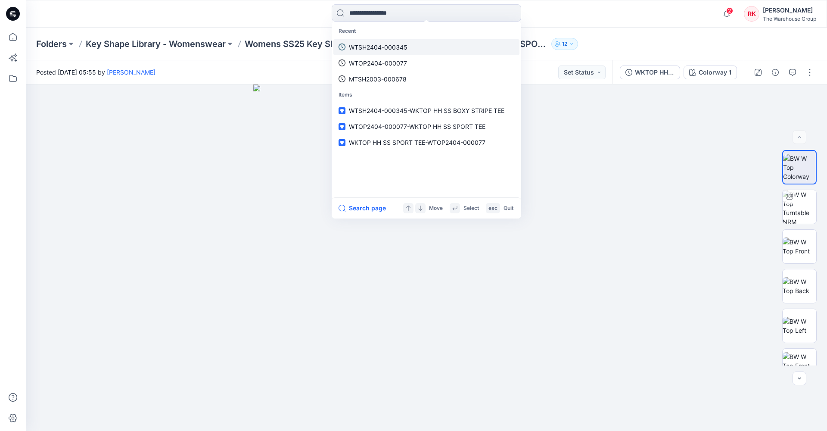
click at [399, 49] on p "WTSH2404-000345" at bounding box center [378, 47] width 59 height 9
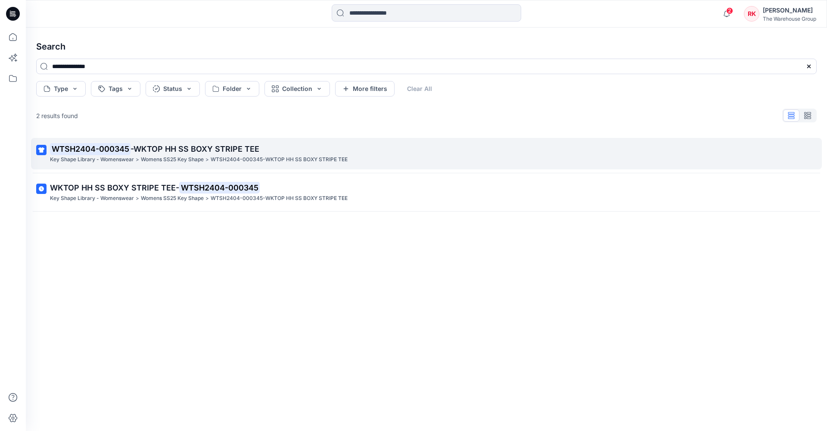
click at [138, 153] on p "WTSH2404-000345 -WKTOP HH SS BOXY STRIPE TEE" at bounding box center [426, 149] width 752 height 12
